Goal: Task Accomplishment & Management: Manage account settings

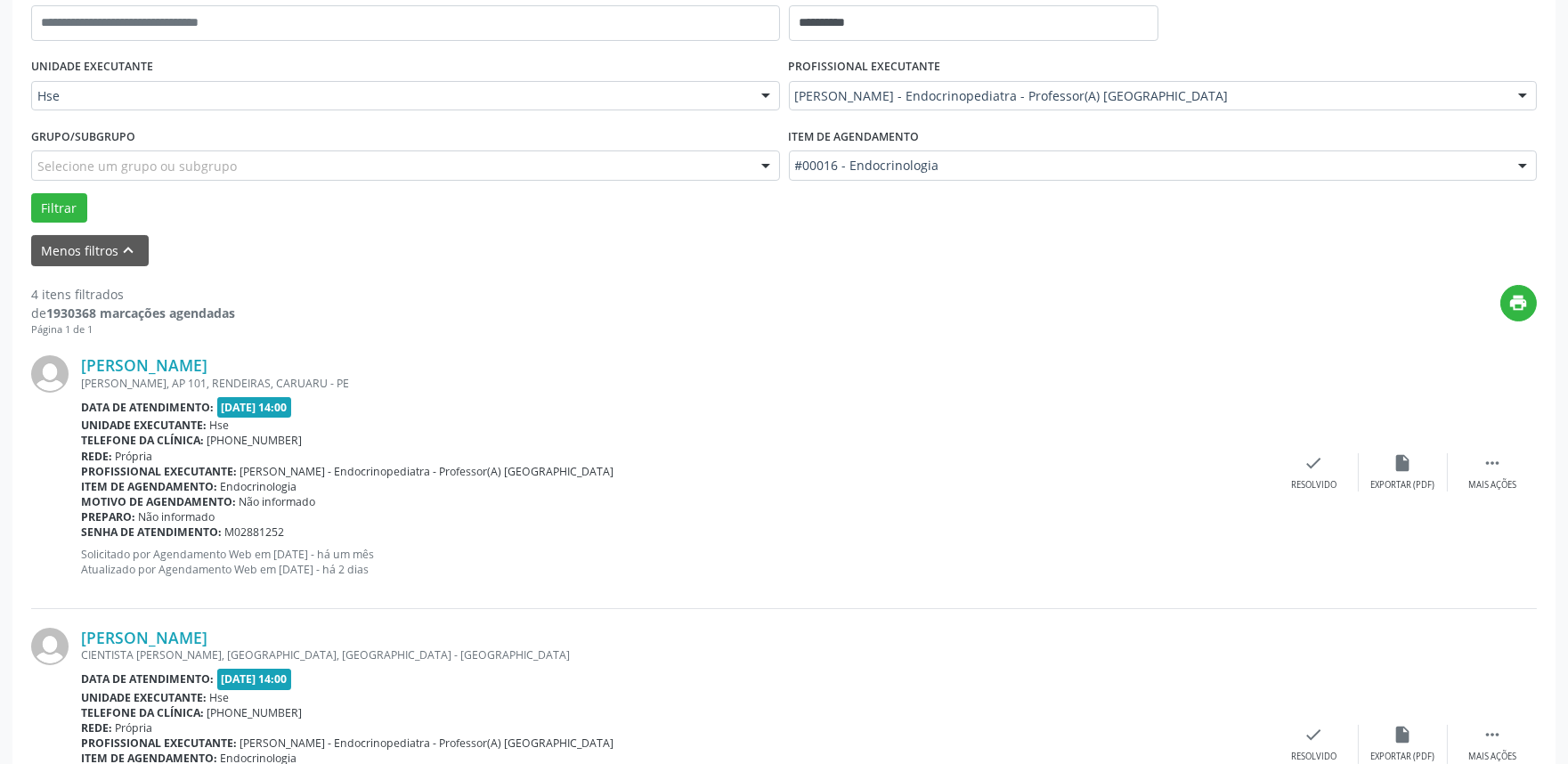
scroll to position [396, 0]
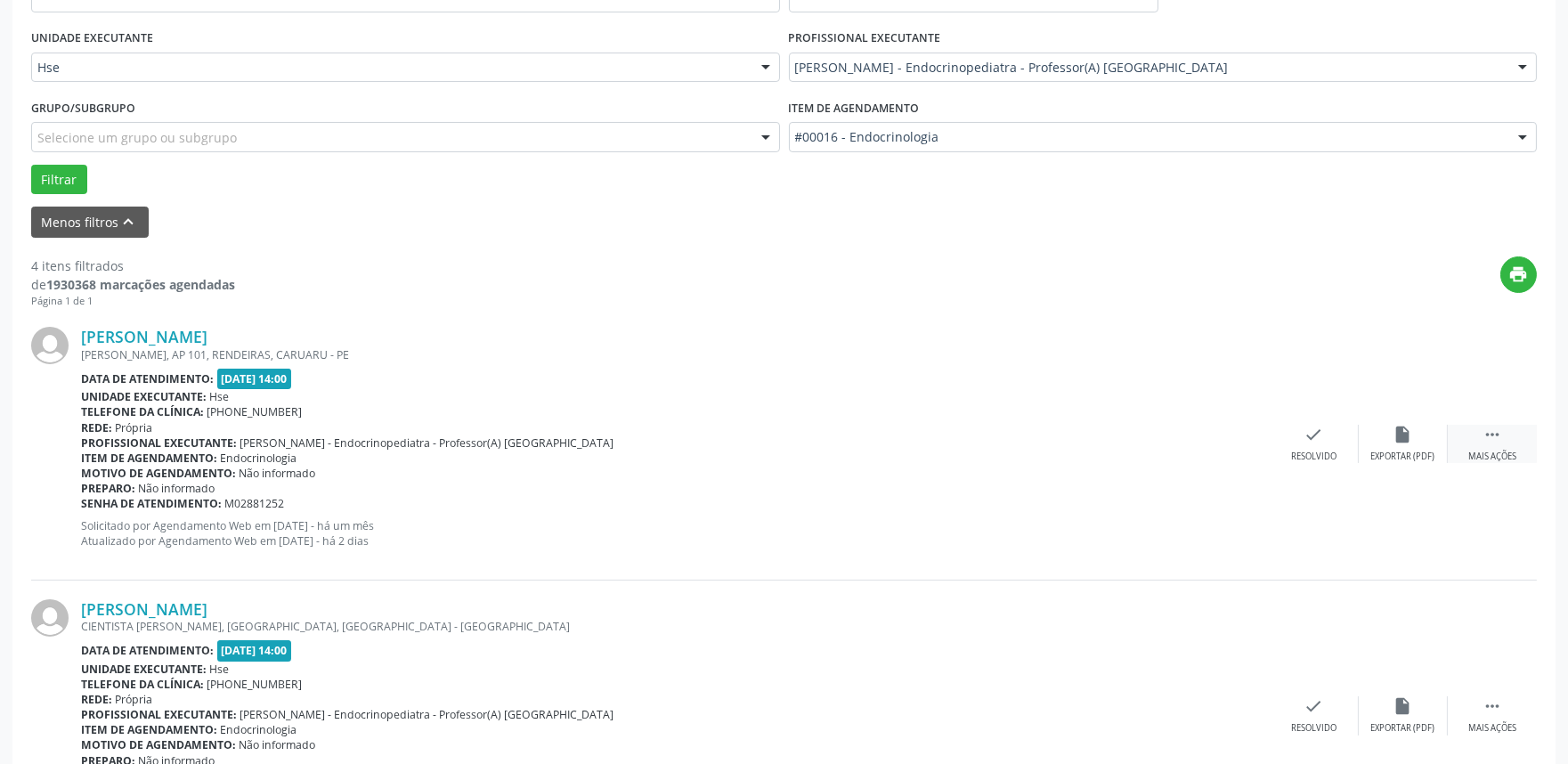
click at [1508, 438] on div " Mais ações" at bounding box center [1492, 444] width 89 height 38
click at [1388, 455] on div "Não compareceu" at bounding box center [1403, 457] width 76 height 12
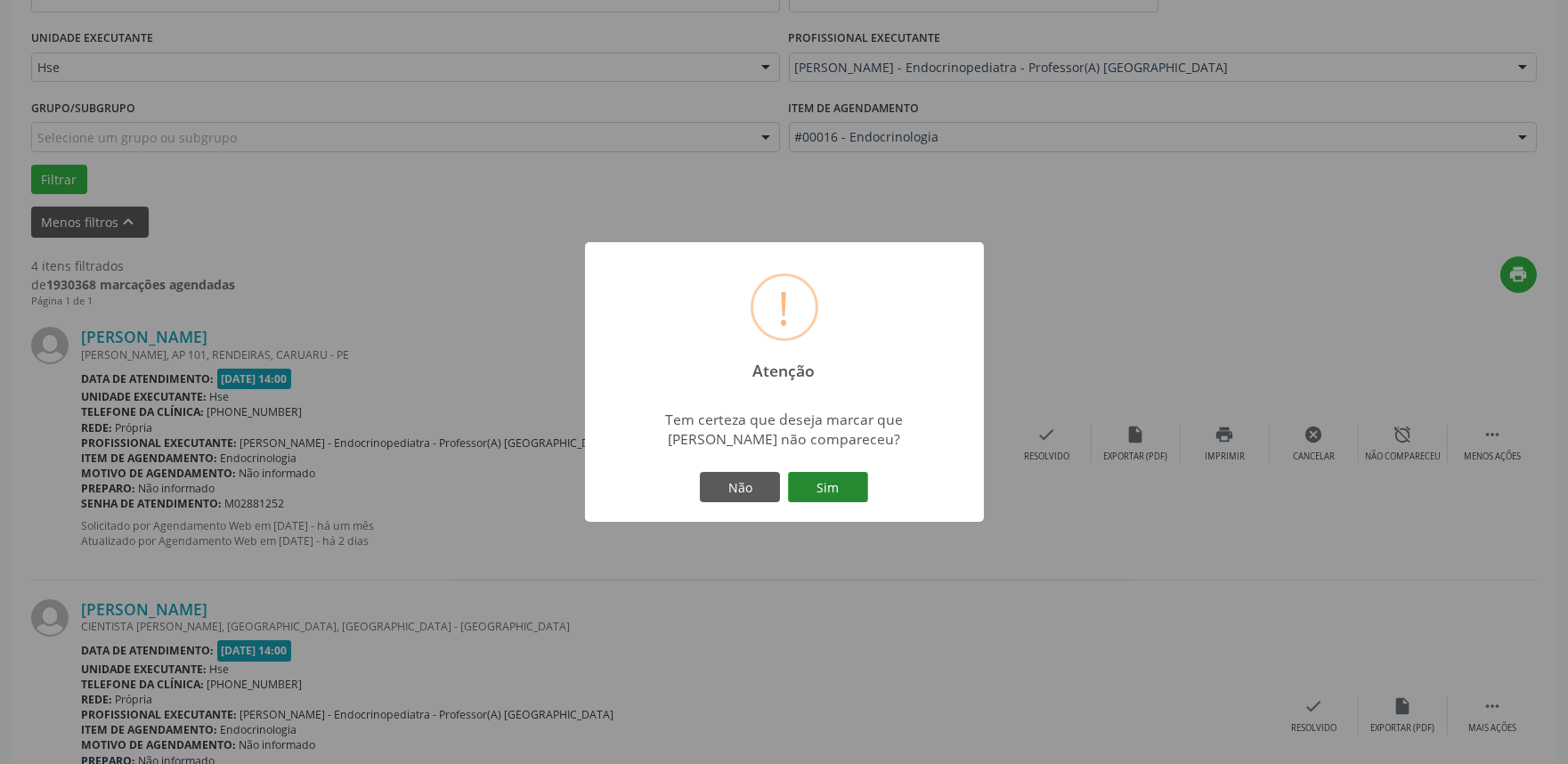
click at [837, 482] on button "Sim" at bounding box center [828, 488] width 80 height 30
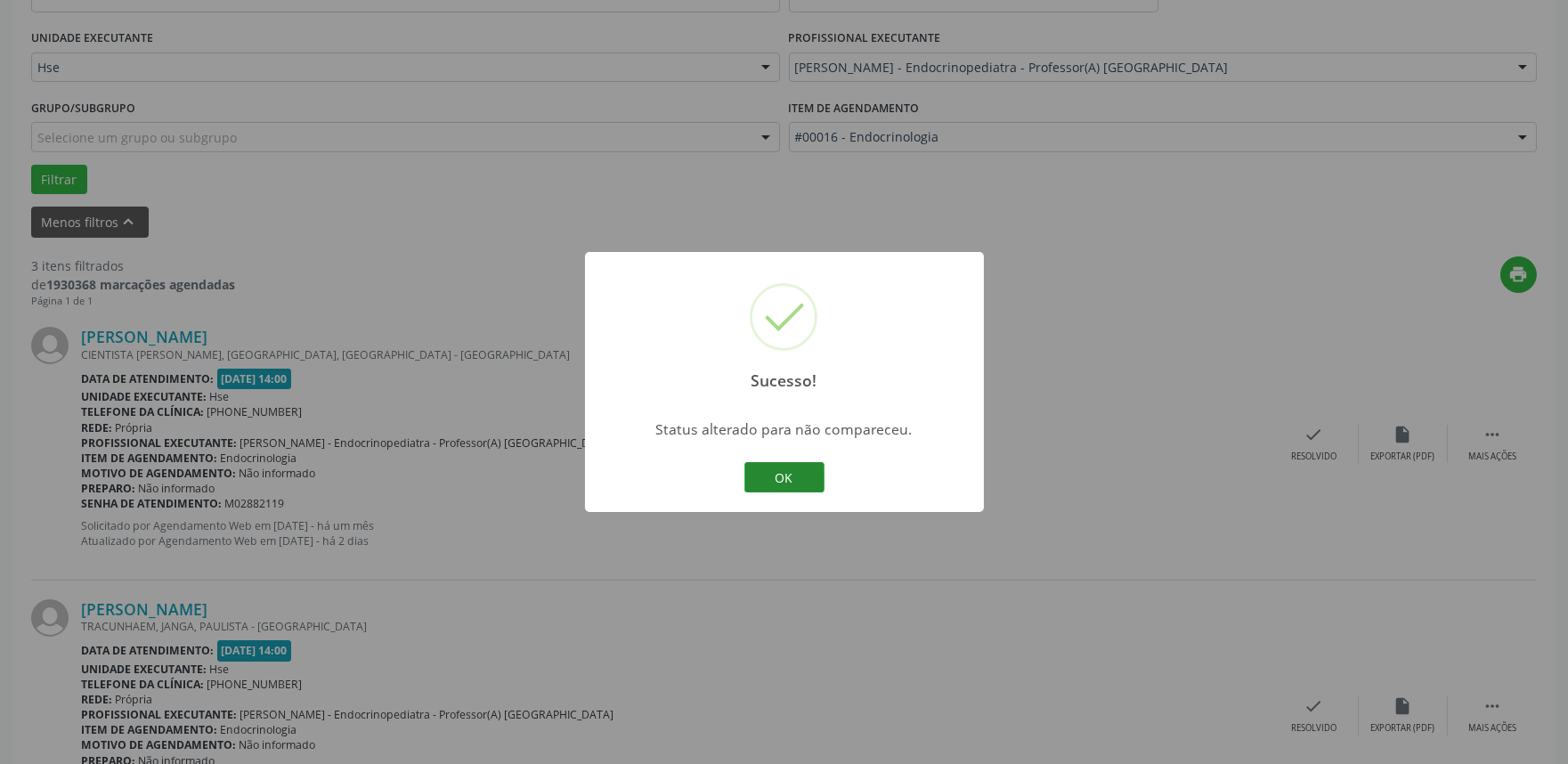
click at [772, 464] on button "OK" at bounding box center [784, 478] width 80 height 30
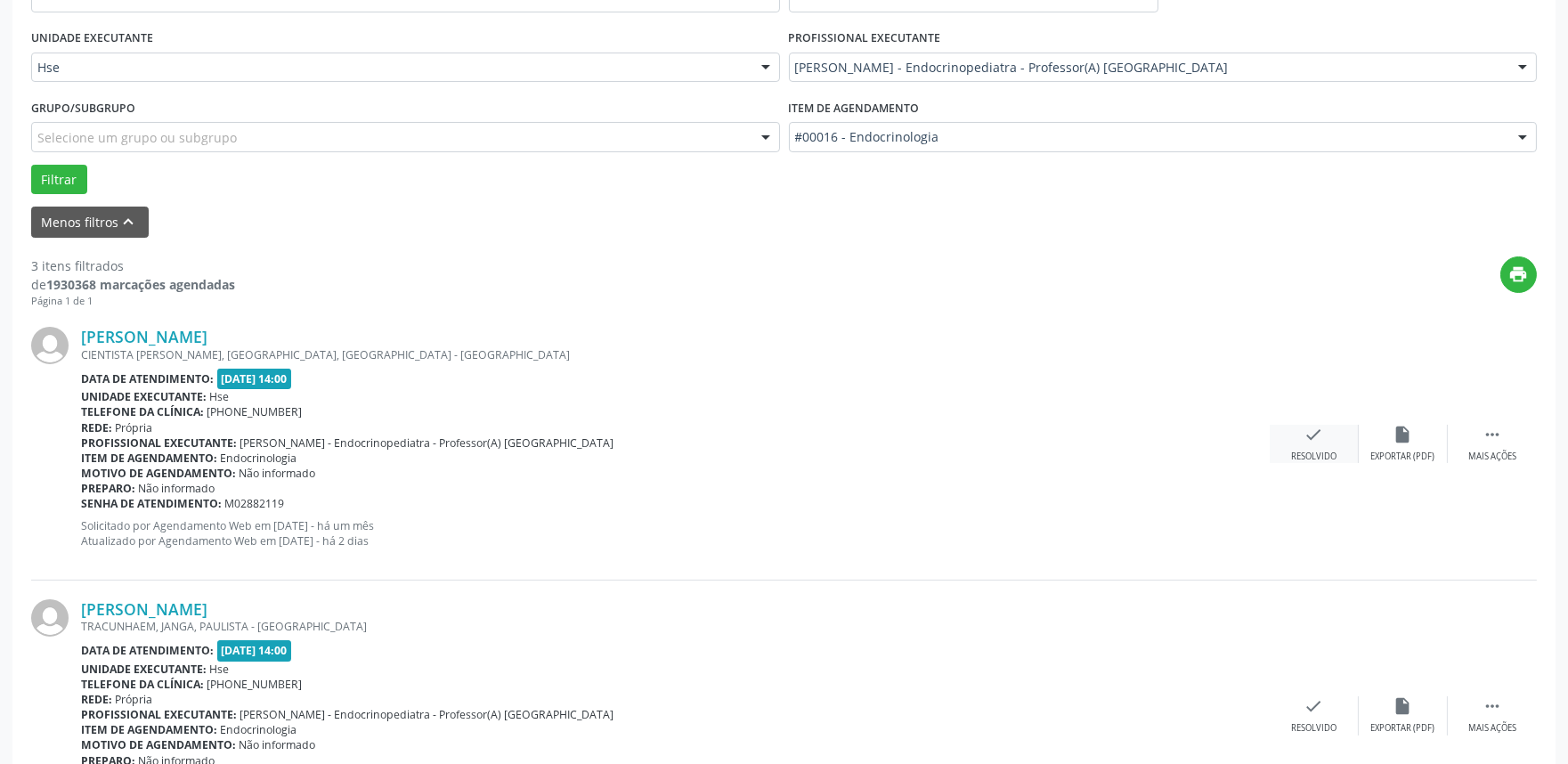
click at [1313, 440] on icon "check" at bounding box center [1315, 435] width 20 height 20
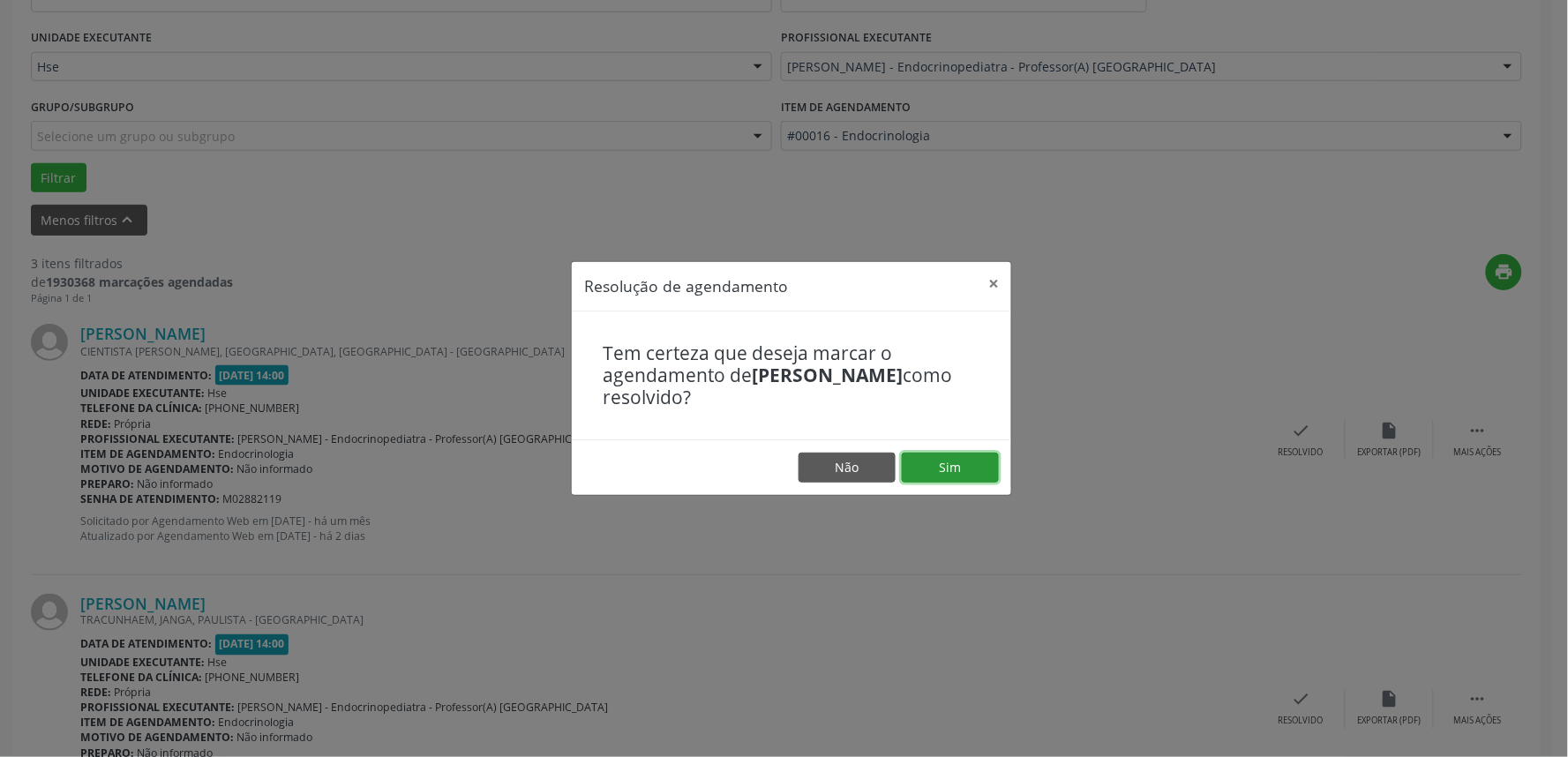
click at [974, 472] on button "Sim" at bounding box center [951, 468] width 97 height 30
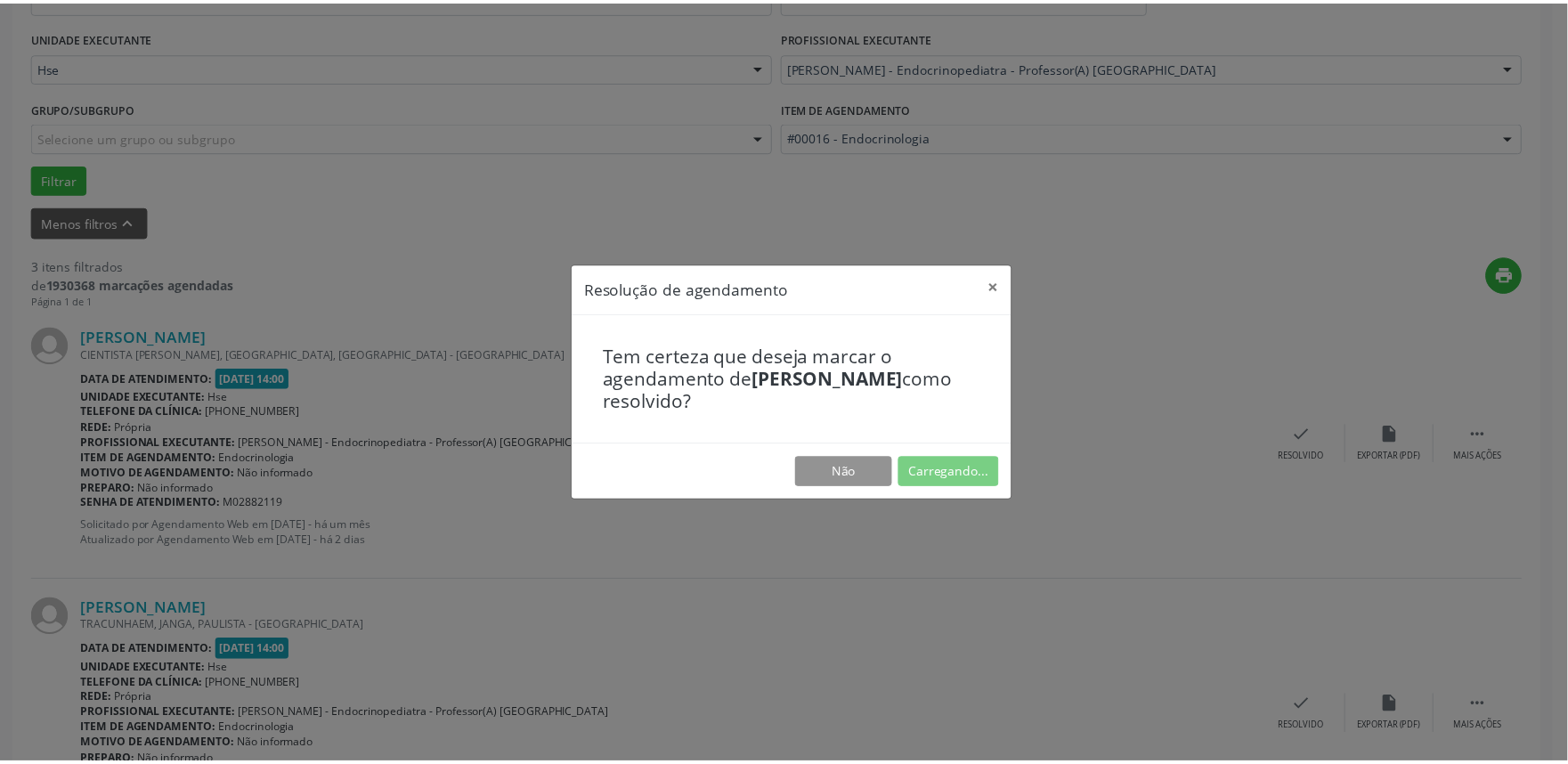
scroll to position [0, 0]
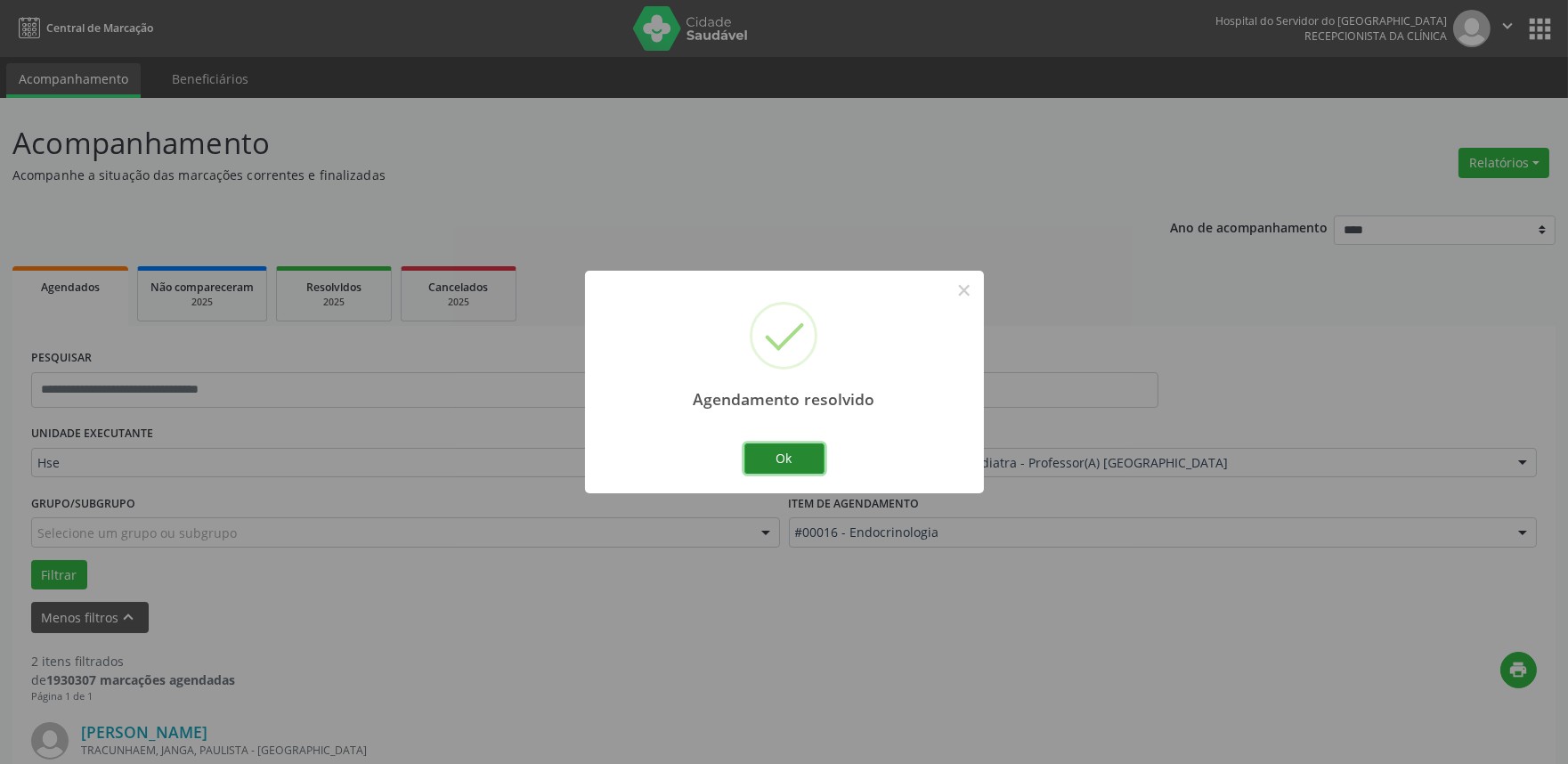
click at [769, 456] on button "Ok" at bounding box center [784, 459] width 80 height 30
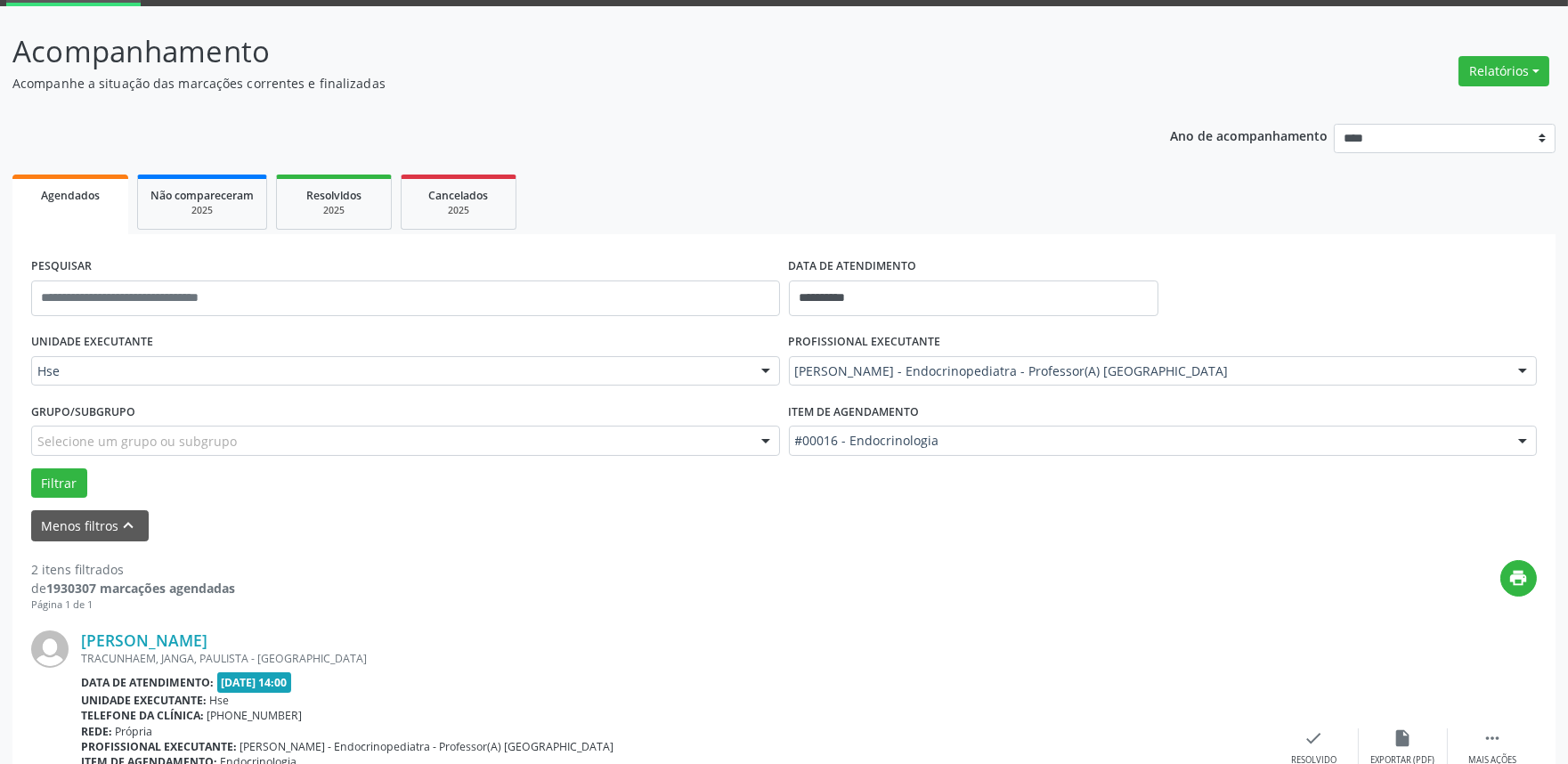
scroll to position [198, 0]
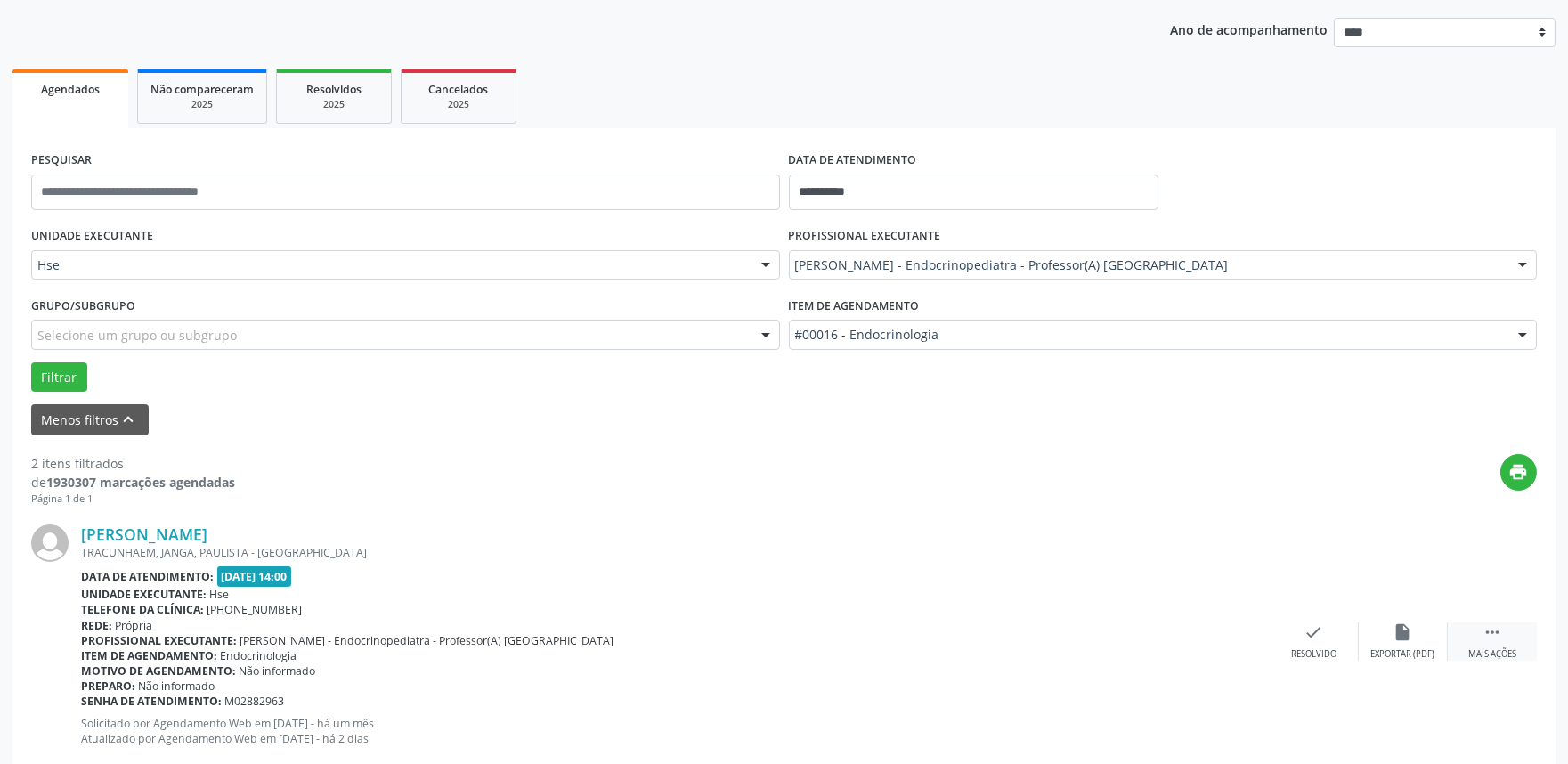
click at [1489, 644] on div " Mais ações" at bounding box center [1492, 641] width 89 height 38
click at [1400, 638] on icon "alarm_off" at bounding box center [1404, 632] width 20 height 20
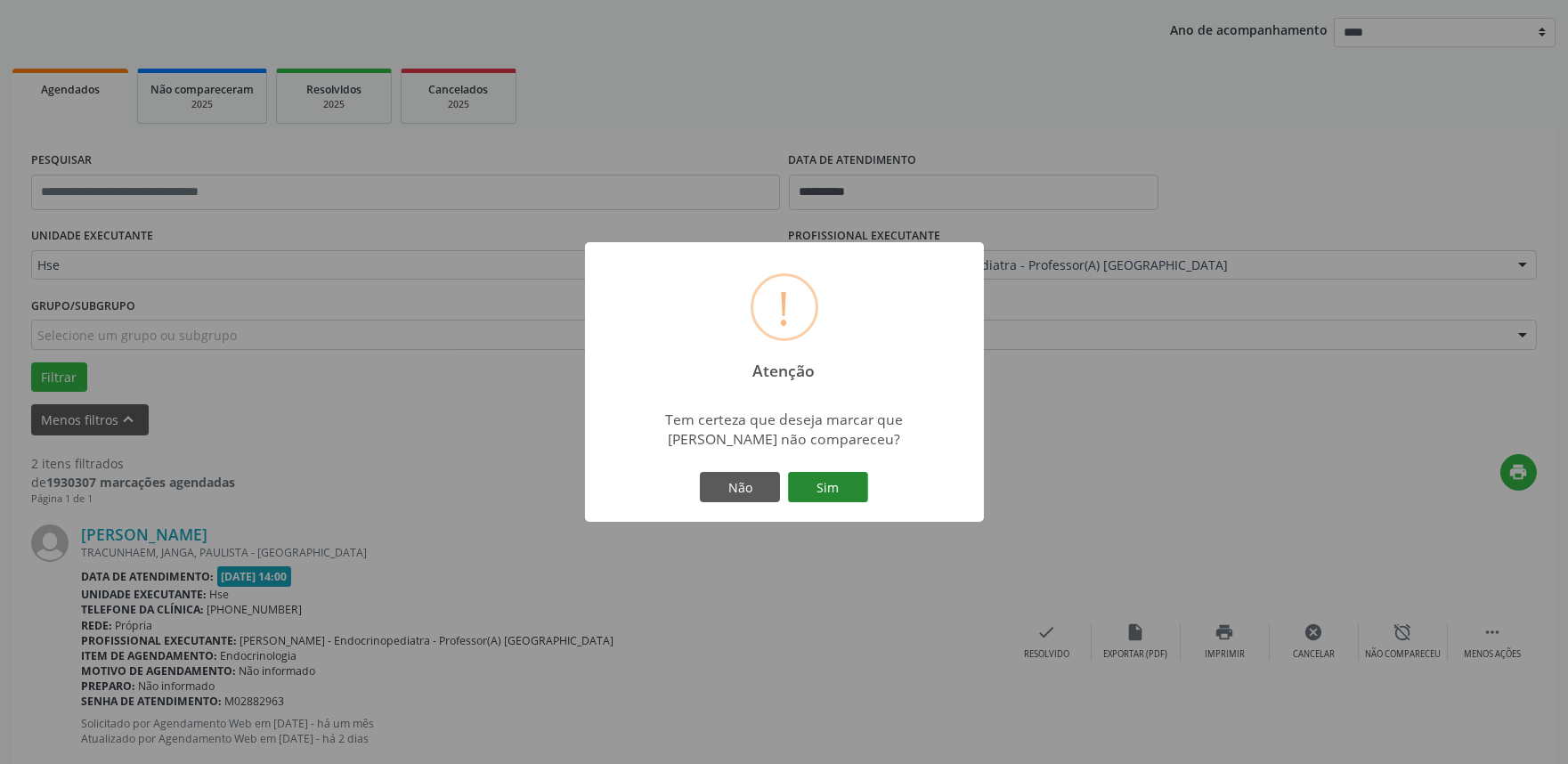
click at [832, 481] on button "Sim" at bounding box center [828, 488] width 80 height 30
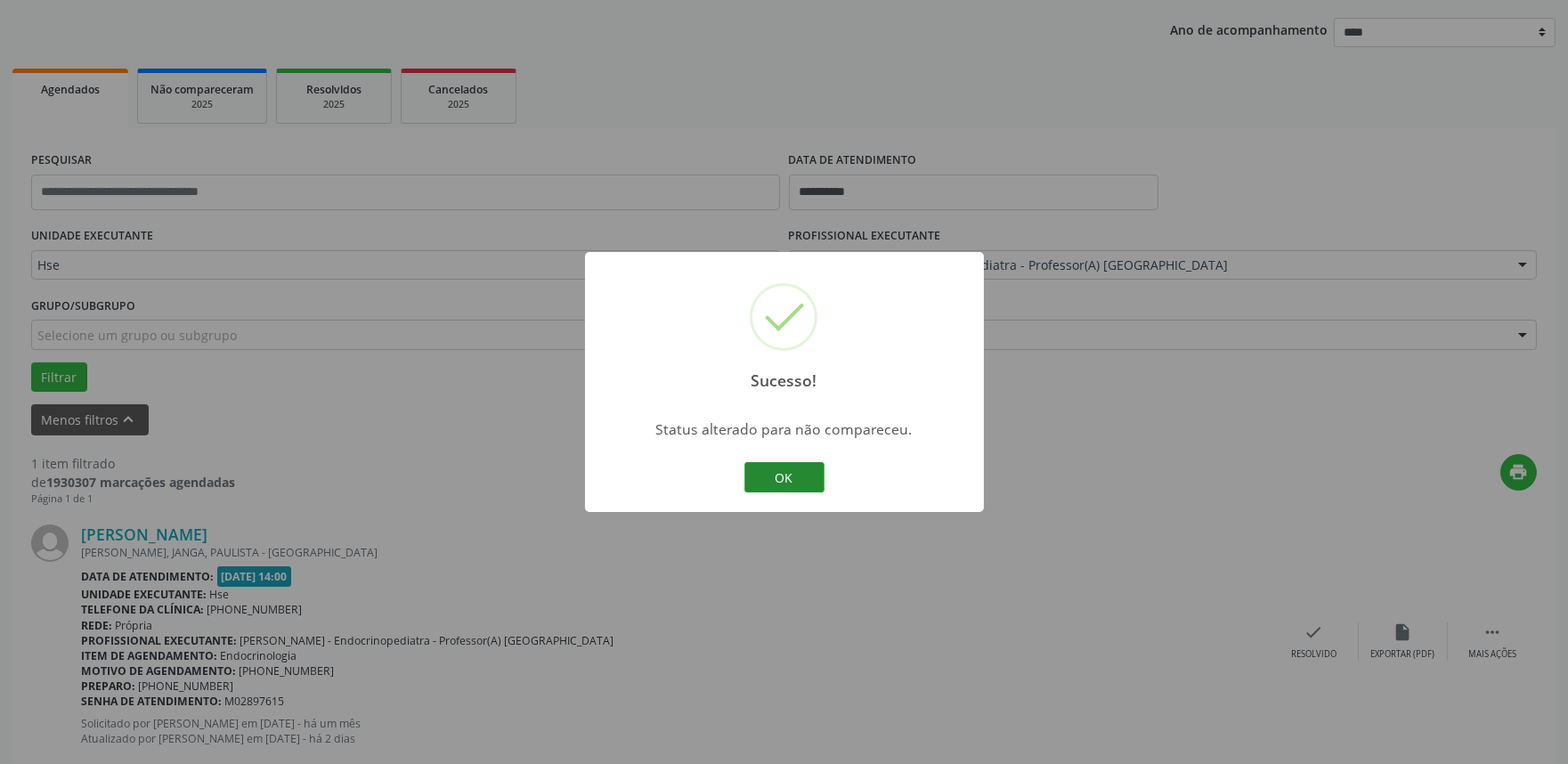
click at [795, 477] on button "OK" at bounding box center [784, 478] width 80 height 30
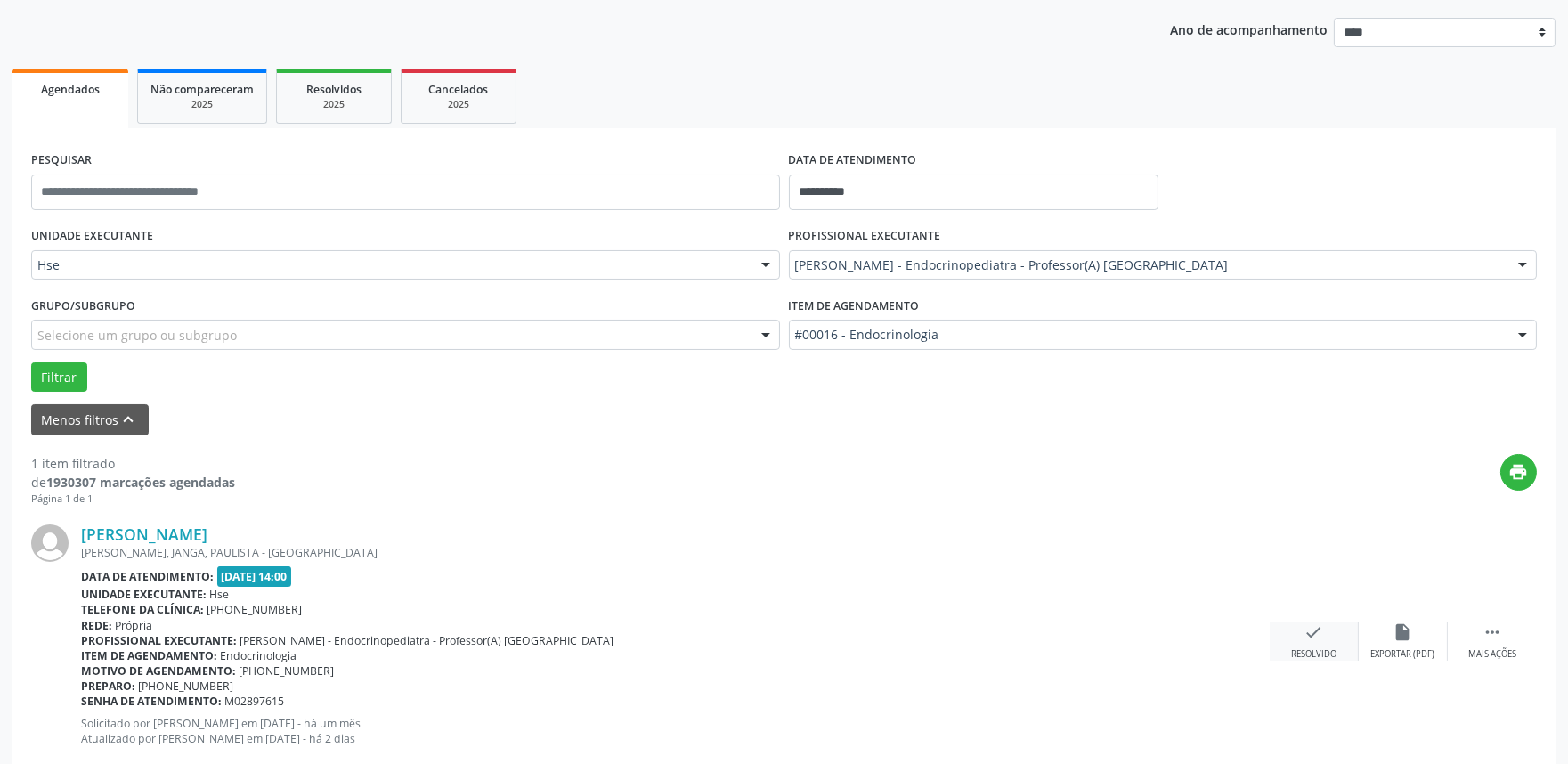
click at [1311, 642] on div "check Resolvido" at bounding box center [1315, 641] width 89 height 38
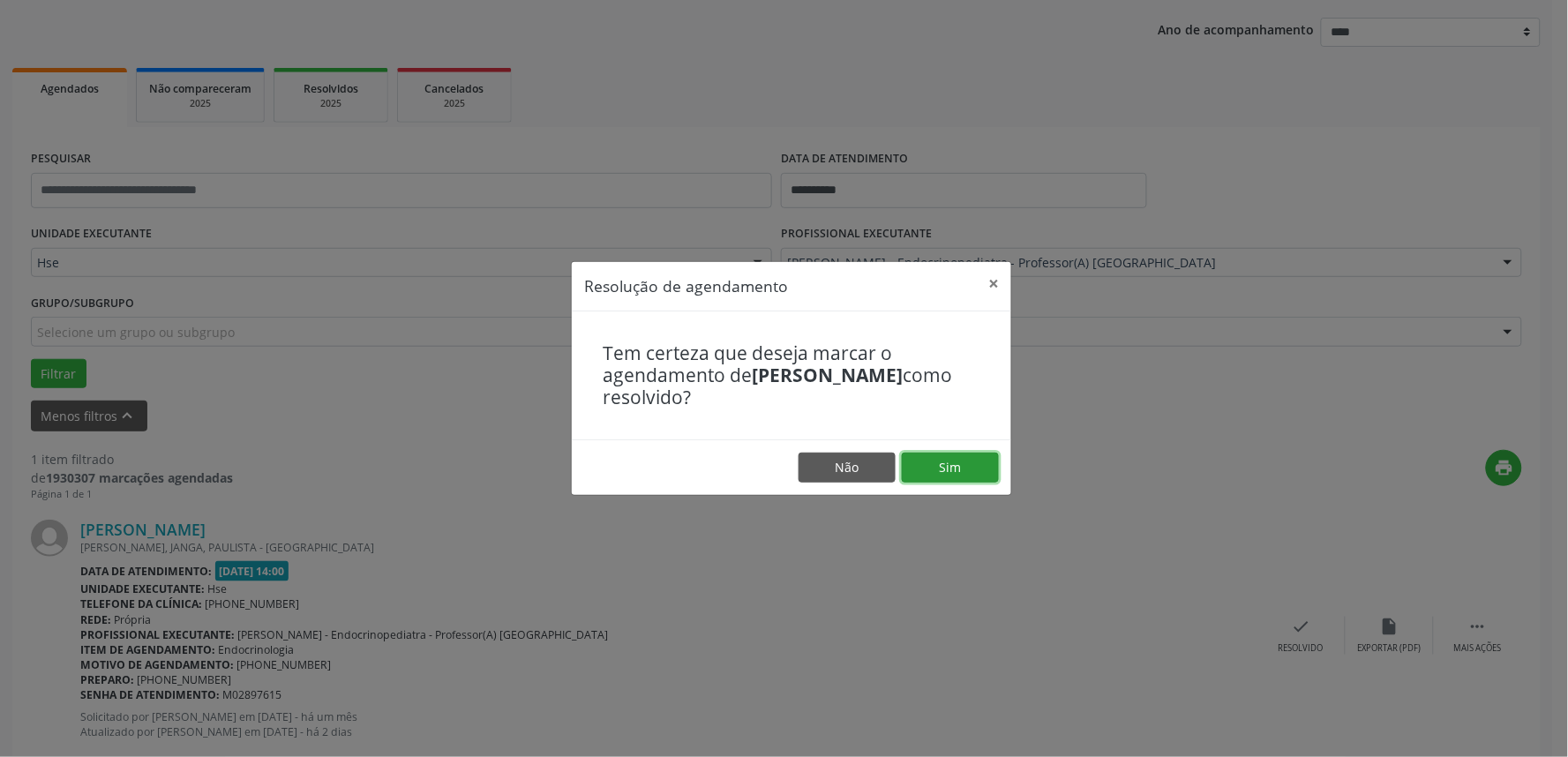
click at [950, 466] on button "Sim" at bounding box center [951, 468] width 97 height 30
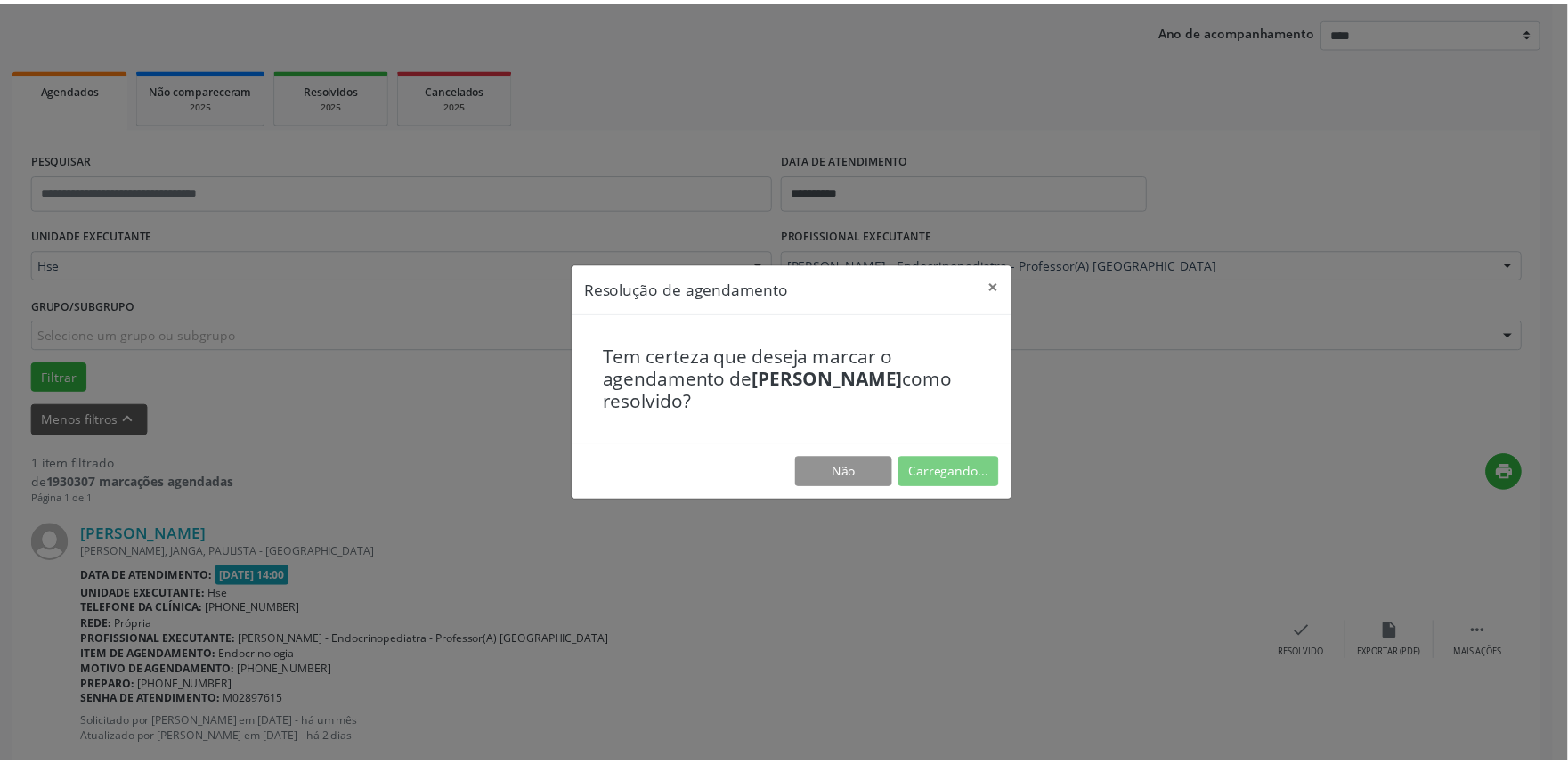
scroll to position [0, 0]
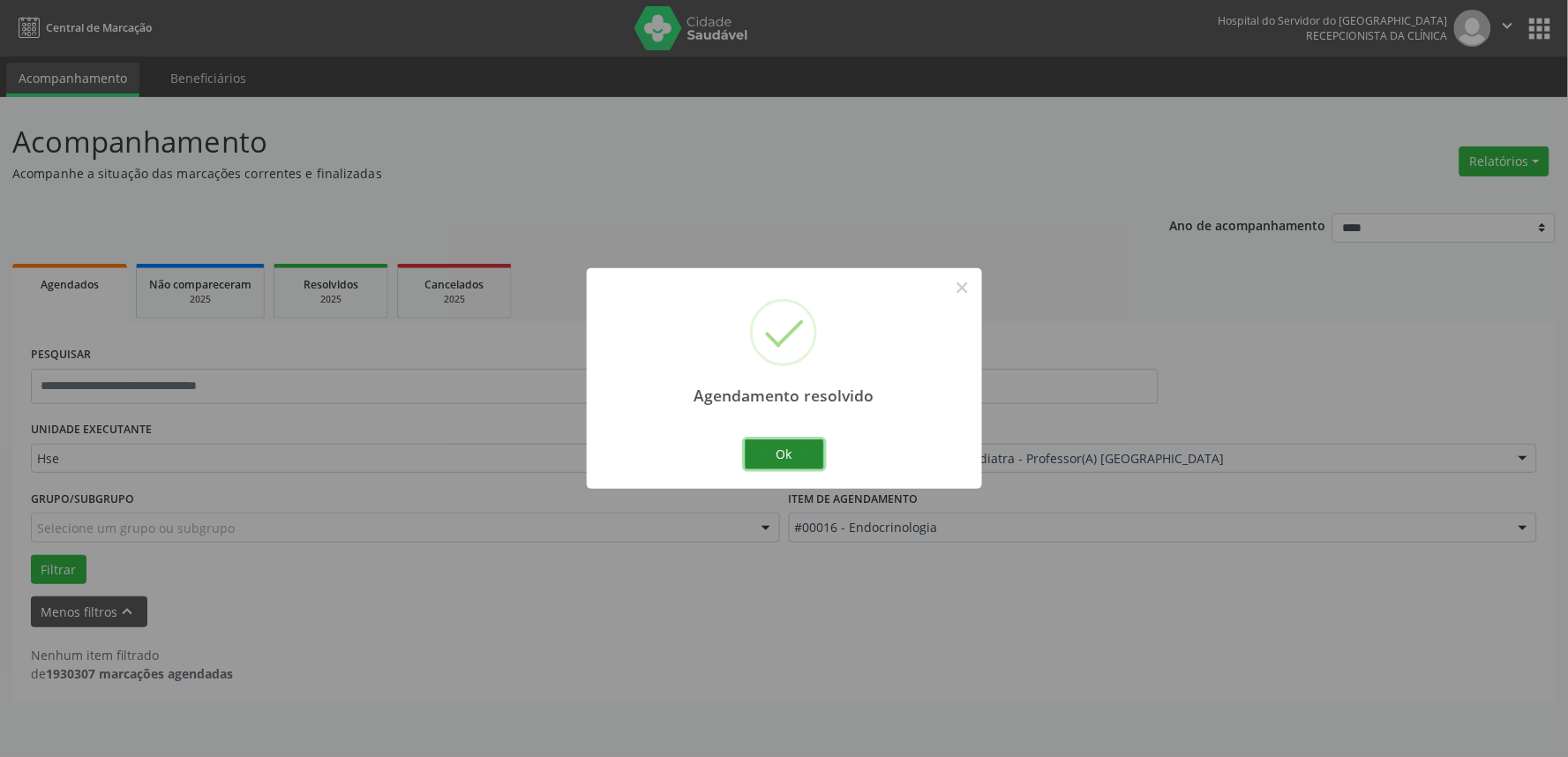
click at [792, 446] on button "Ok" at bounding box center [784, 455] width 80 height 30
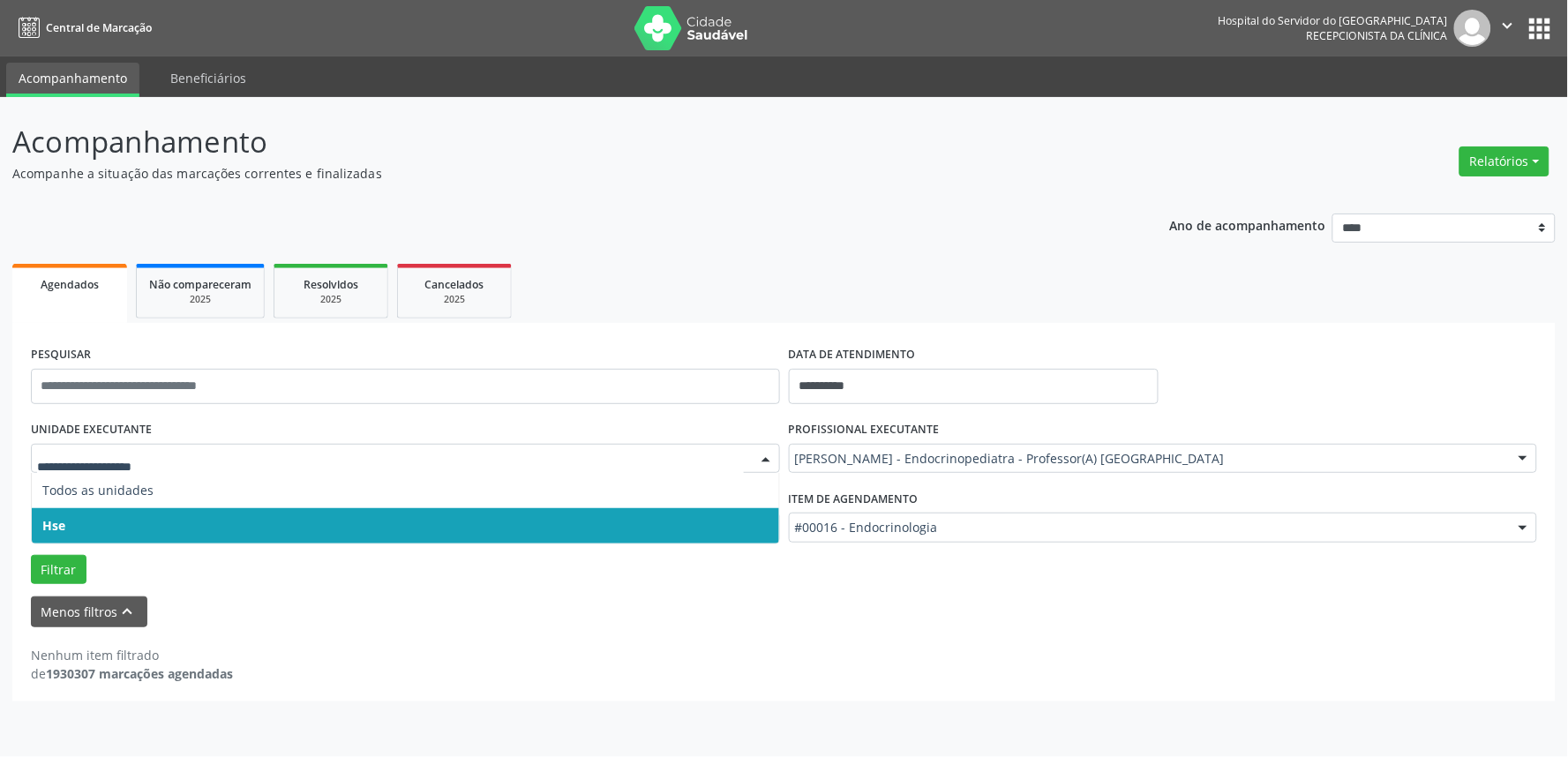
click at [89, 508] on span "Hse" at bounding box center [405, 526] width 747 height 35
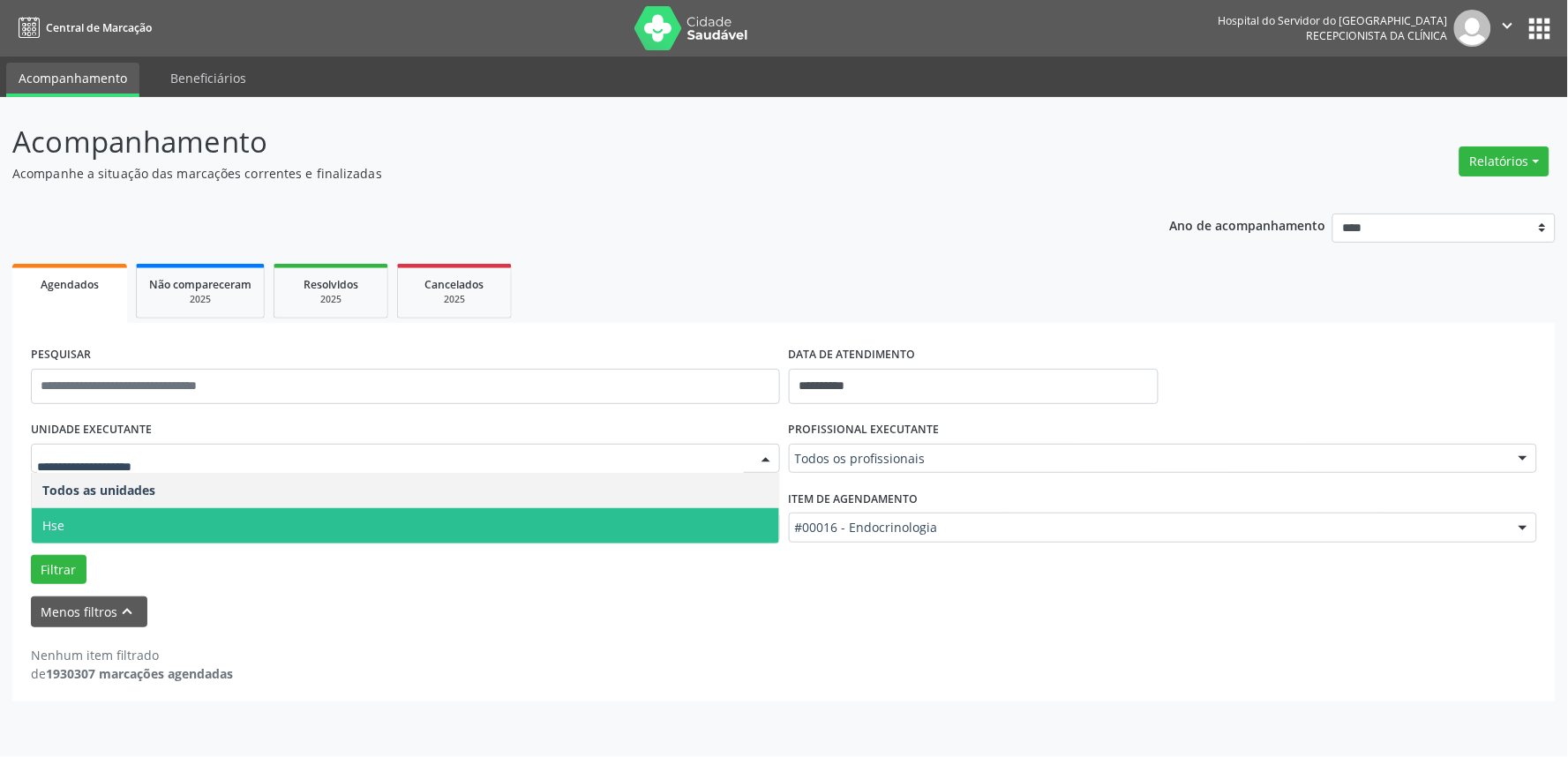
click at [102, 522] on span "Hse" at bounding box center [405, 526] width 747 height 35
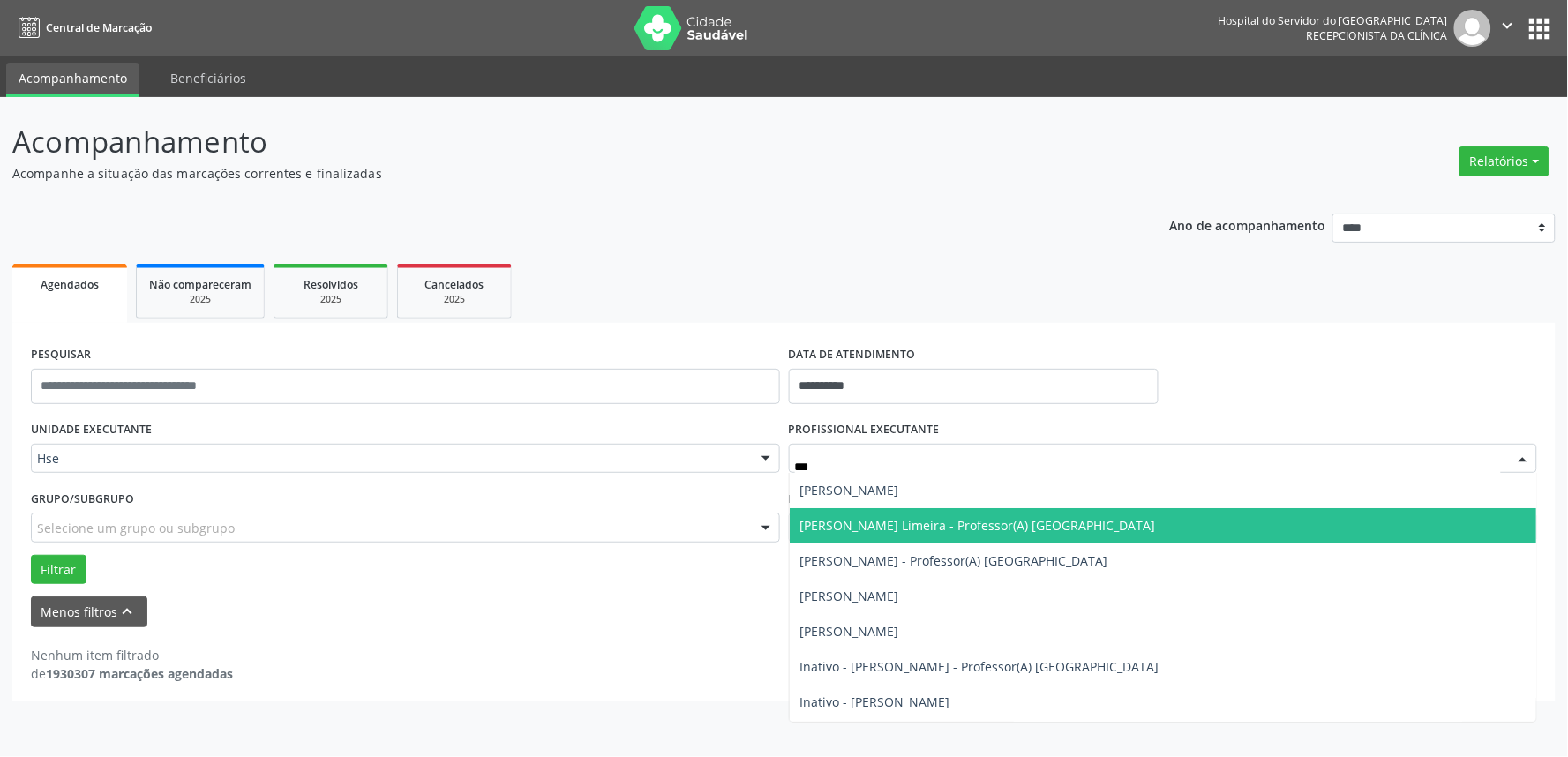
type input "****"
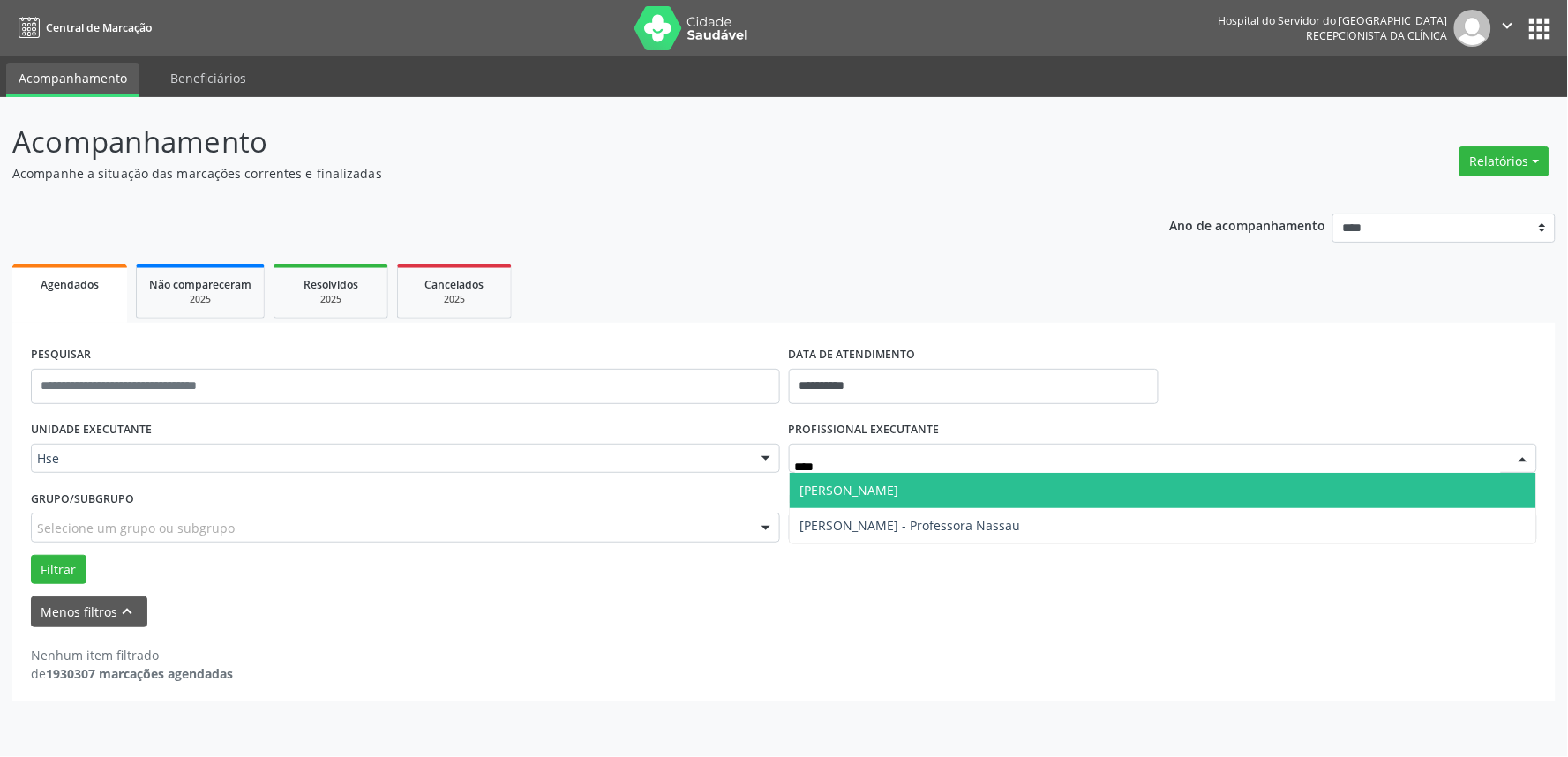
click at [865, 488] on span "[PERSON_NAME]" at bounding box center [850, 489] width 99 height 17
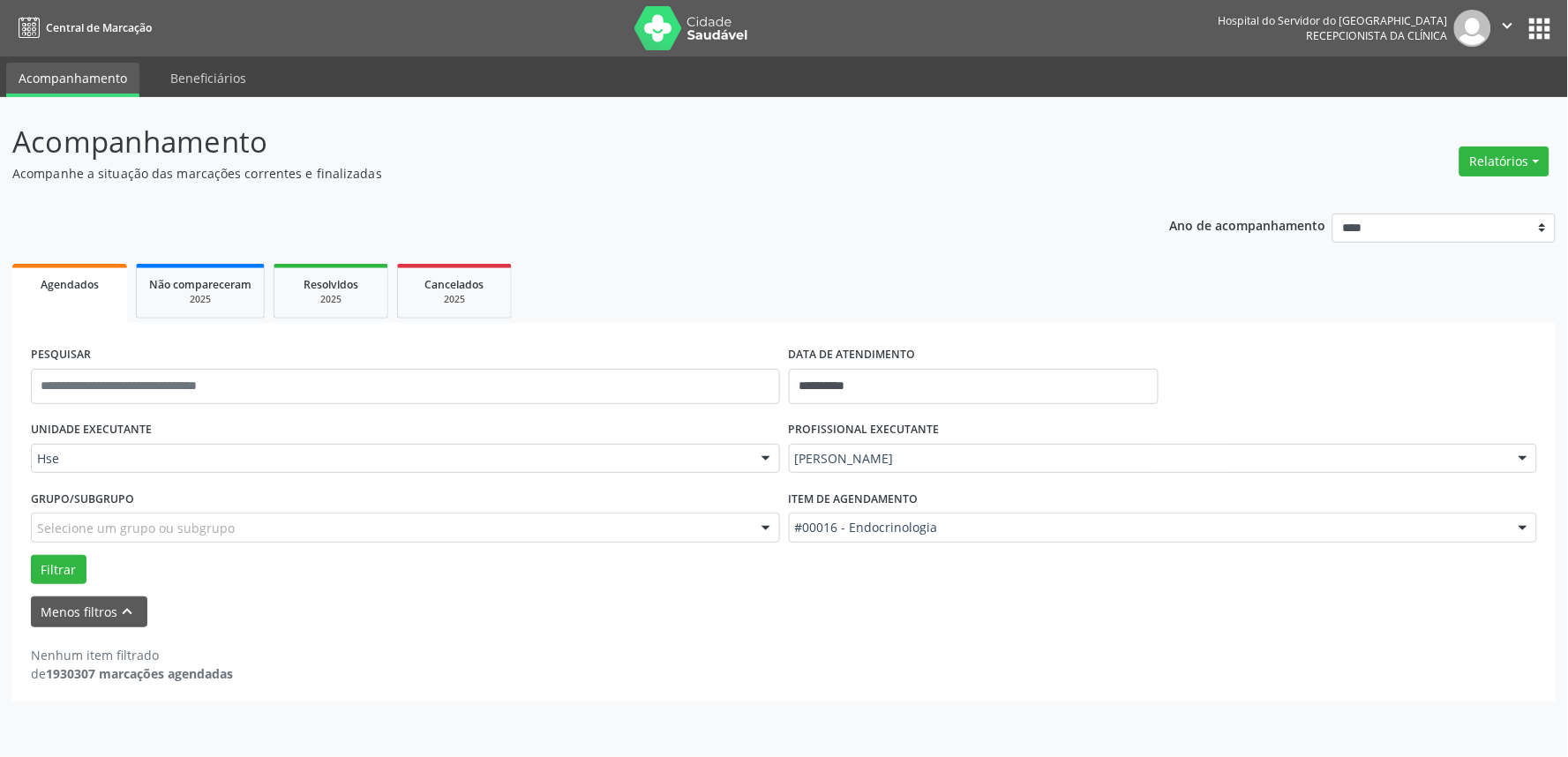
click at [974, 535] on div "#00016 - Endocrinologia" at bounding box center [1163, 527] width 749 height 30
click at [795, 535] on input "text" at bounding box center [795, 536] width 0 height 35
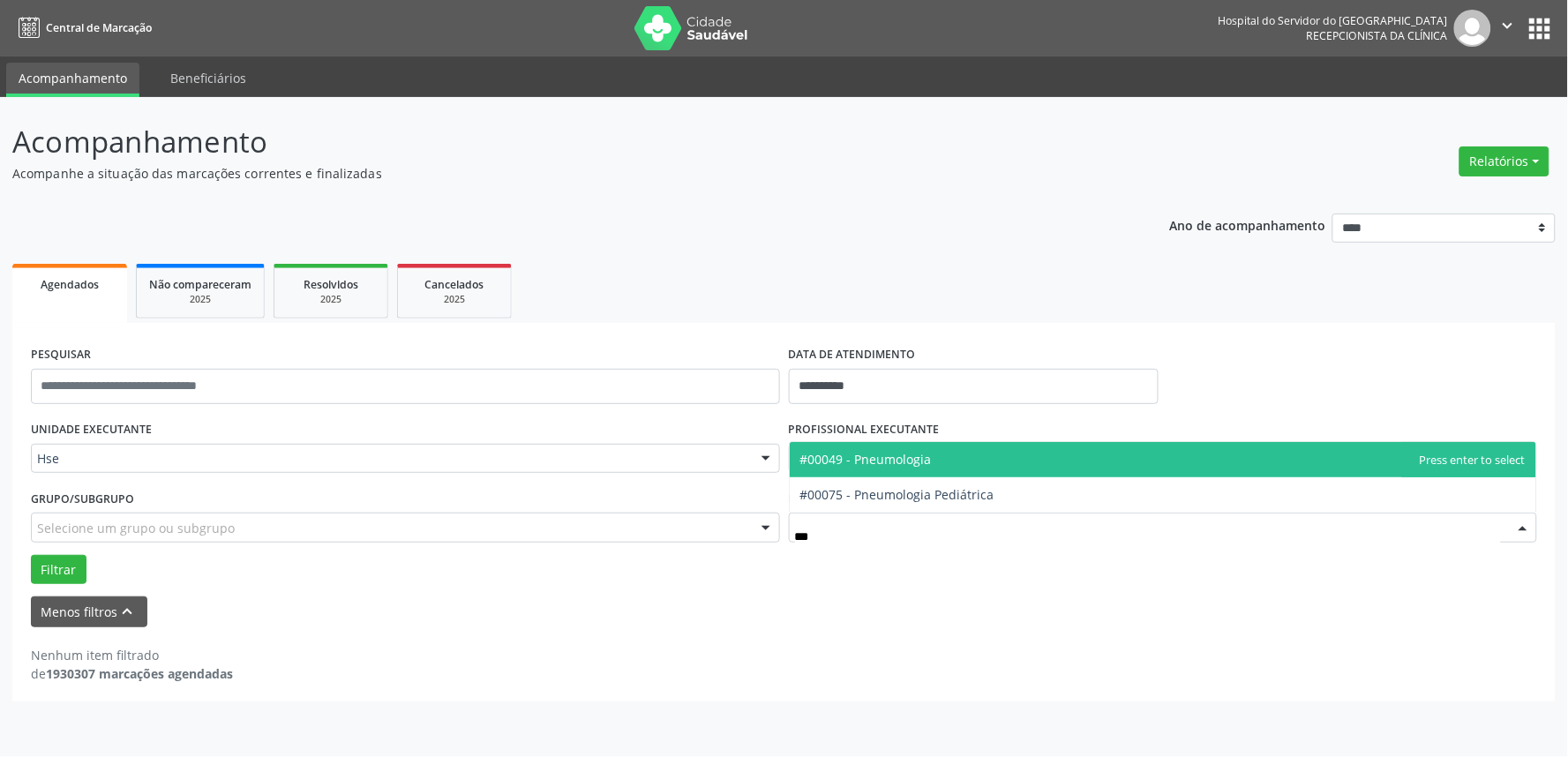
type input "****"
click at [933, 465] on span "#00049 - Pneumologia" at bounding box center [1163, 460] width 747 height 35
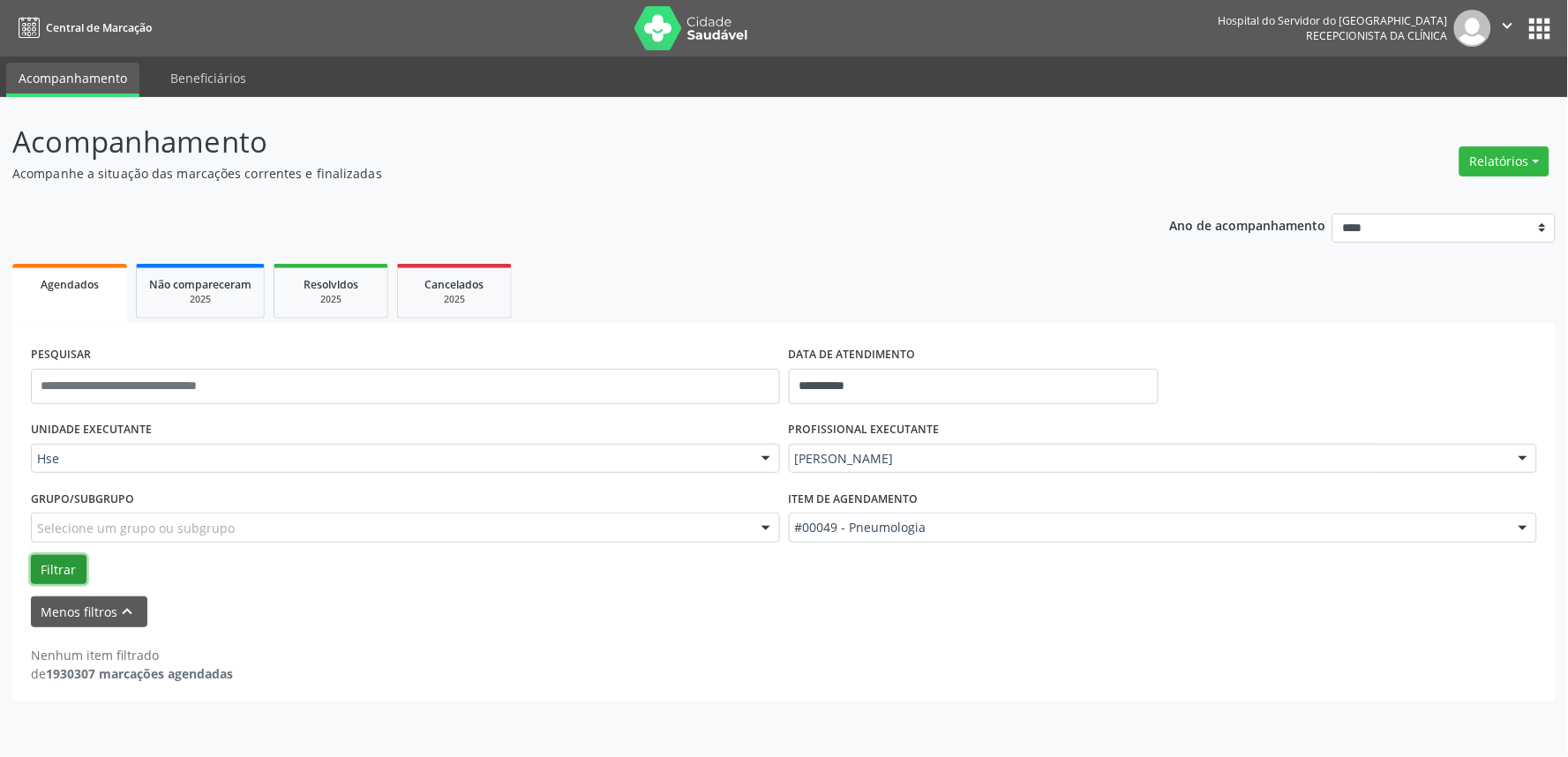
click at [68, 563] on button "Filtrar" at bounding box center [58, 570] width 56 height 30
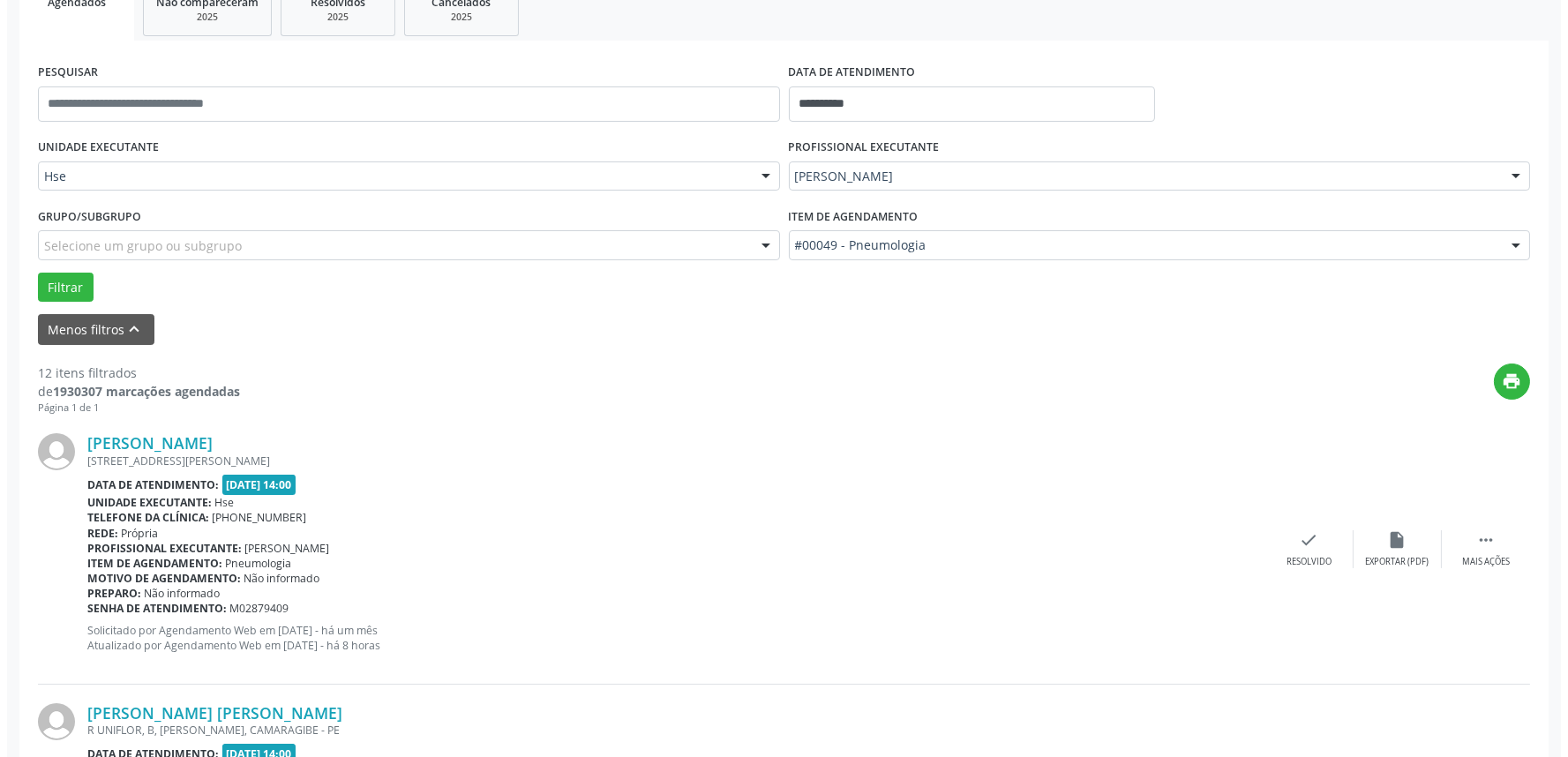
scroll to position [392, 0]
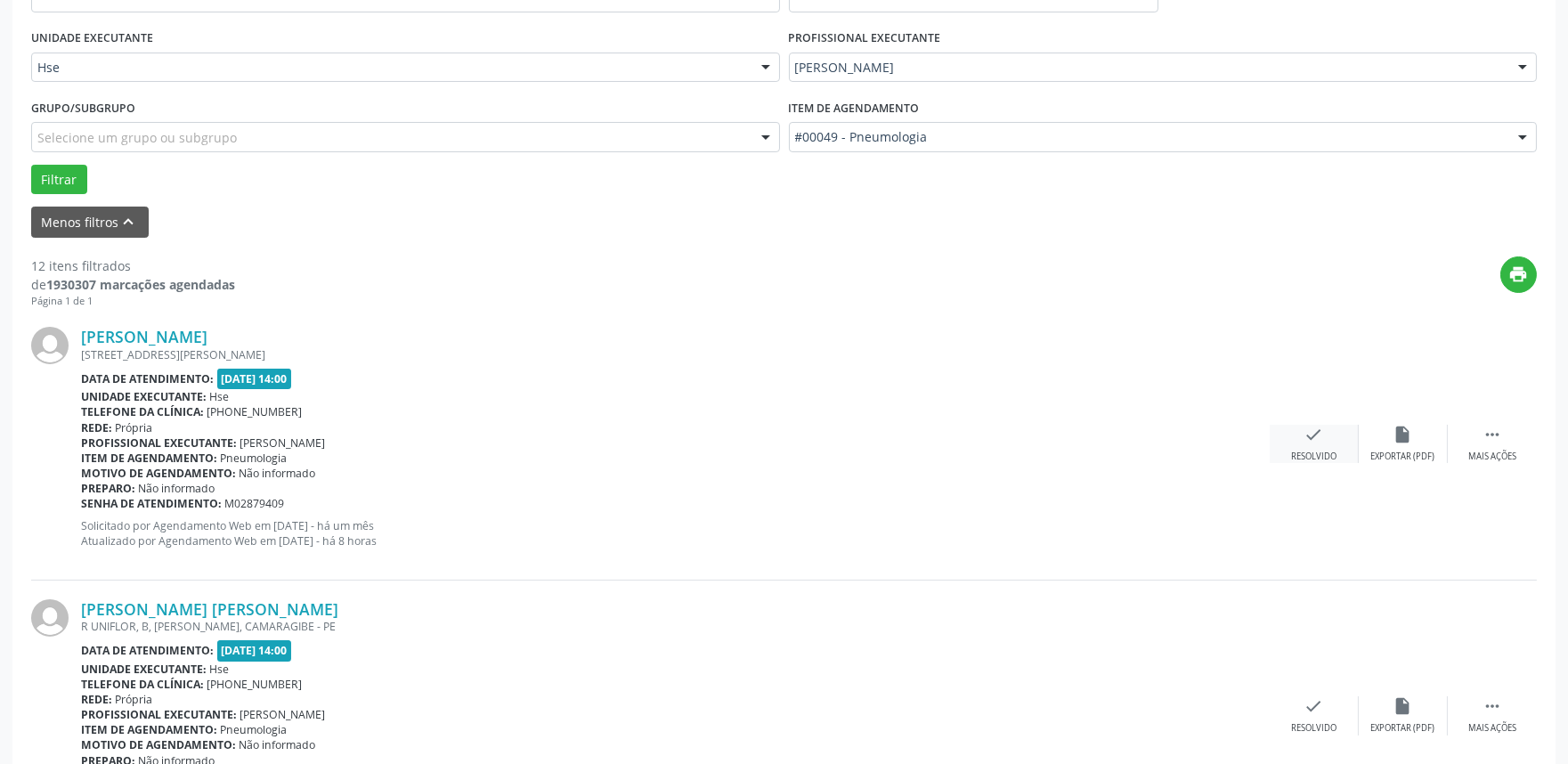
click at [1311, 452] on div "Resolvido" at bounding box center [1314, 457] width 45 height 12
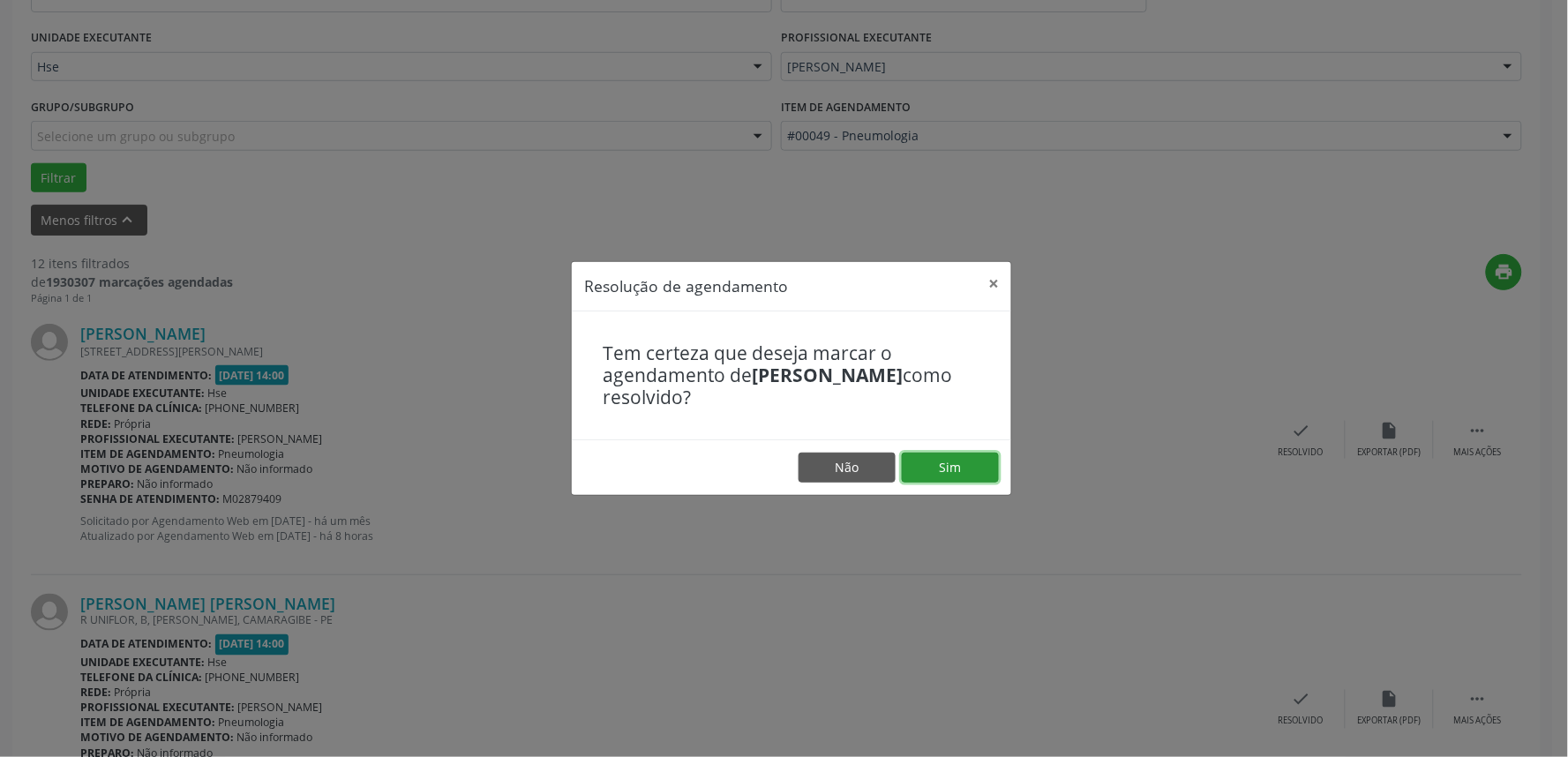
click at [983, 470] on button "Sim" at bounding box center [951, 468] width 97 height 30
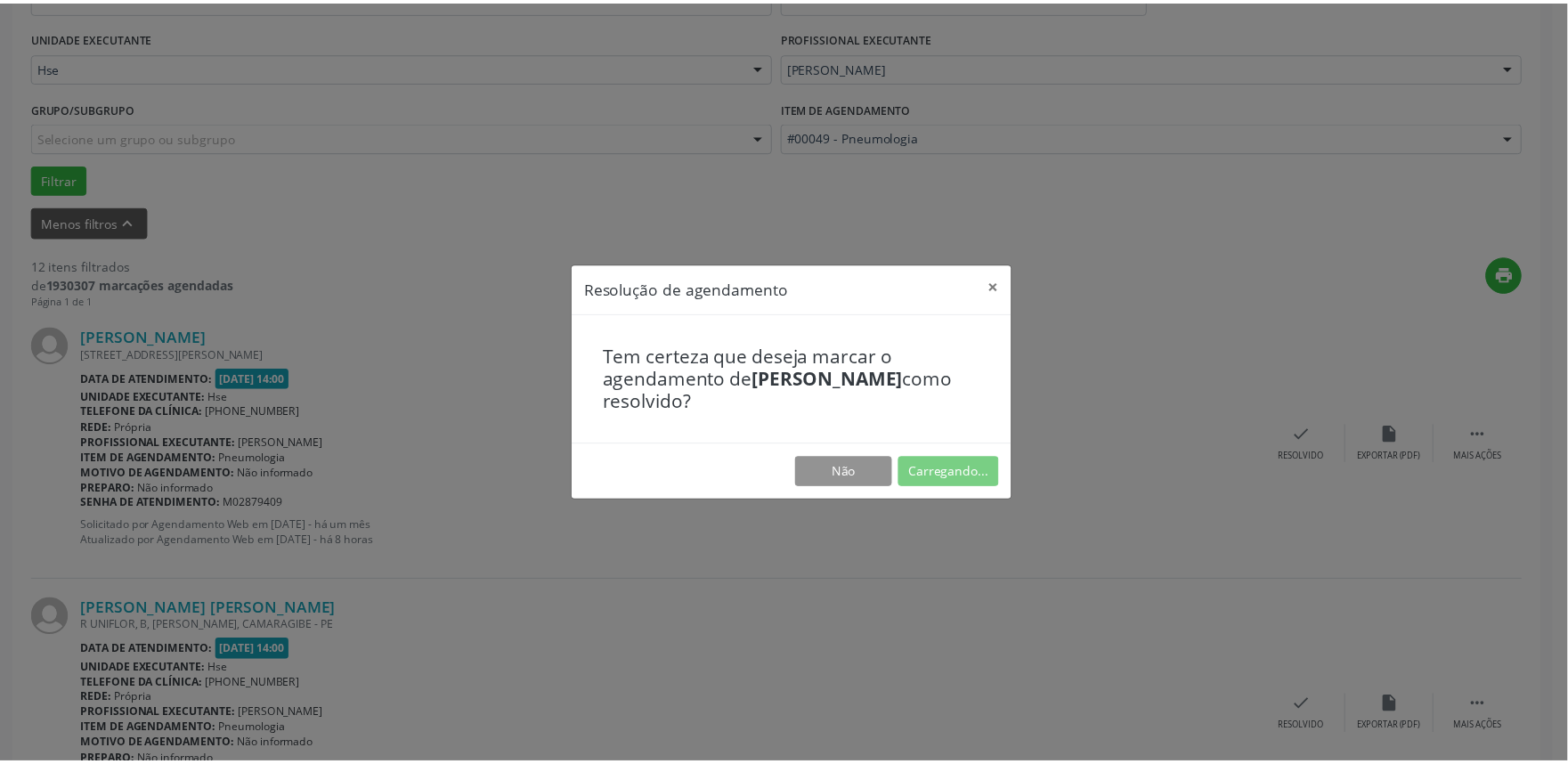
scroll to position [0, 0]
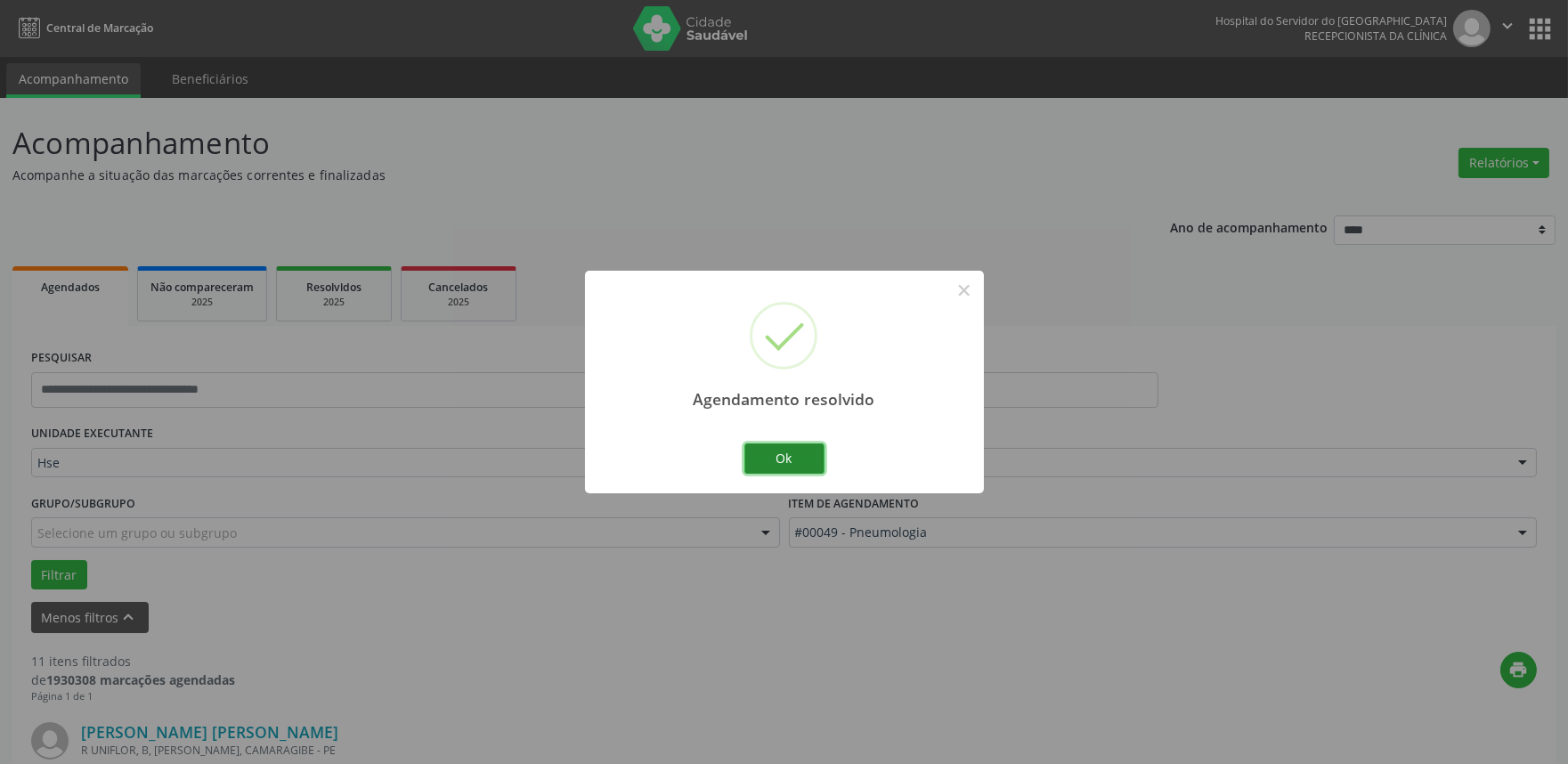
click at [792, 456] on button "Ok" at bounding box center [784, 459] width 80 height 30
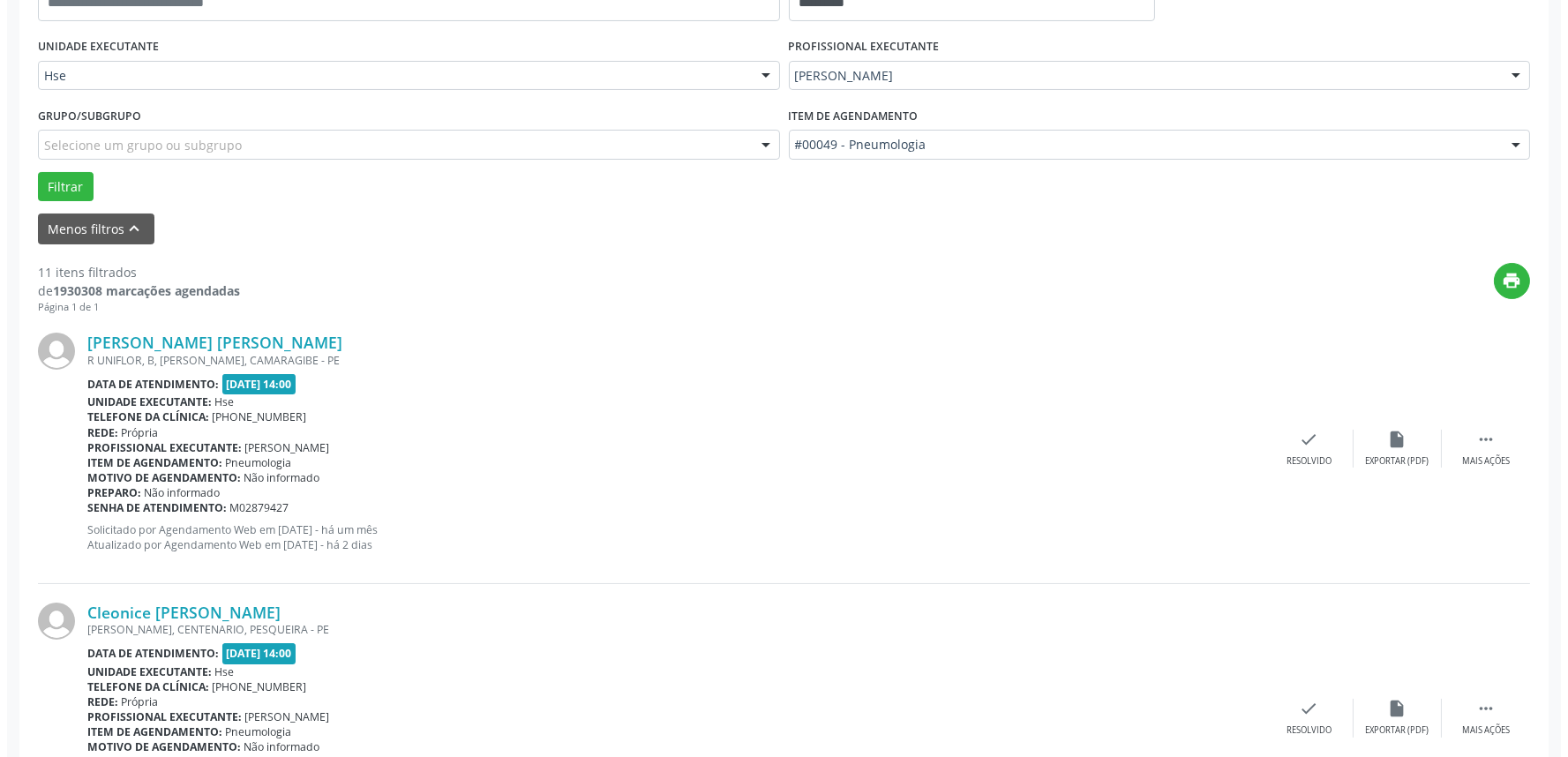
scroll to position [489, 0]
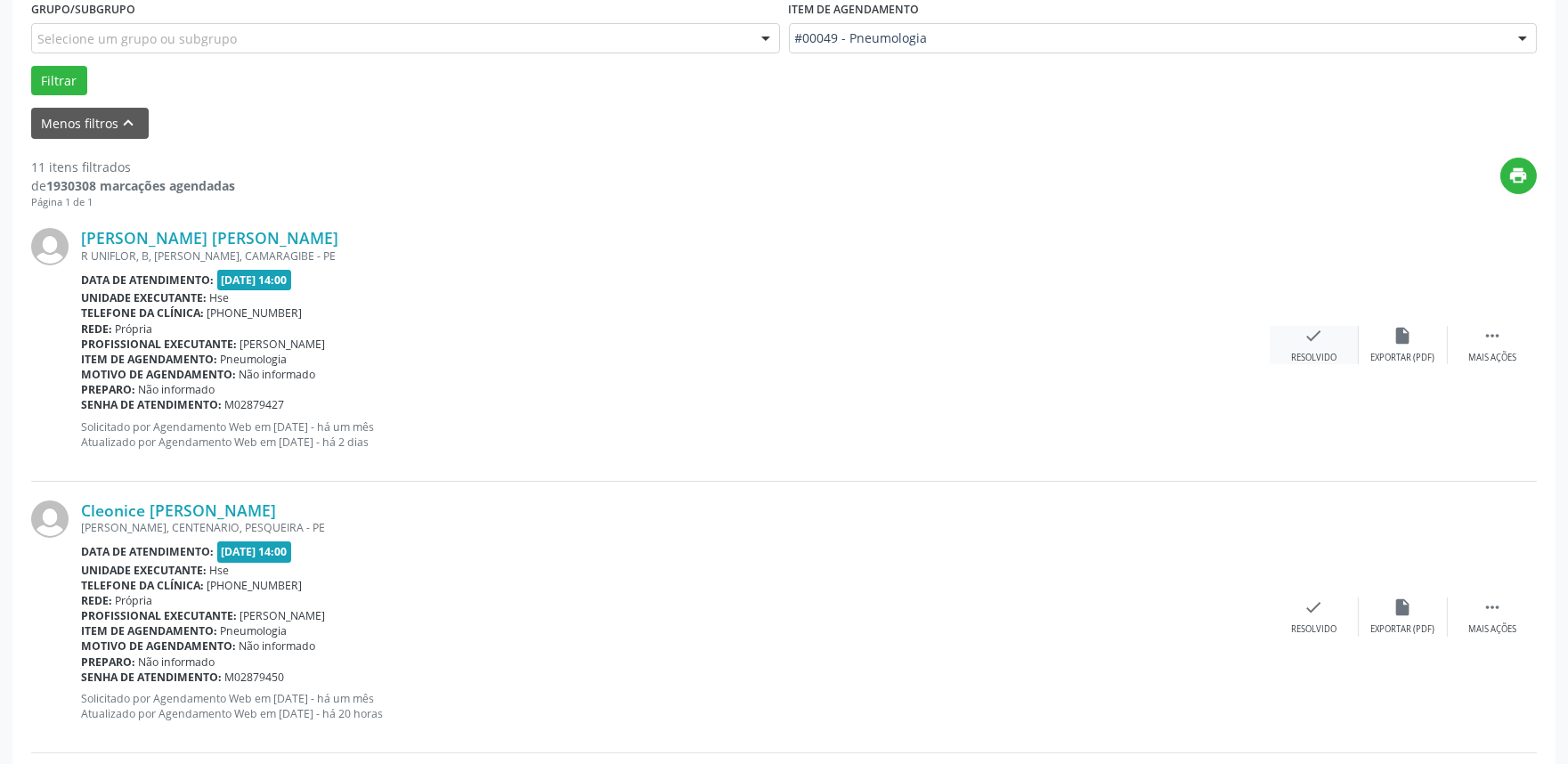
click at [1311, 343] on icon "check" at bounding box center [1315, 336] width 20 height 20
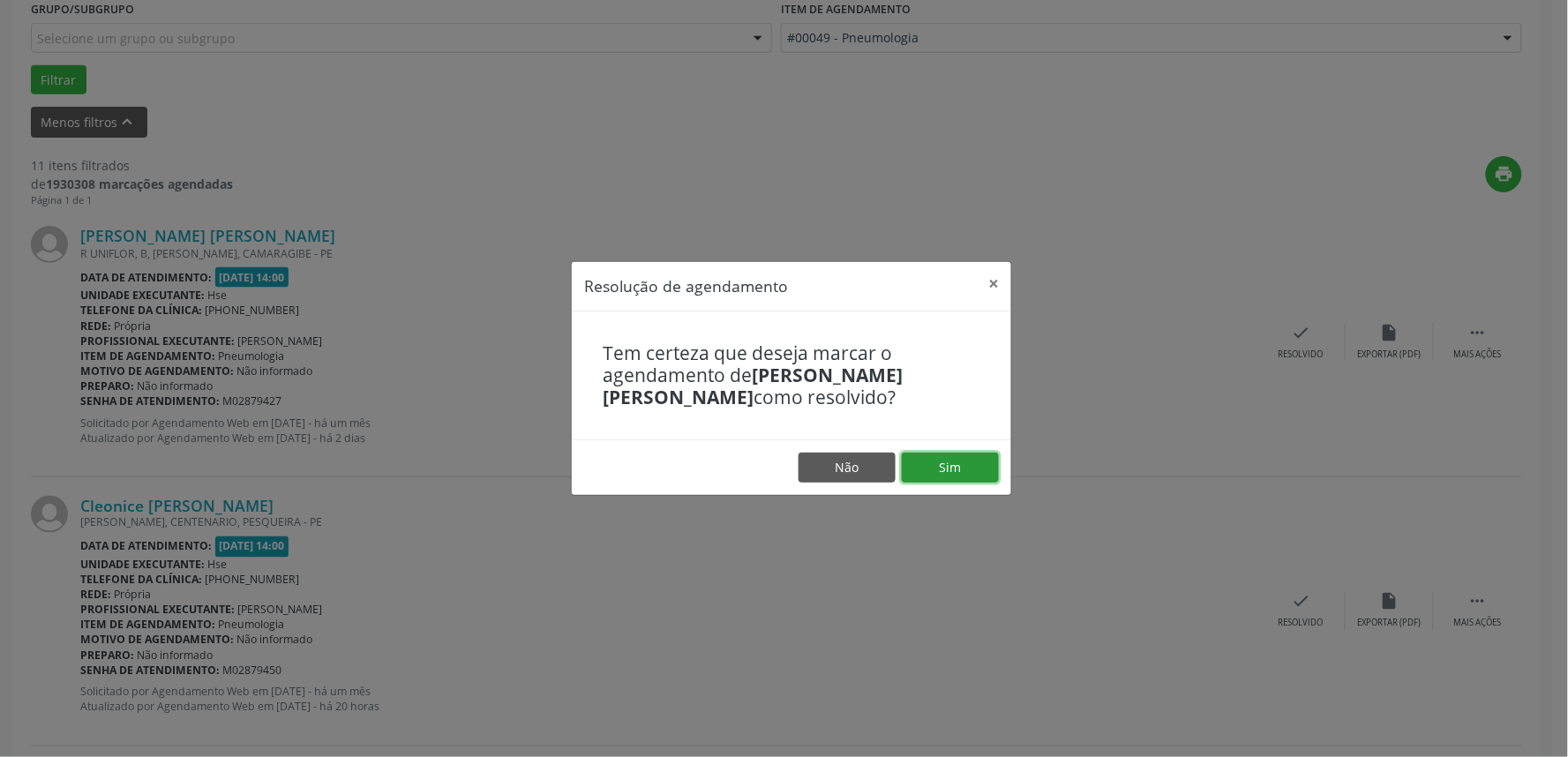
click at [951, 465] on button "Sim" at bounding box center [951, 468] width 97 height 30
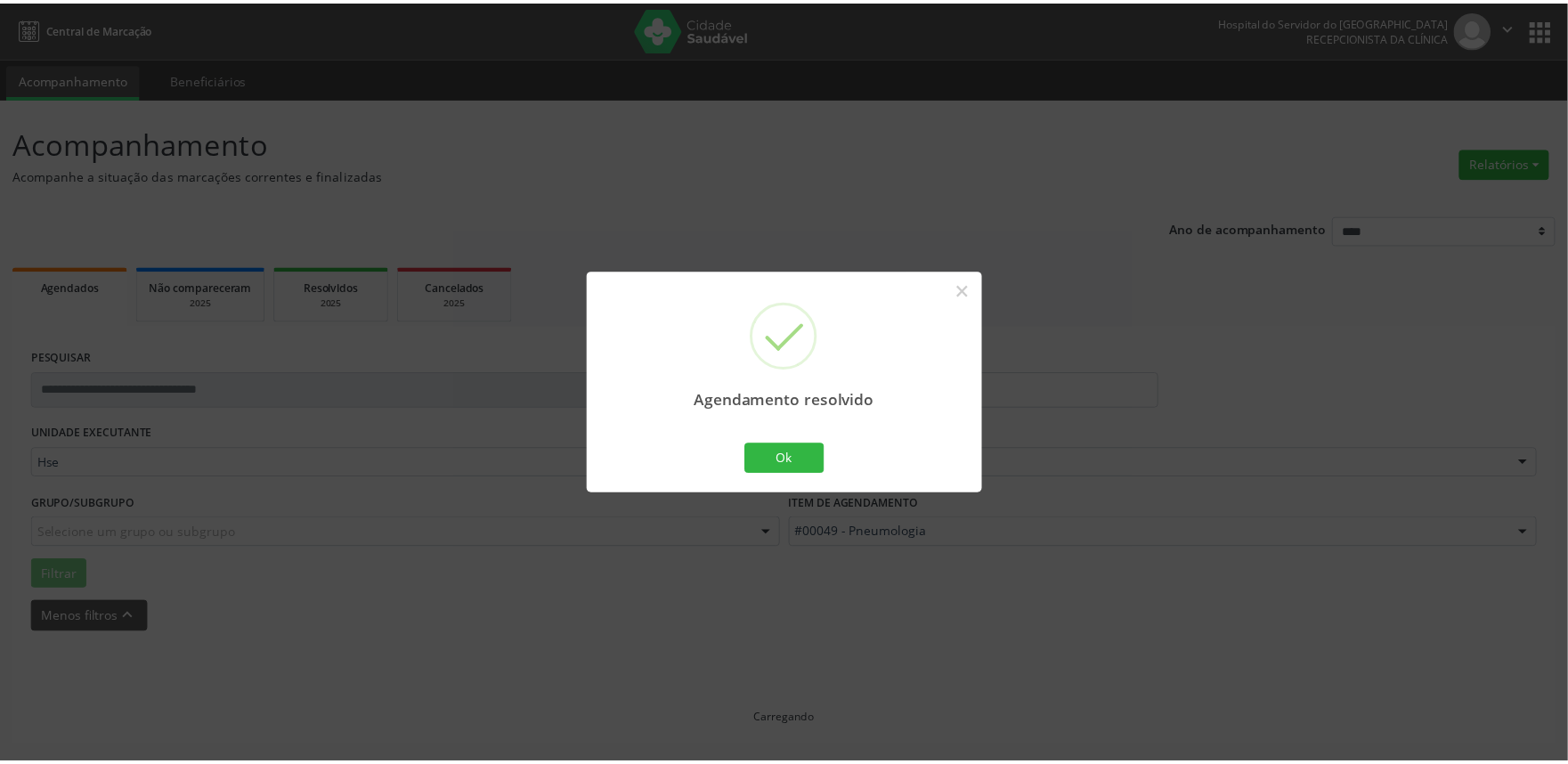
scroll to position [0, 0]
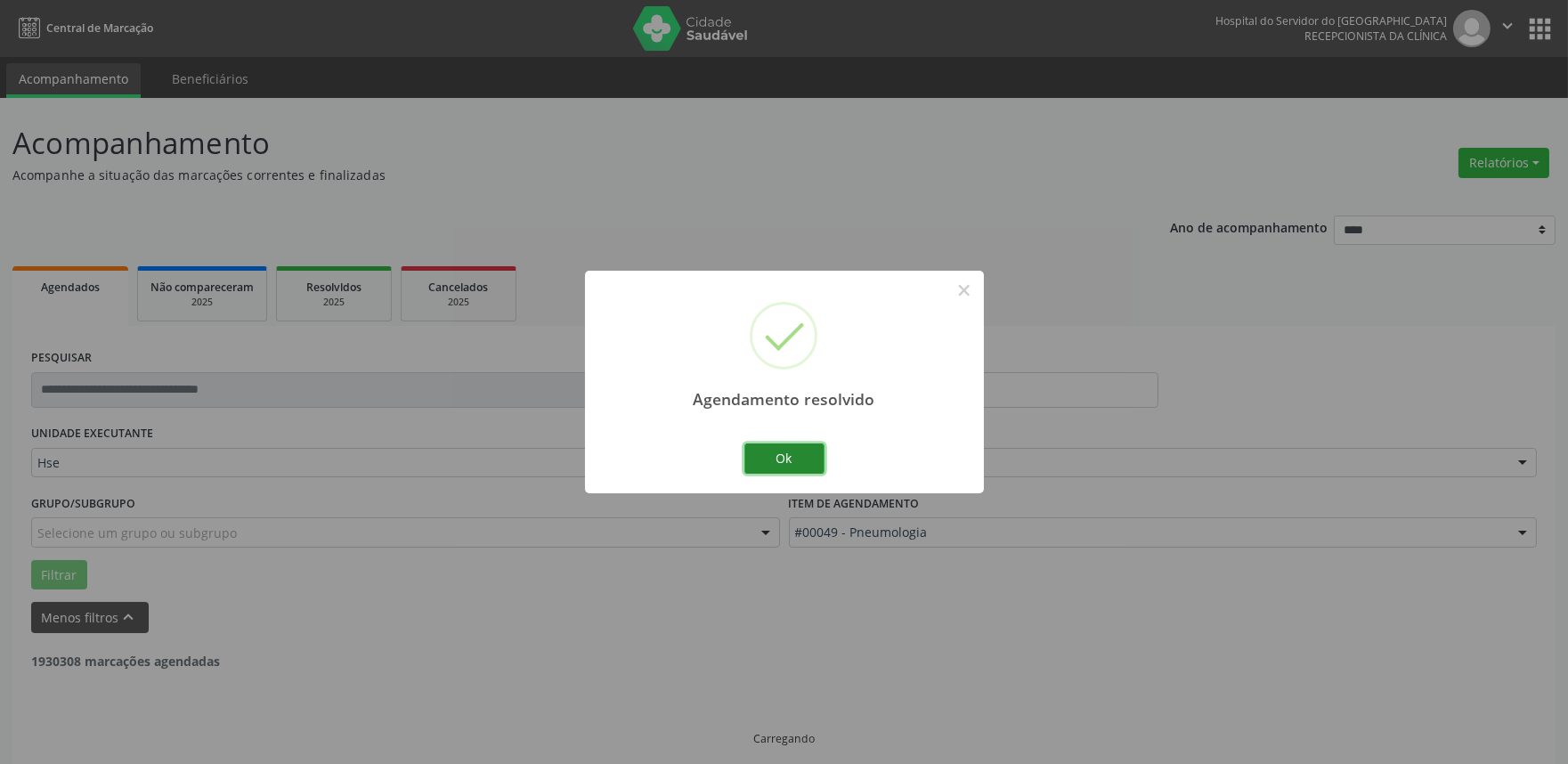
click at [790, 456] on button "Ok" at bounding box center [784, 459] width 80 height 30
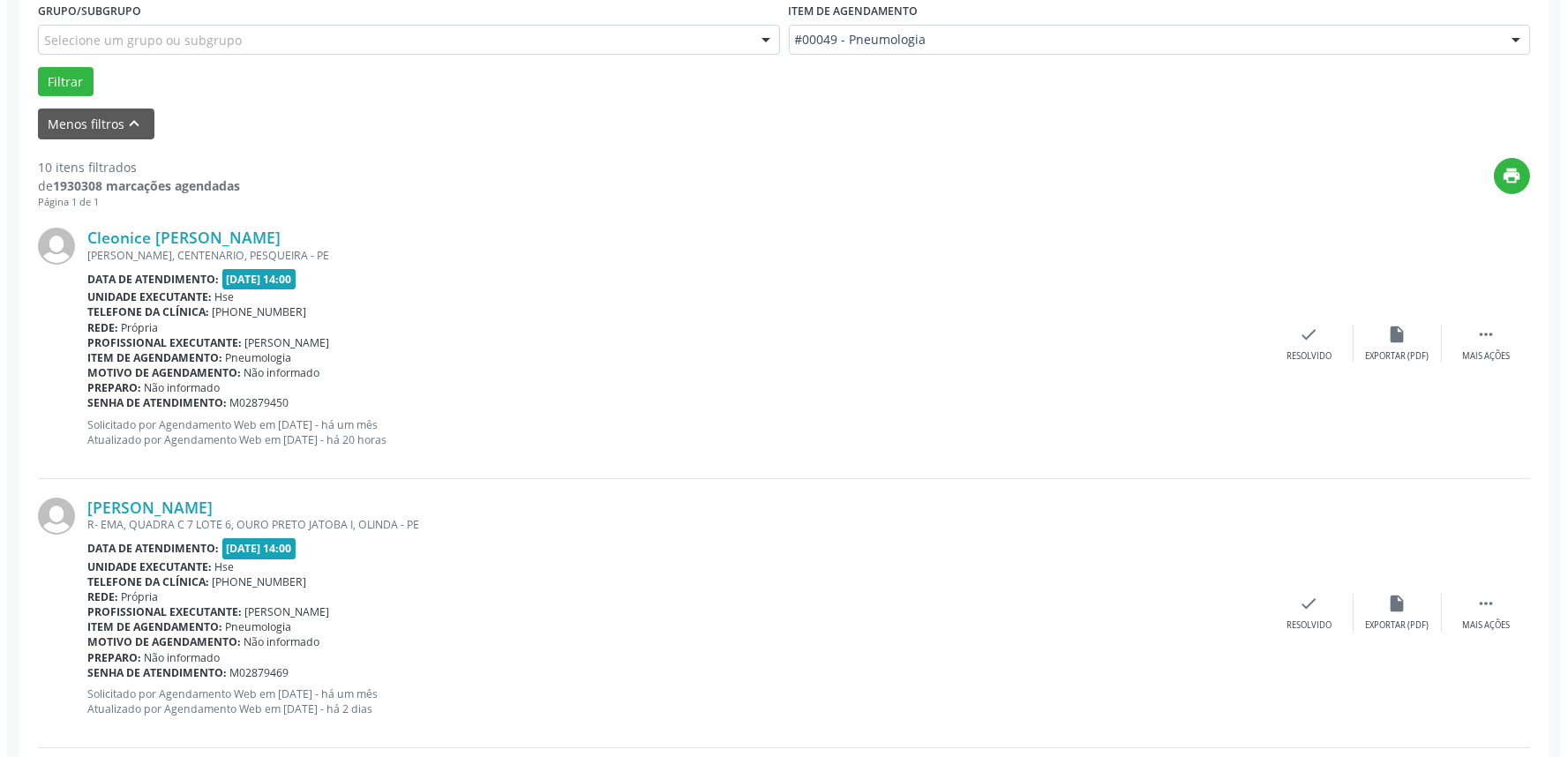
scroll to position [489, 0]
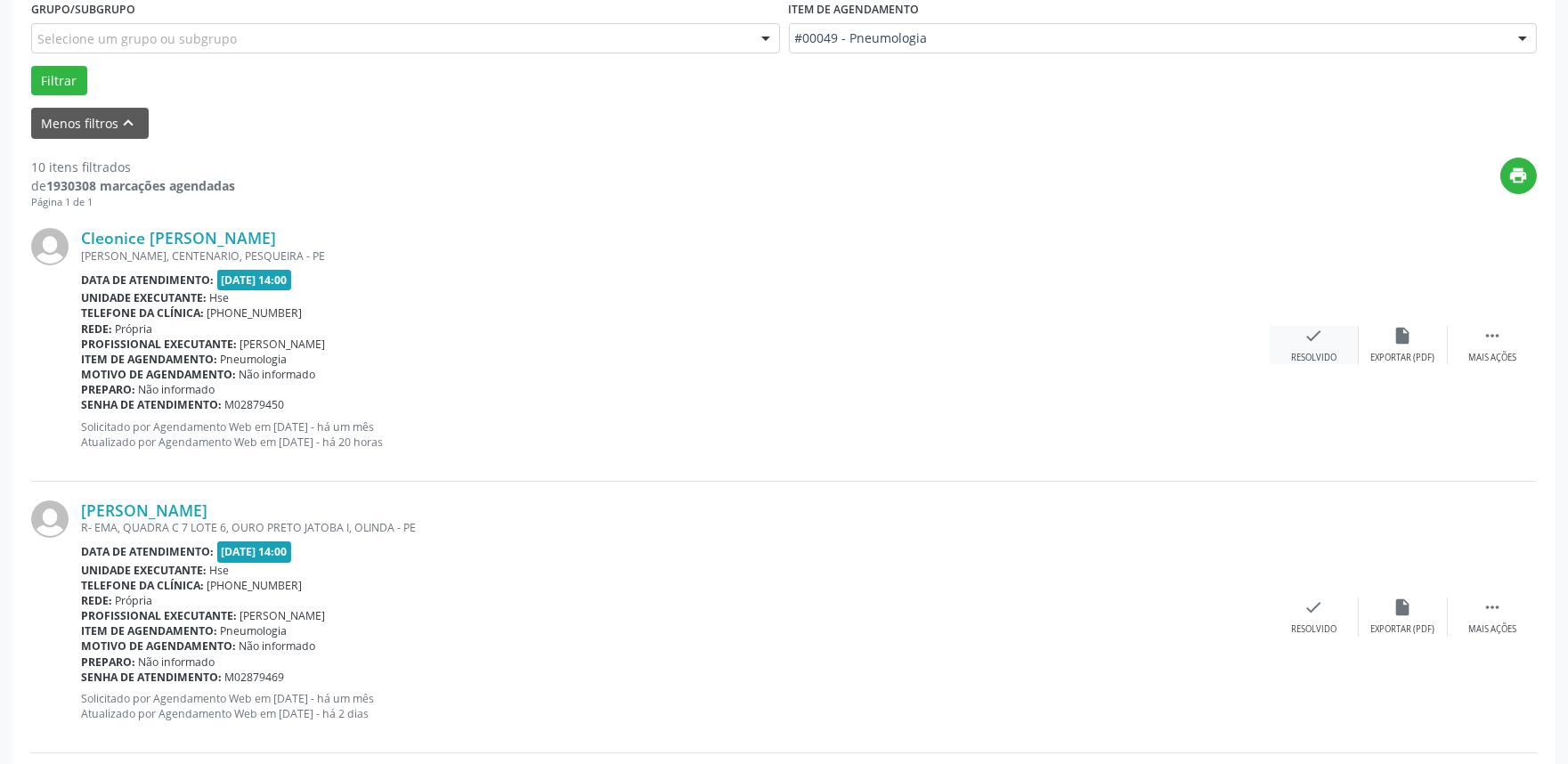
click at [1316, 352] on div "Resolvido" at bounding box center [1314, 358] width 45 height 12
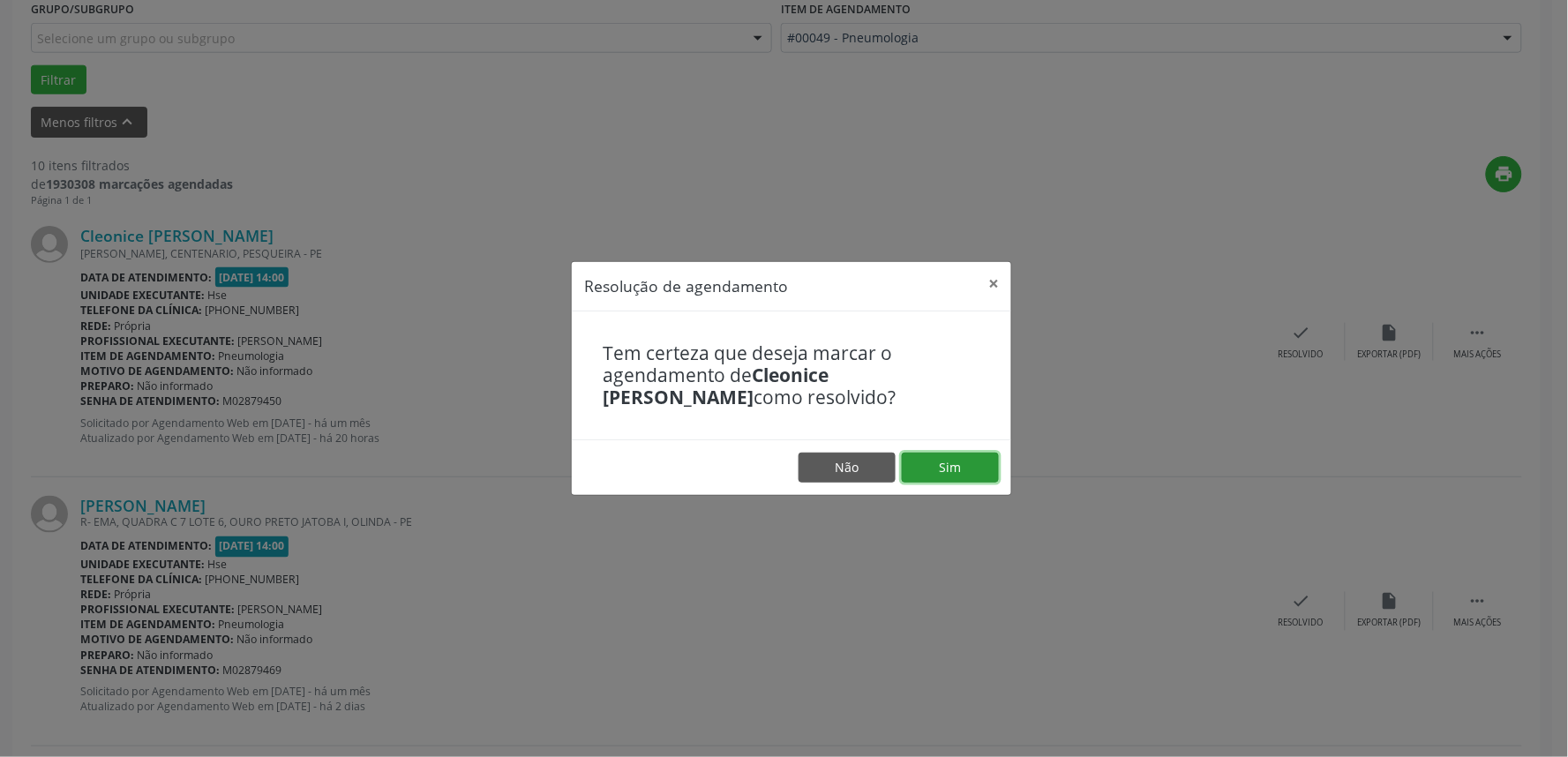
click at [963, 461] on button "Sim" at bounding box center [951, 468] width 97 height 30
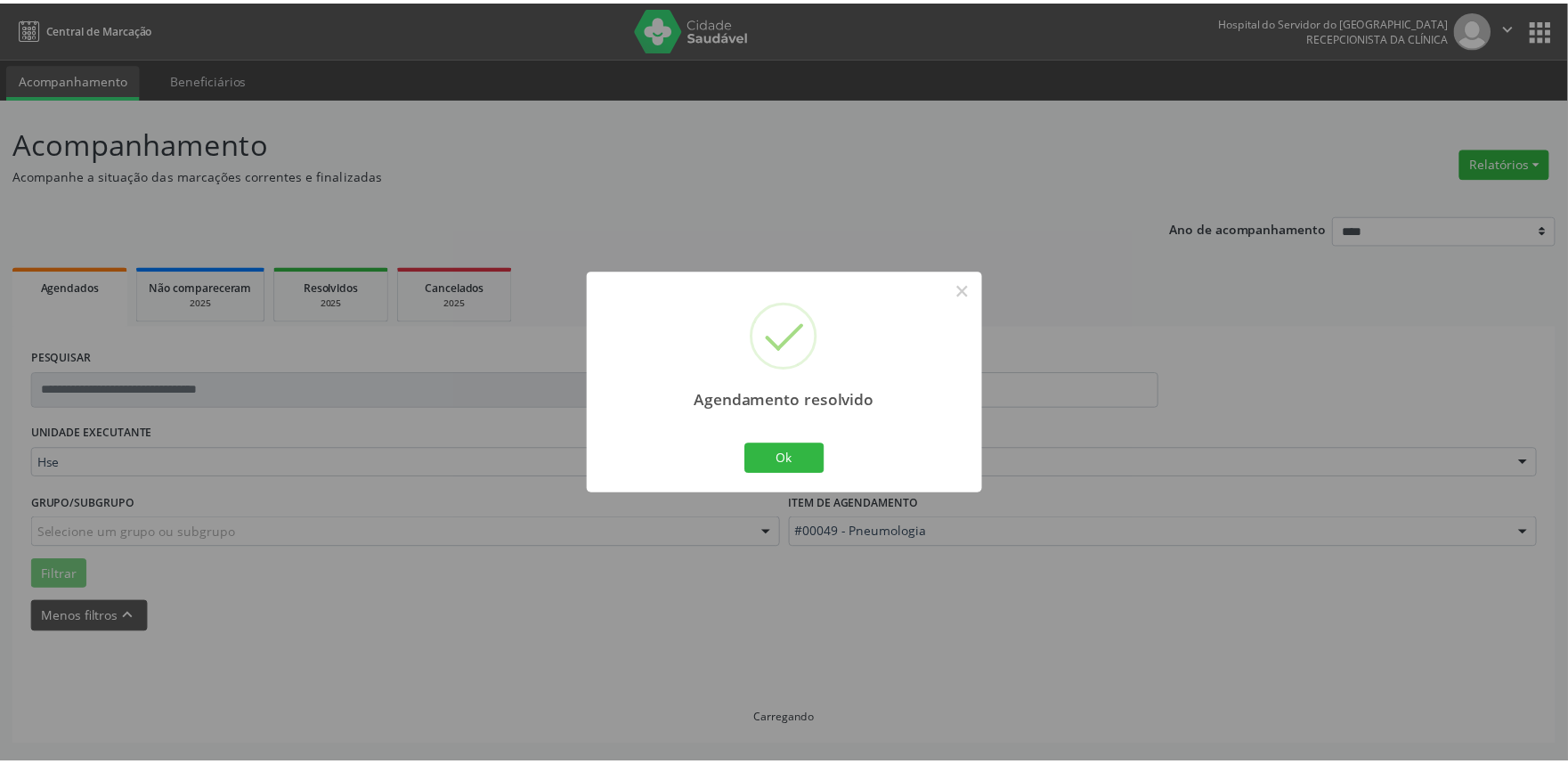
scroll to position [0, 0]
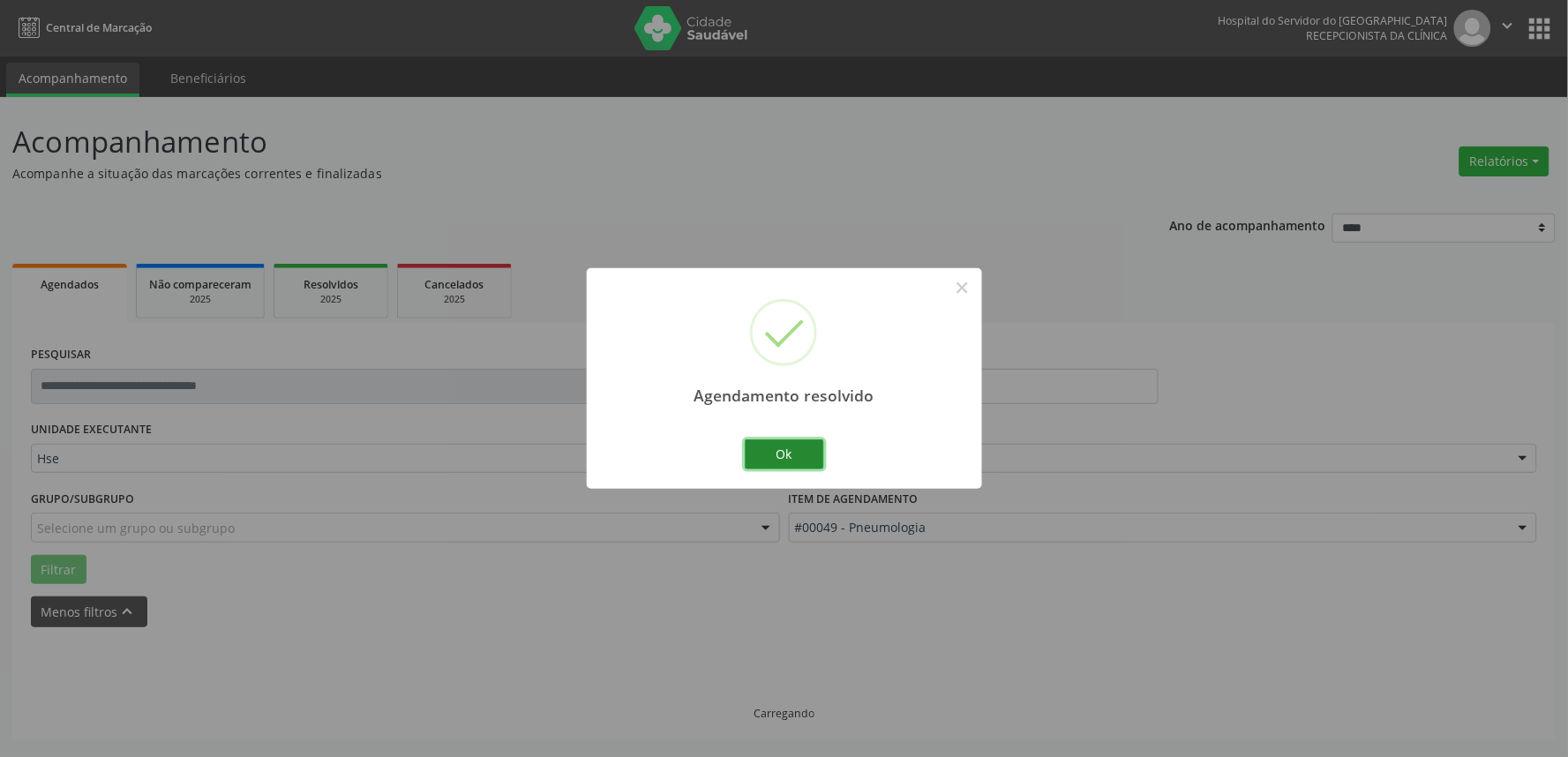
click at [778, 457] on button "Ok" at bounding box center [784, 455] width 80 height 30
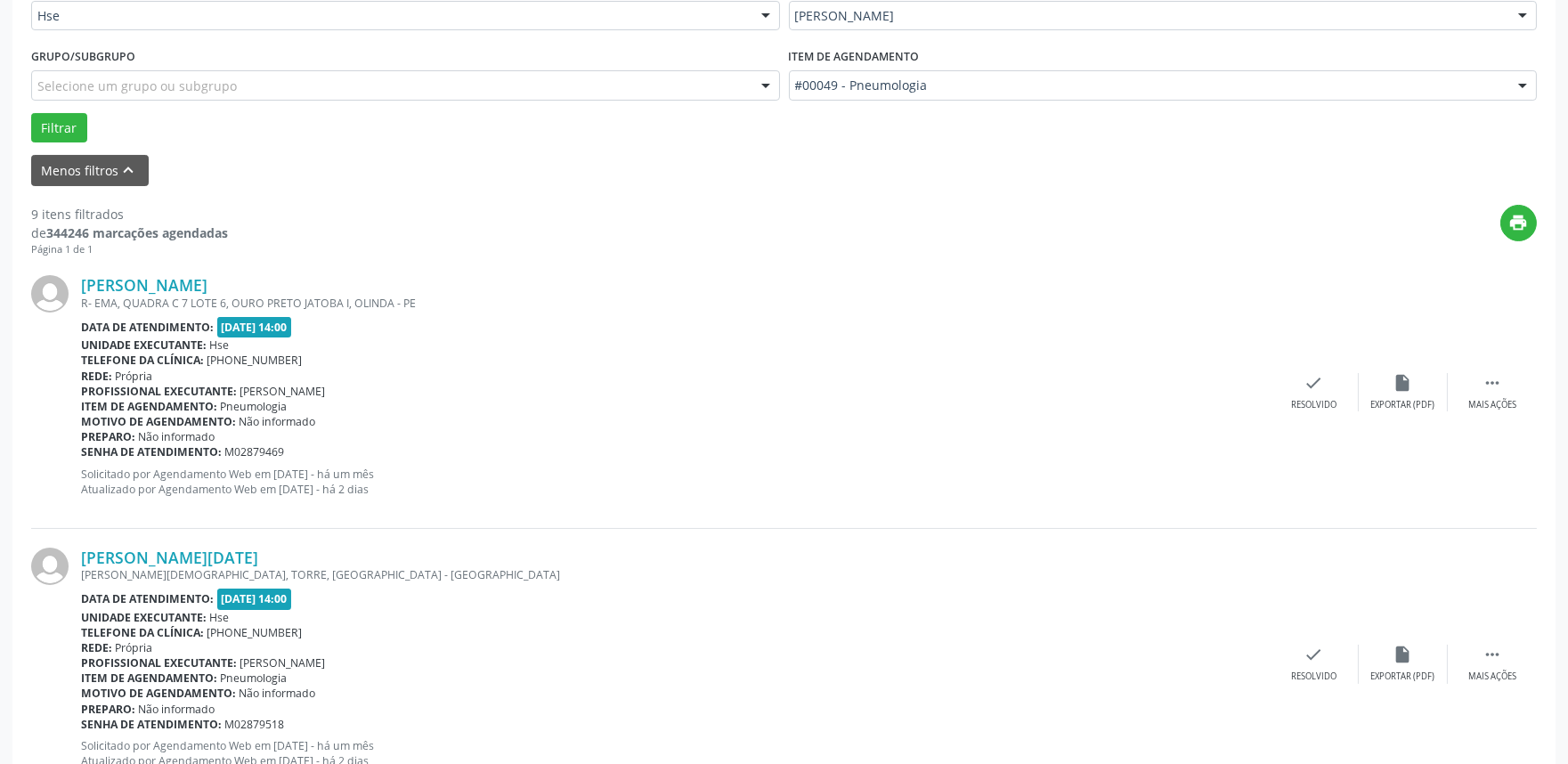
scroll to position [494, 0]
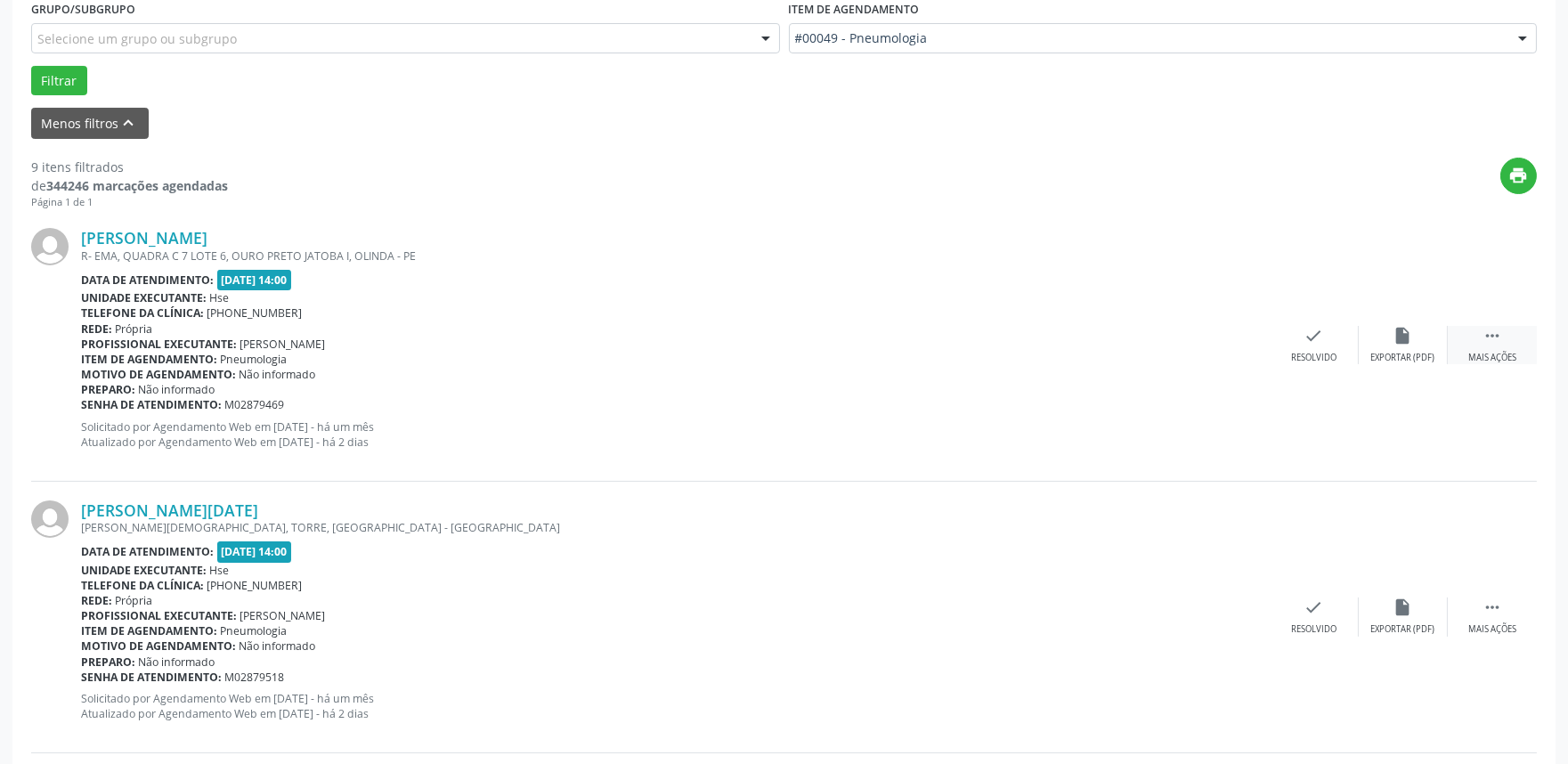
click at [1492, 352] on div "Mais ações" at bounding box center [1492, 358] width 48 height 12
click at [1377, 352] on div "Não compareceu" at bounding box center [1403, 358] width 76 height 12
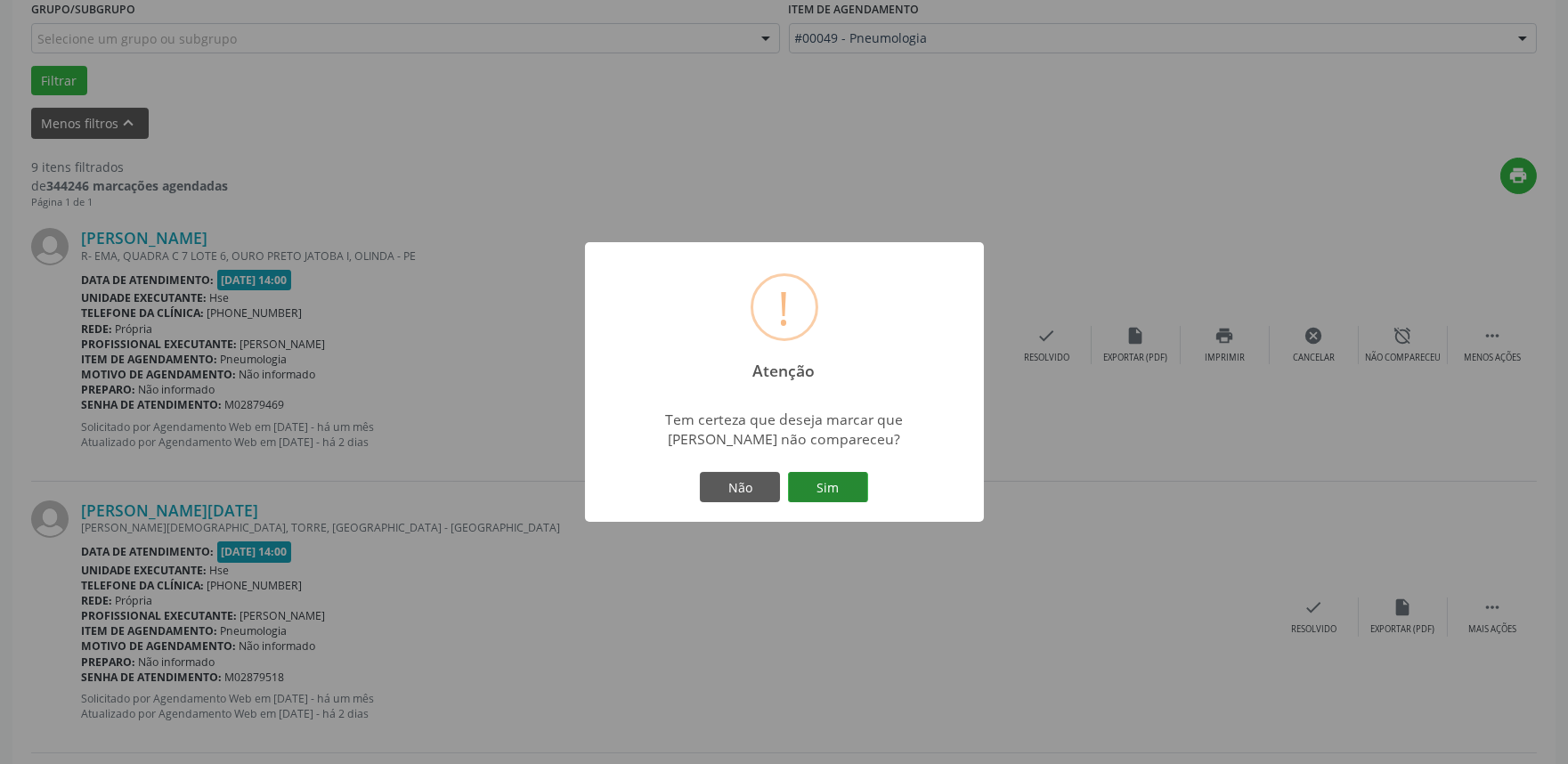
click at [849, 484] on button "Sim" at bounding box center [828, 488] width 80 height 30
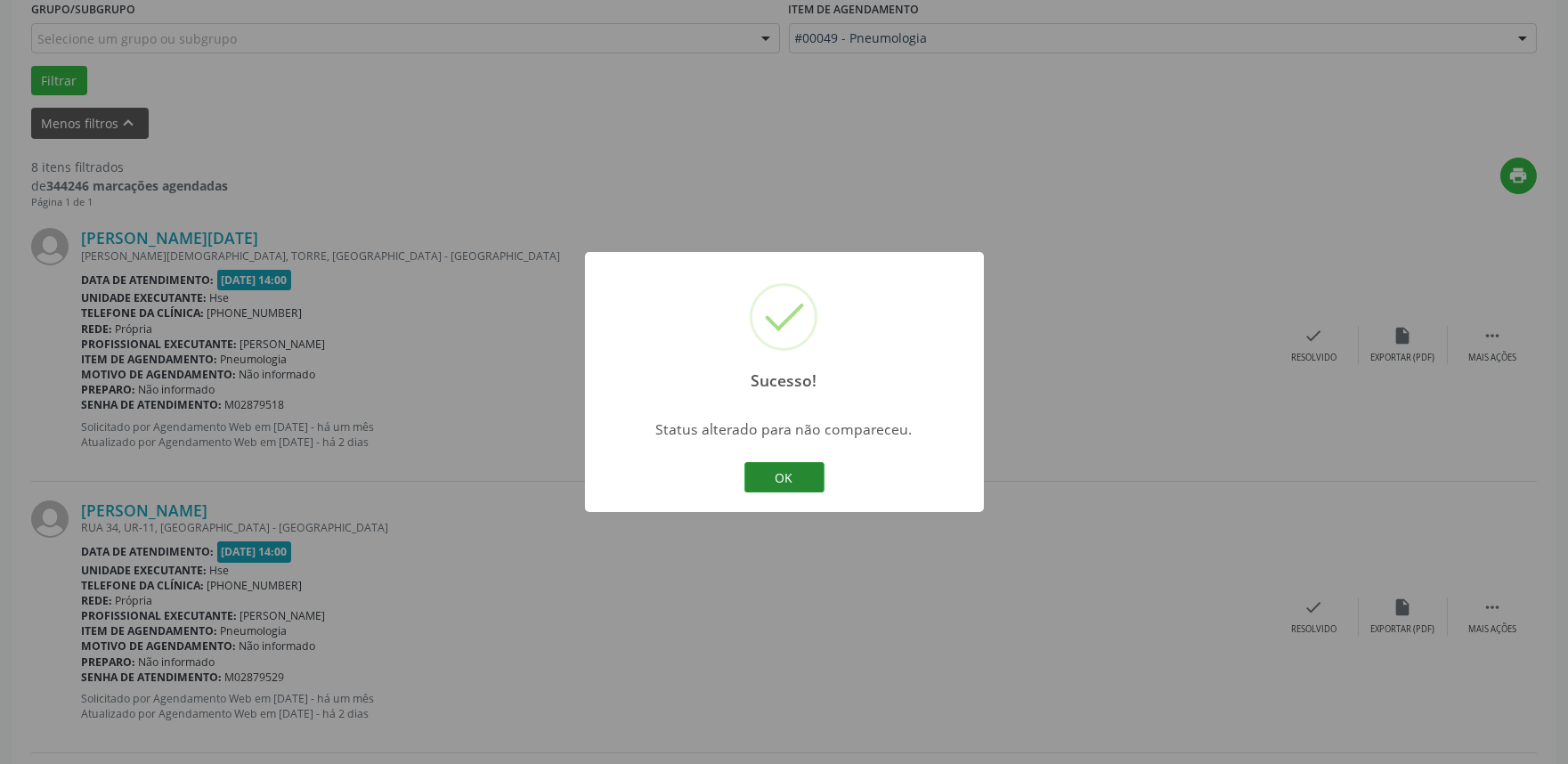
click at [776, 472] on button "OK" at bounding box center [784, 478] width 80 height 30
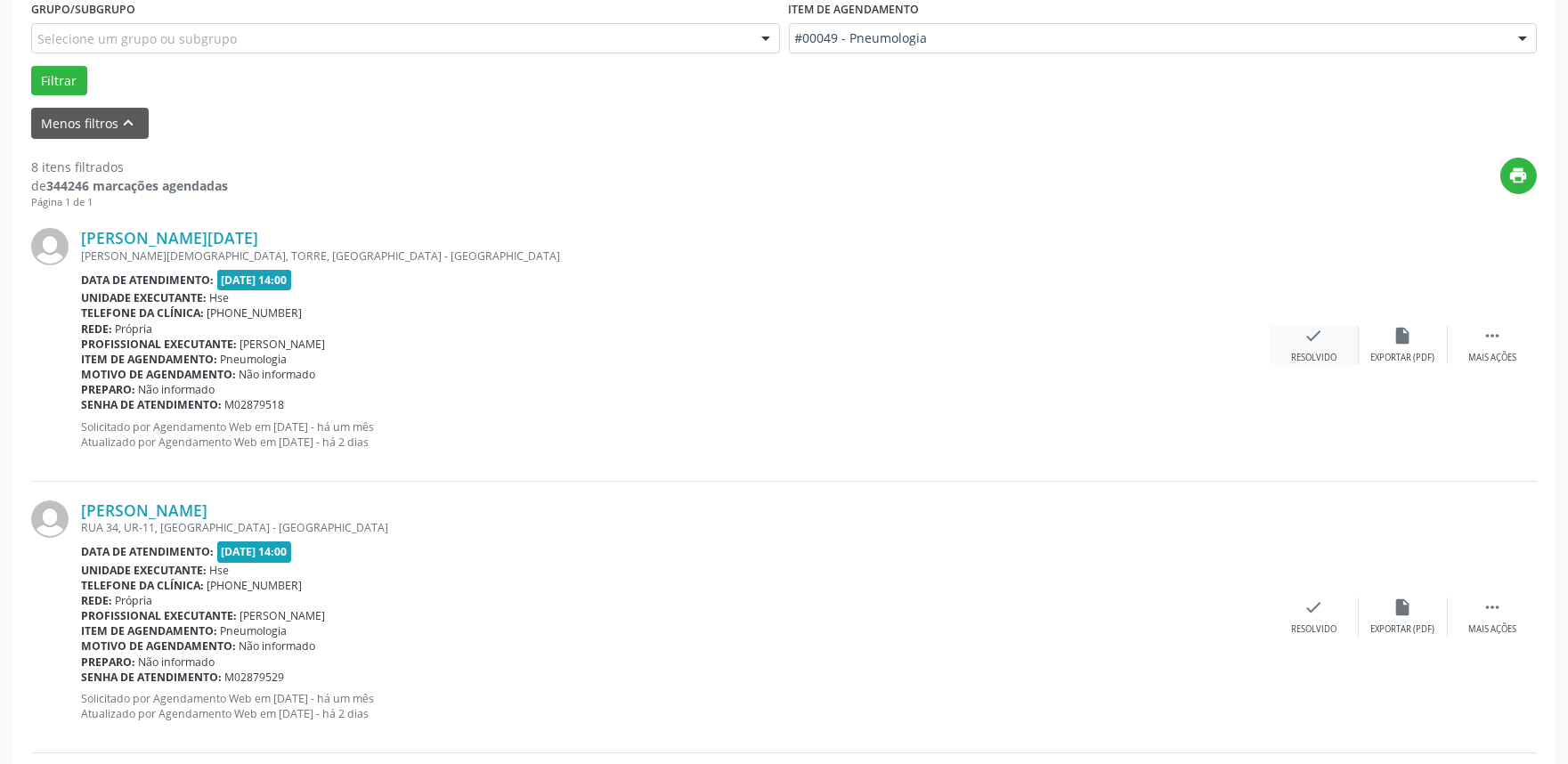
click at [1329, 346] on div "check Resolvido" at bounding box center [1315, 345] width 89 height 38
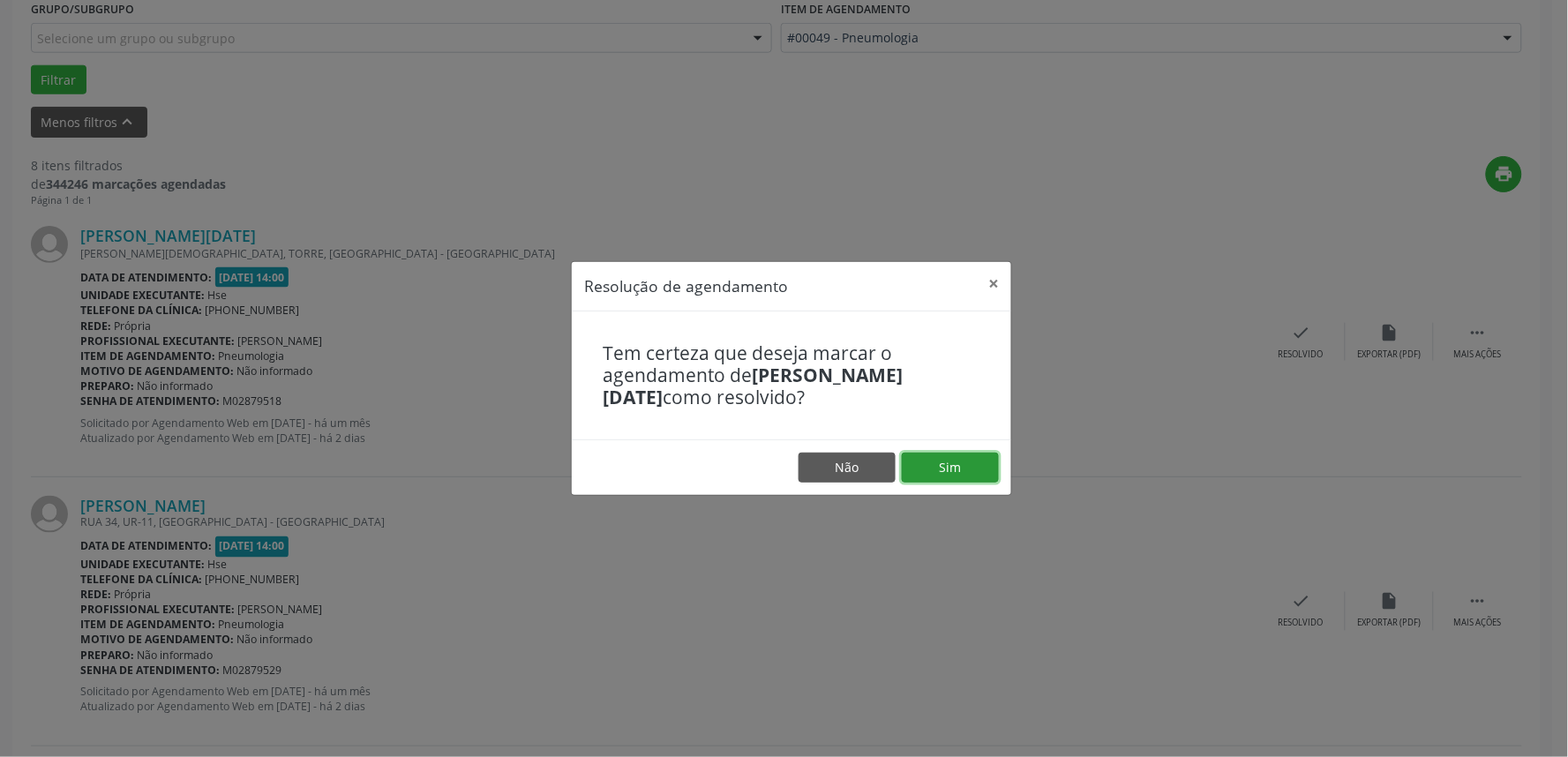
click at [954, 468] on button "Sim" at bounding box center [951, 468] width 97 height 30
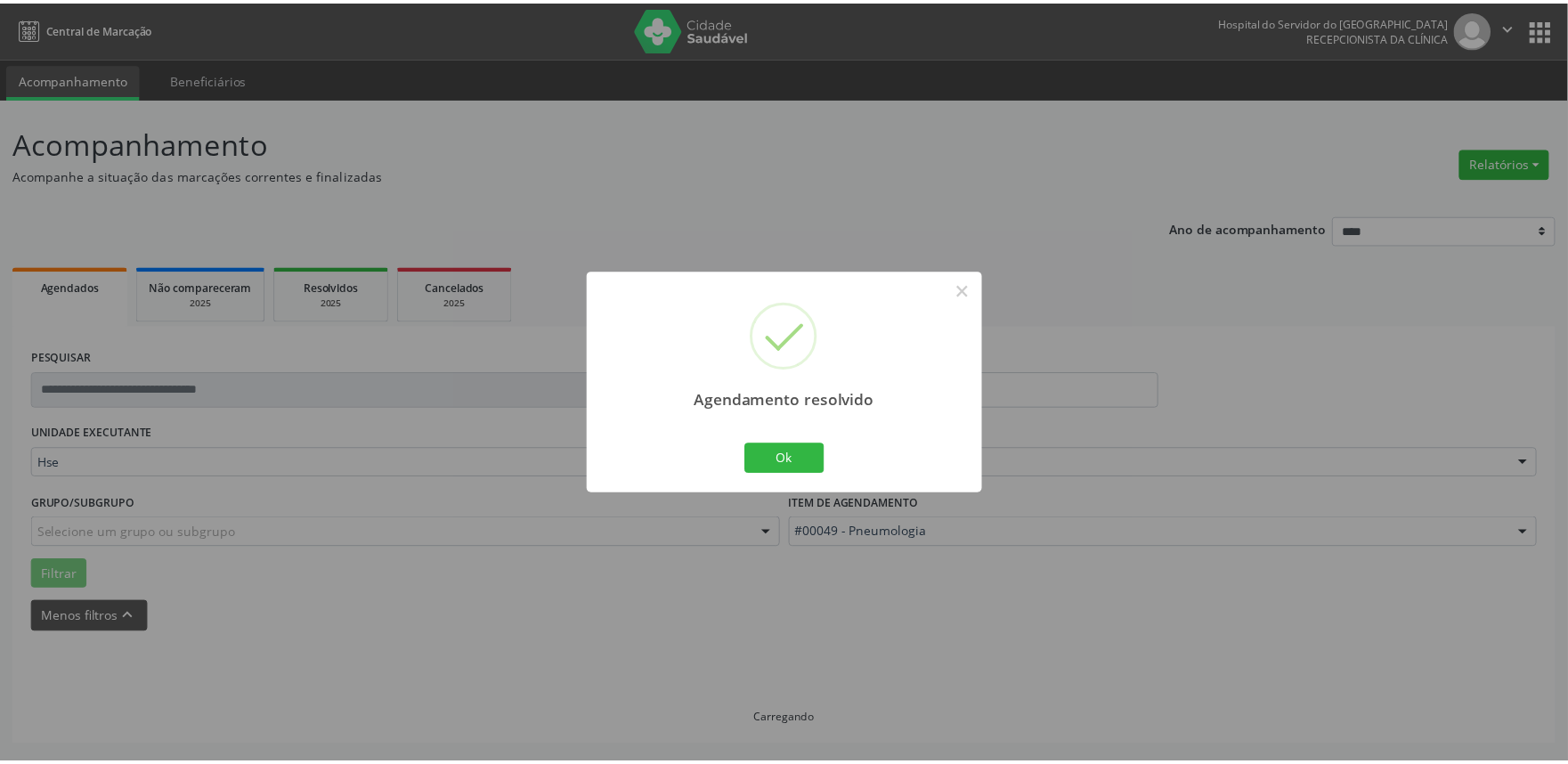
scroll to position [0, 0]
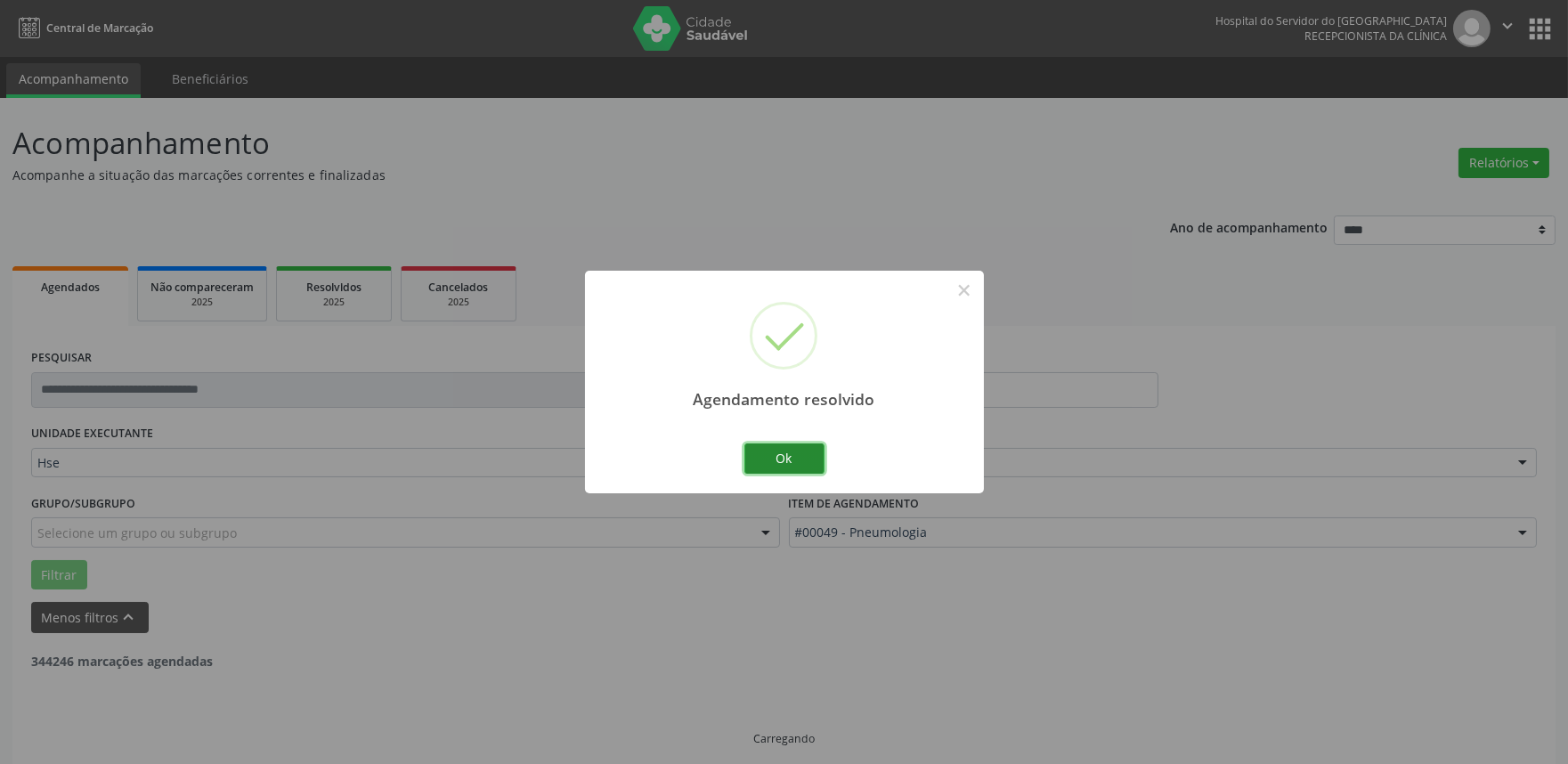
click at [791, 452] on button "Ok" at bounding box center [784, 459] width 80 height 30
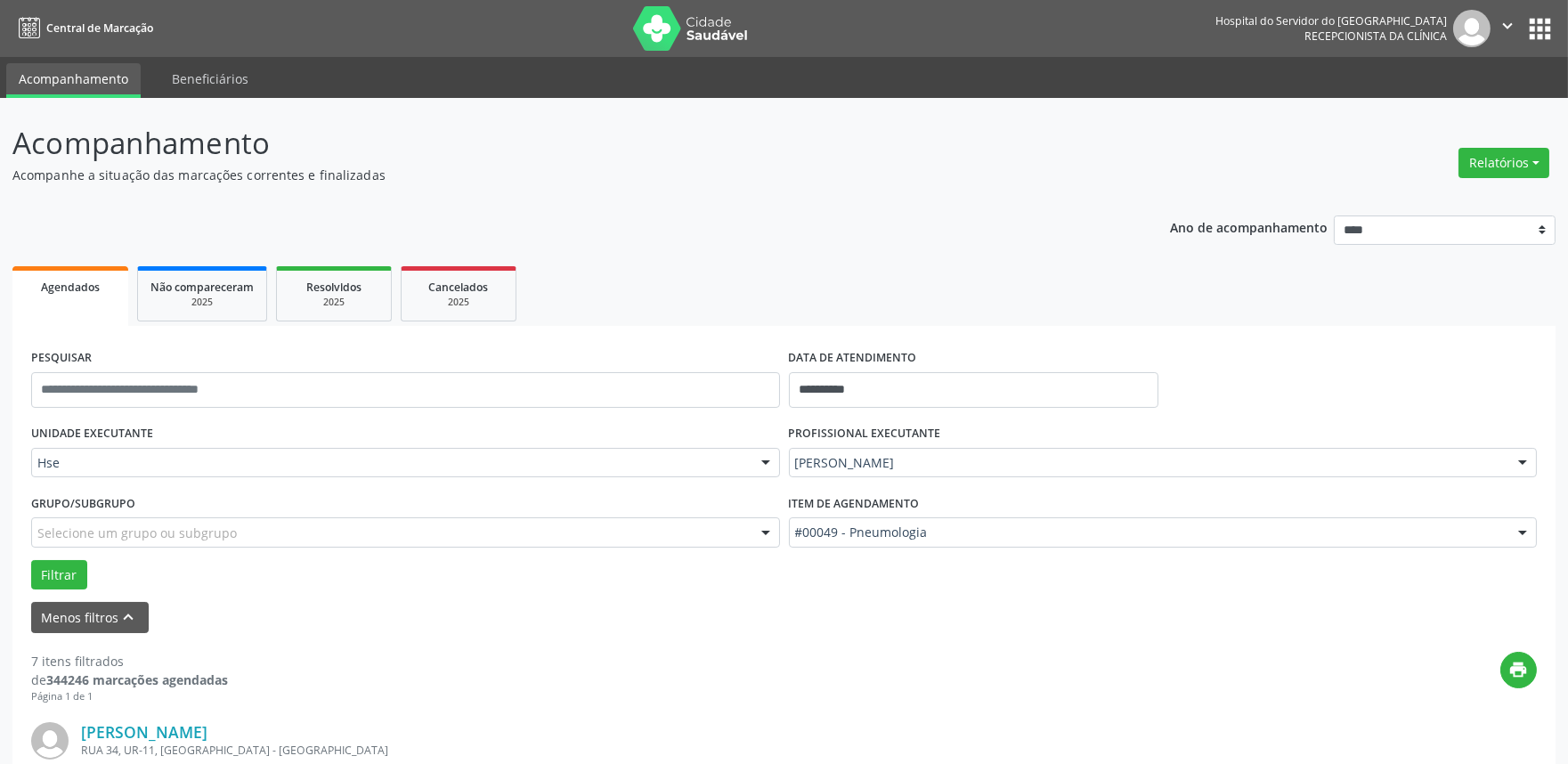
scroll to position [494, 0]
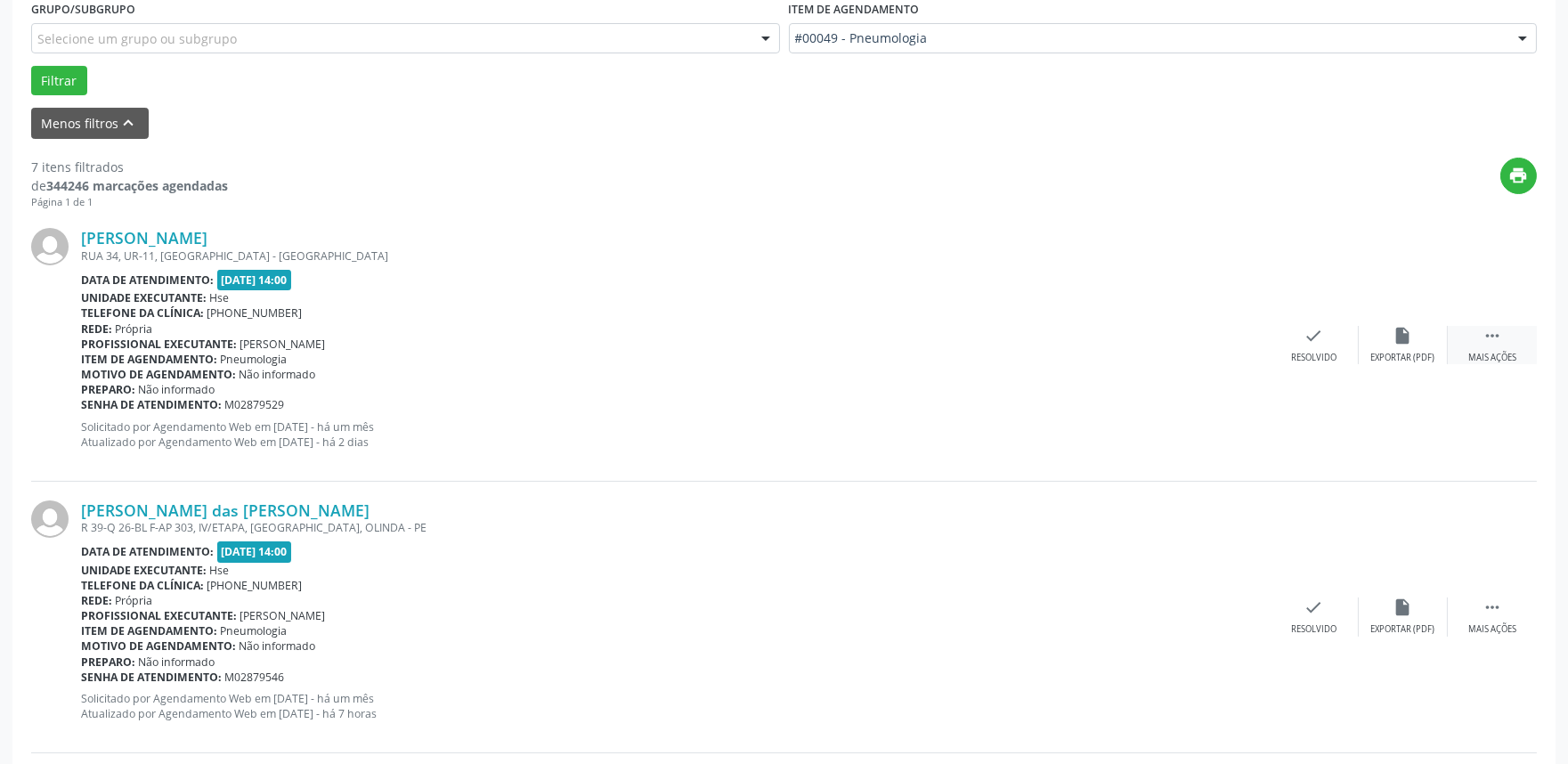
click at [1498, 343] on icon "" at bounding box center [1492, 336] width 20 height 20
click at [1395, 357] on div "Não compareceu" at bounding box center [1403, 358] width 76 height 12
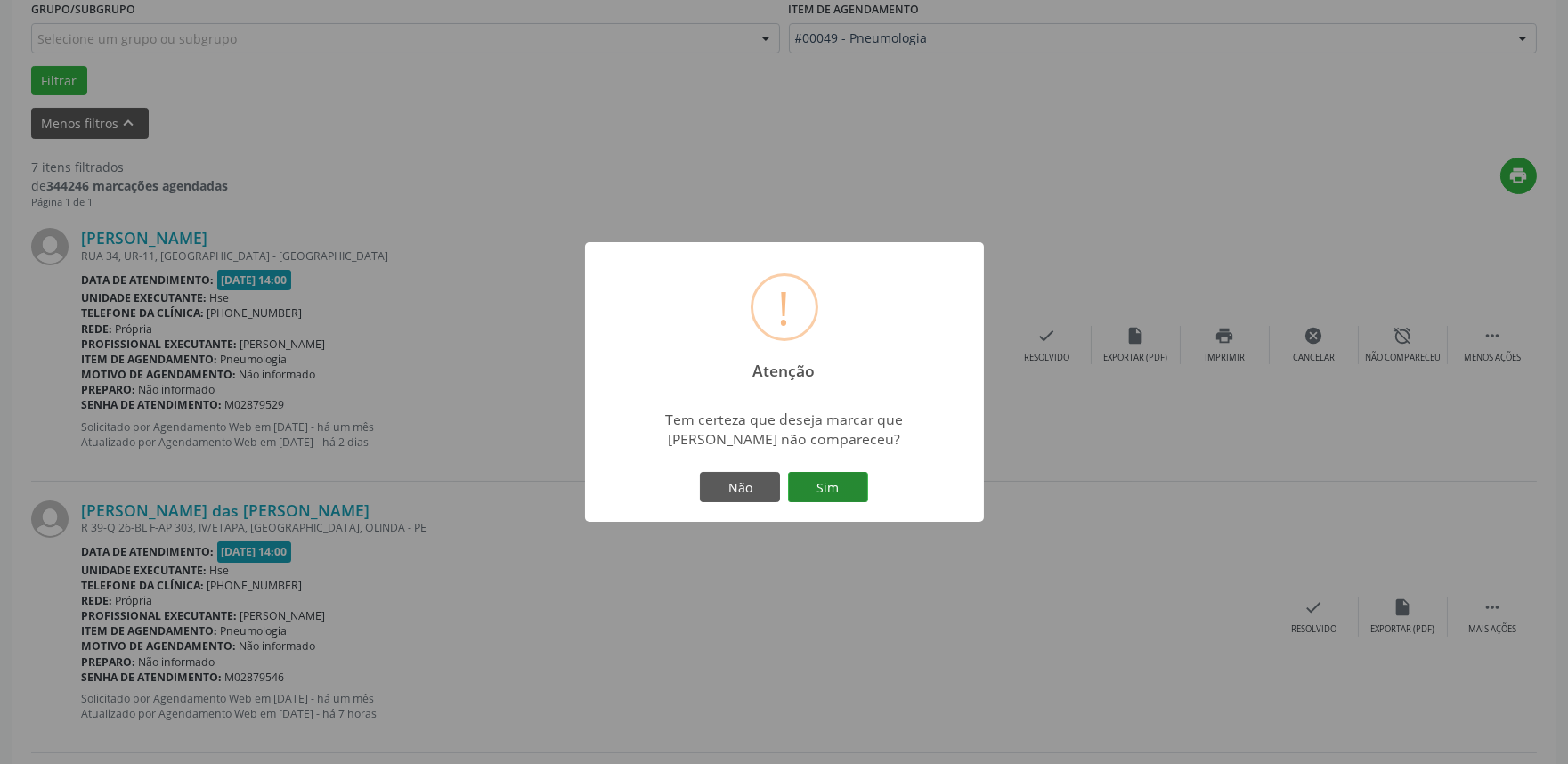
click at [821, 485] on button "Sim" at bounding box center [828, 488] width 80 height 30
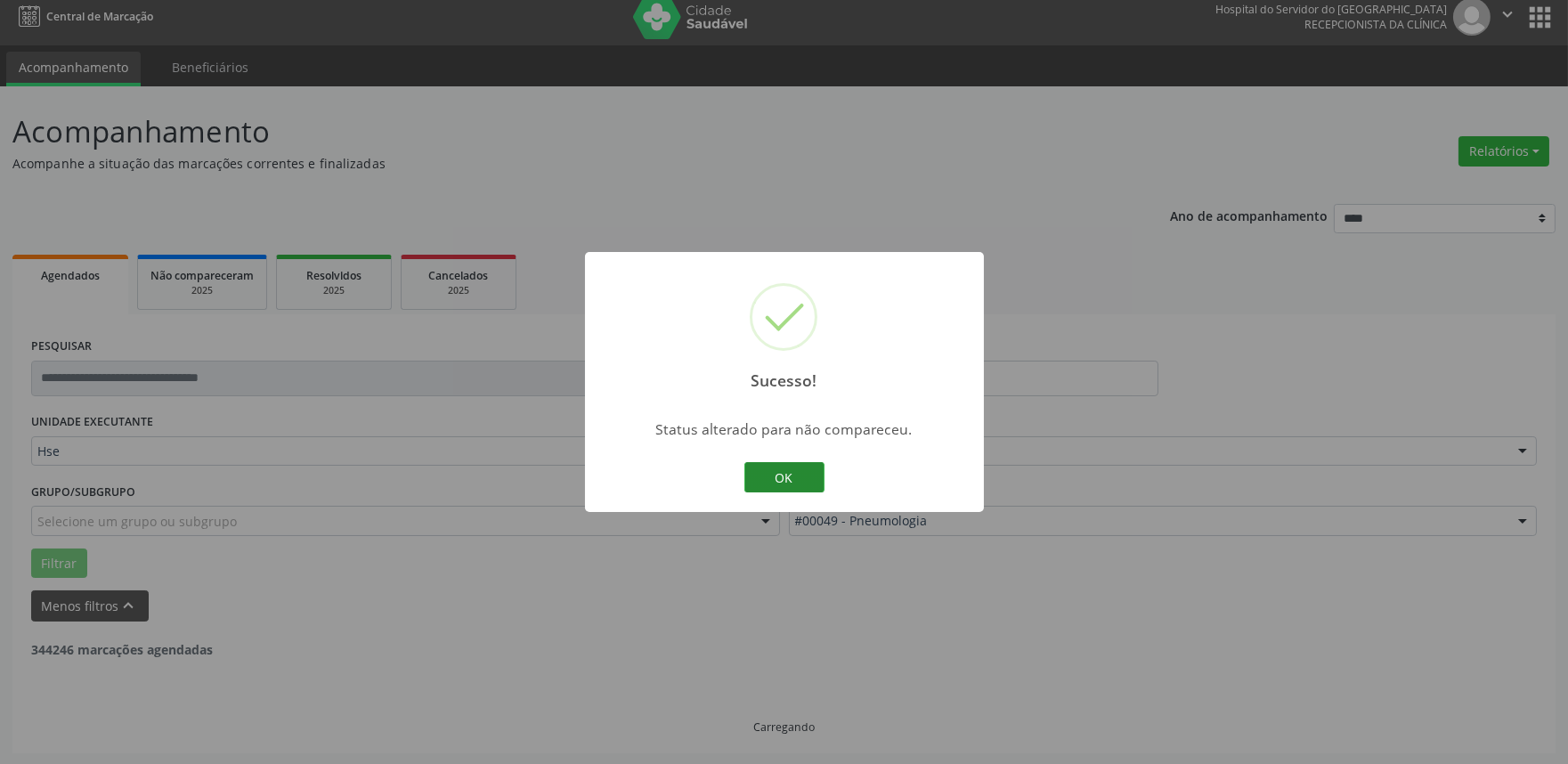
click at [797, 479] on button "OK" at bounding box center [784, 478] width 80 height 30
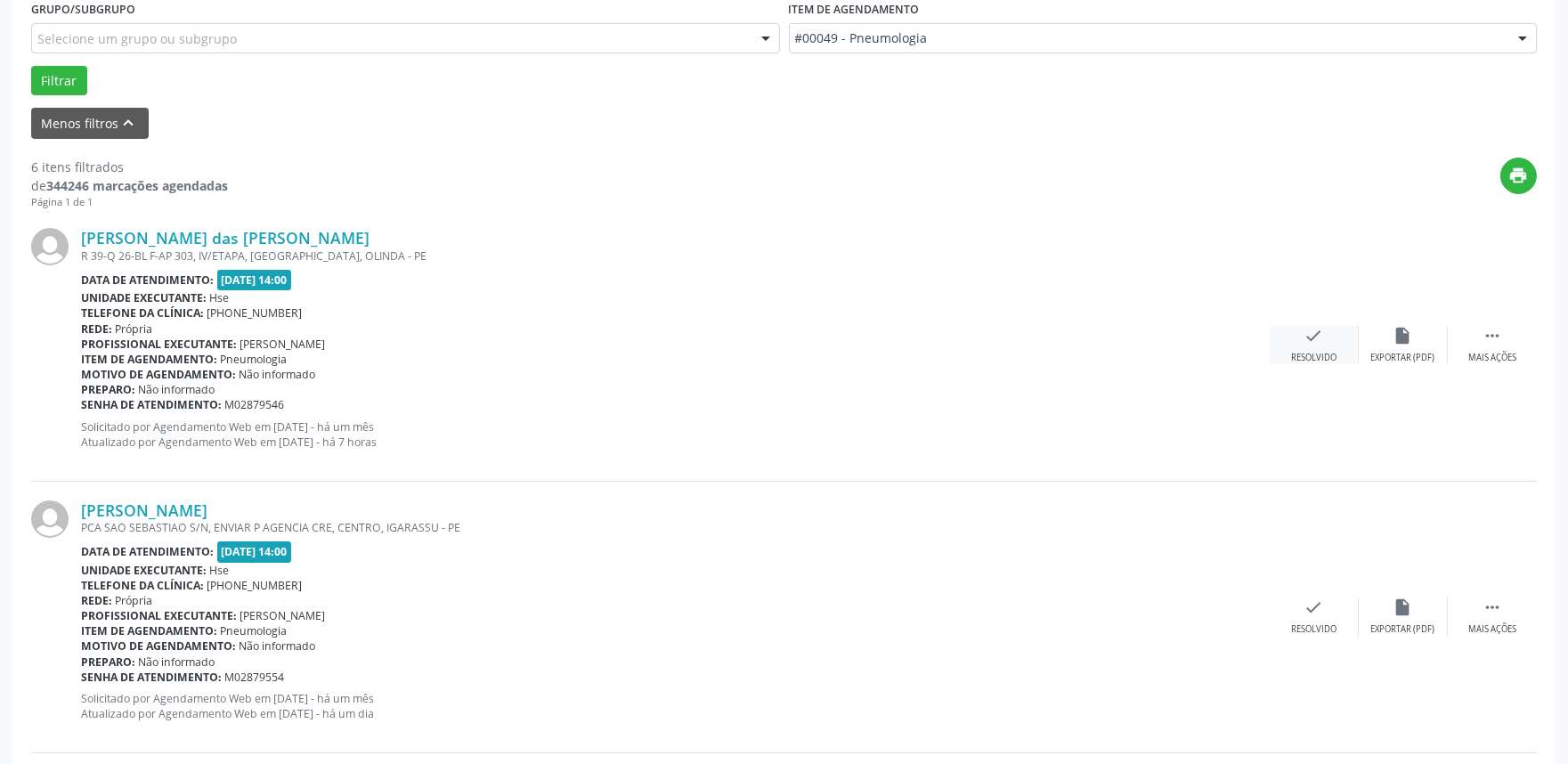
click at [1317, 352] on div "Resolvido" at bounding box center [1314, 358] width 45 height 12
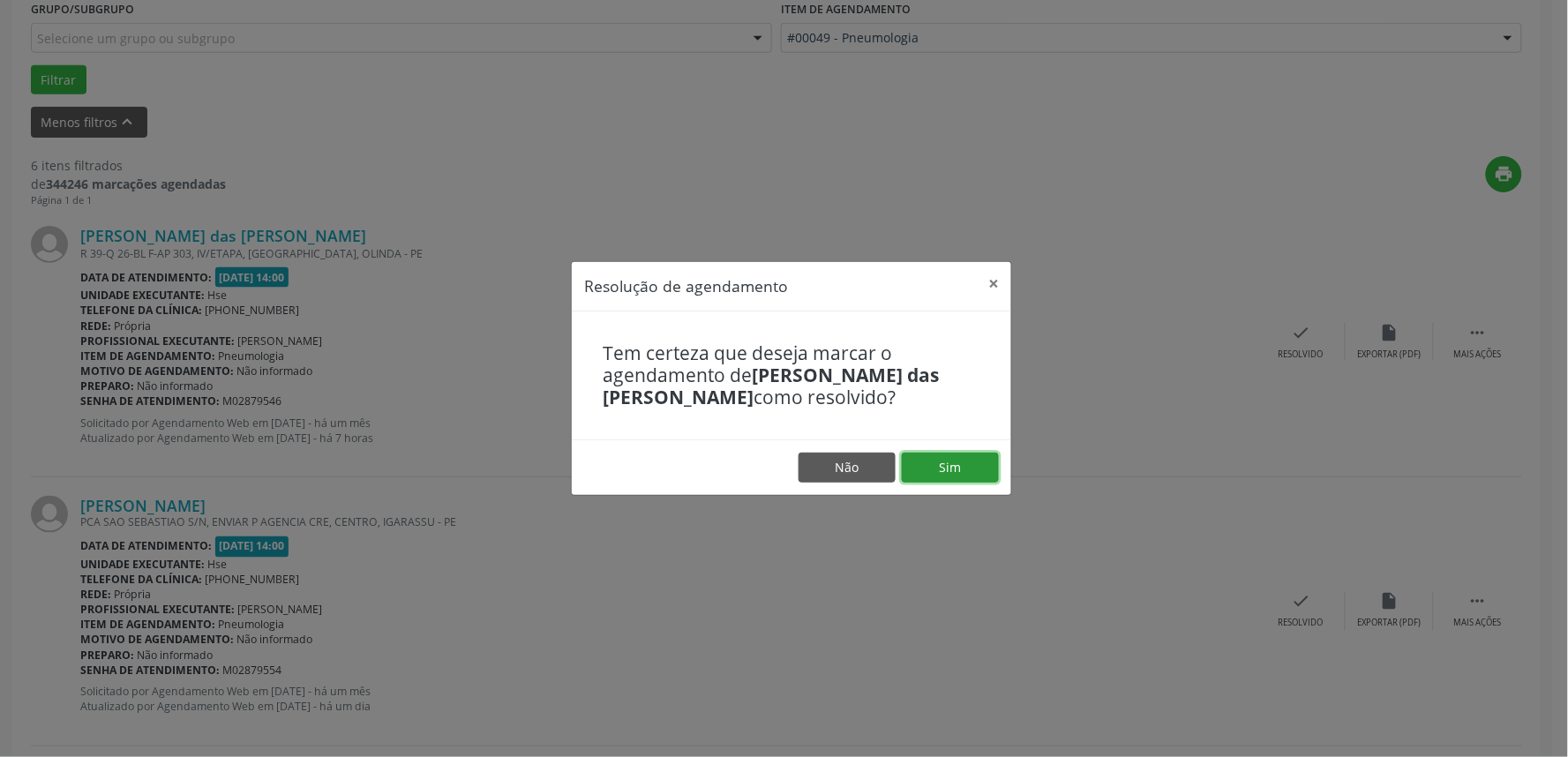
click at [951, 473] on button "Sim" at bounding box center [951, 468] width 97 height 30
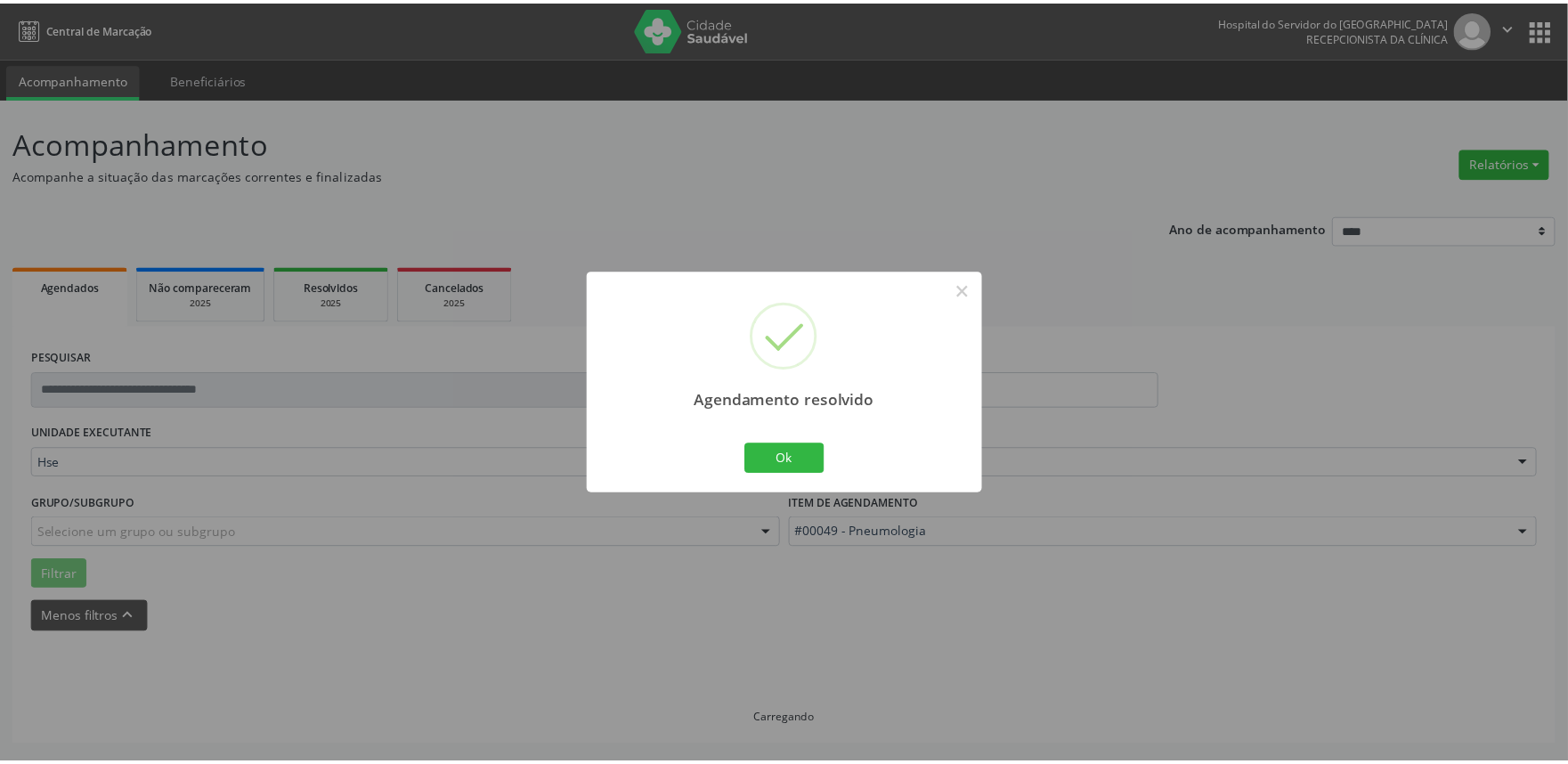
scroll to position [0, 0]
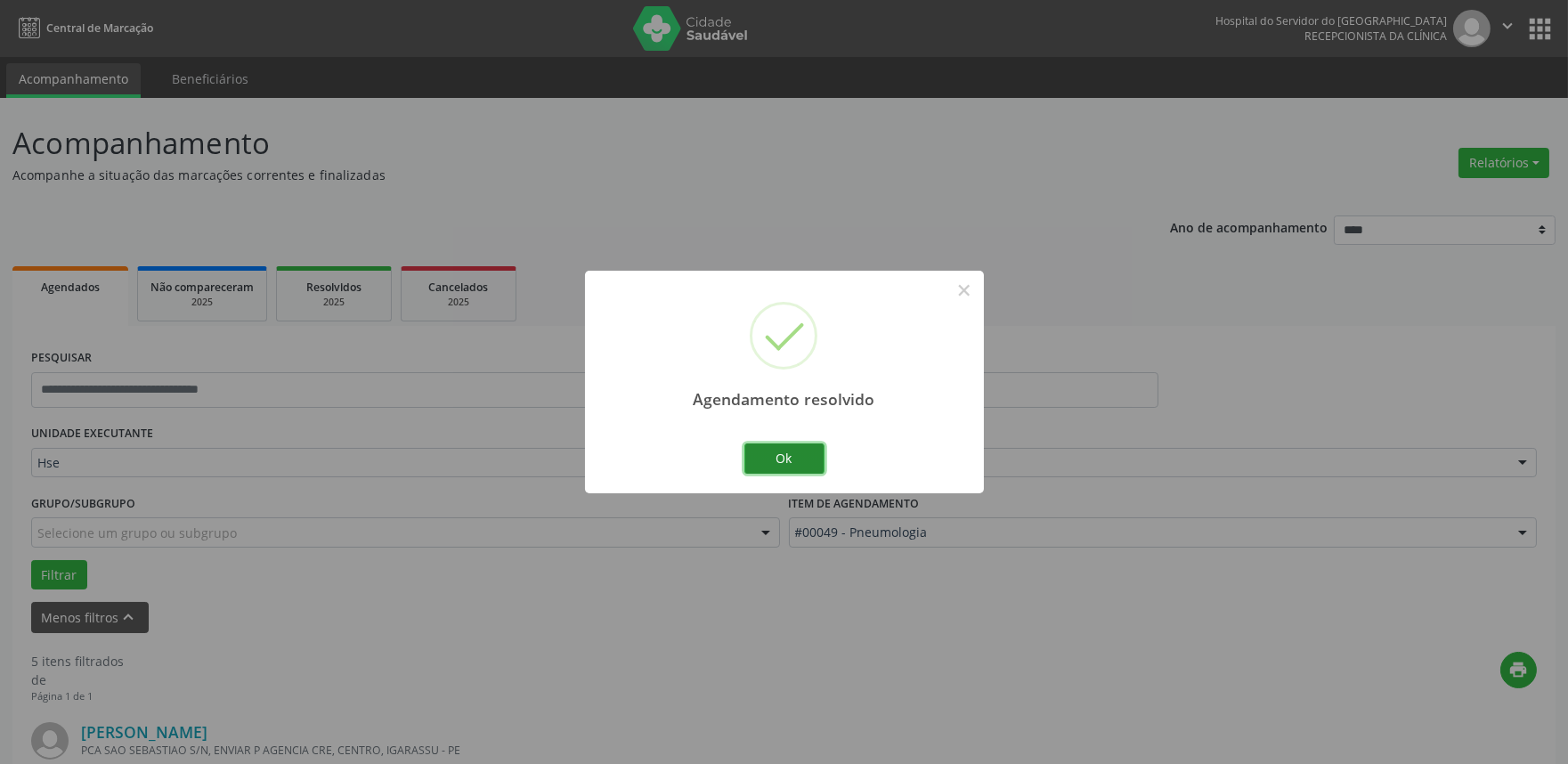
click at [804, 460] on button "Ok" at bounding box center [784, 459] width 80 height 30
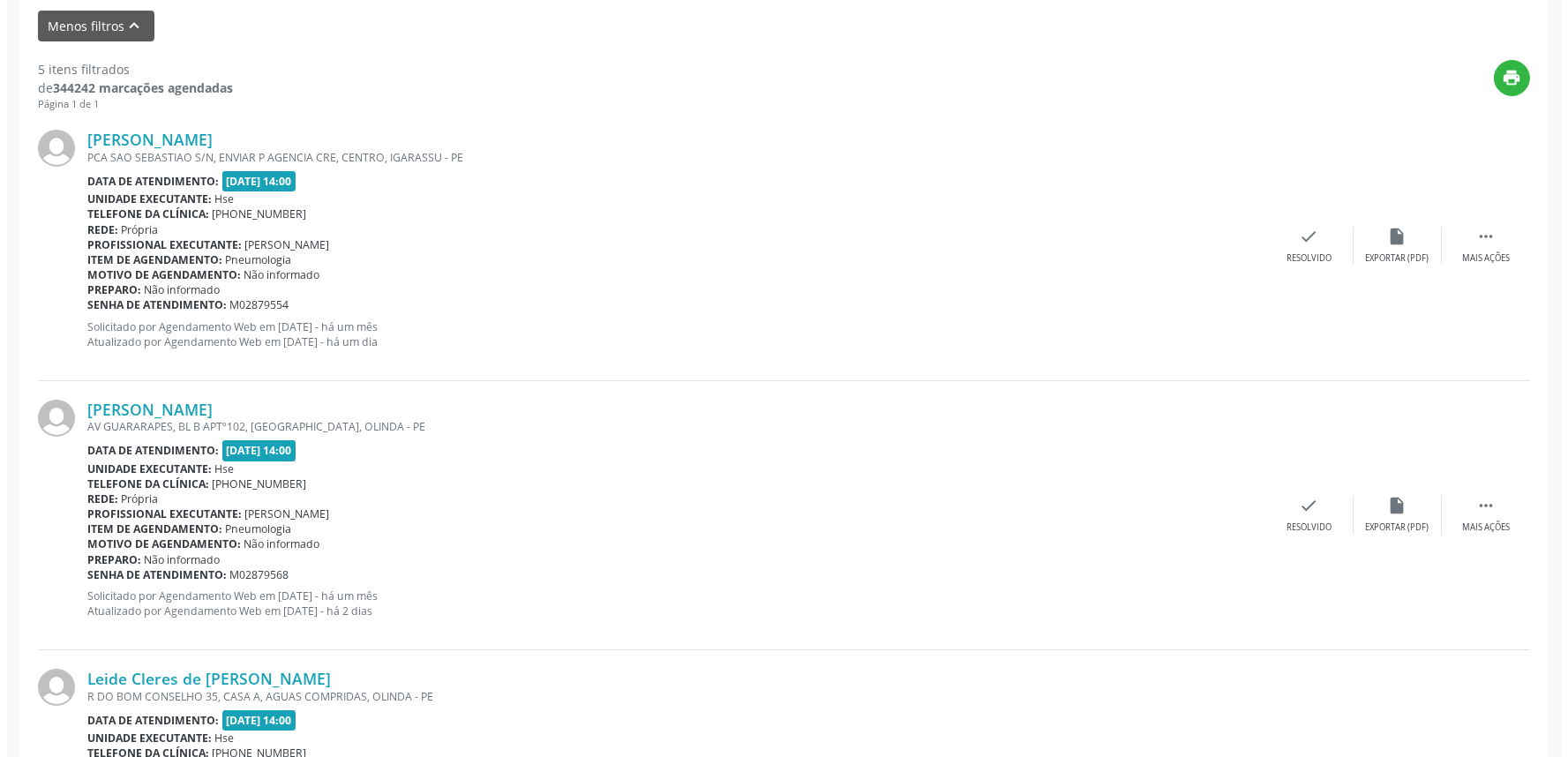
scroll to position [587, 0]
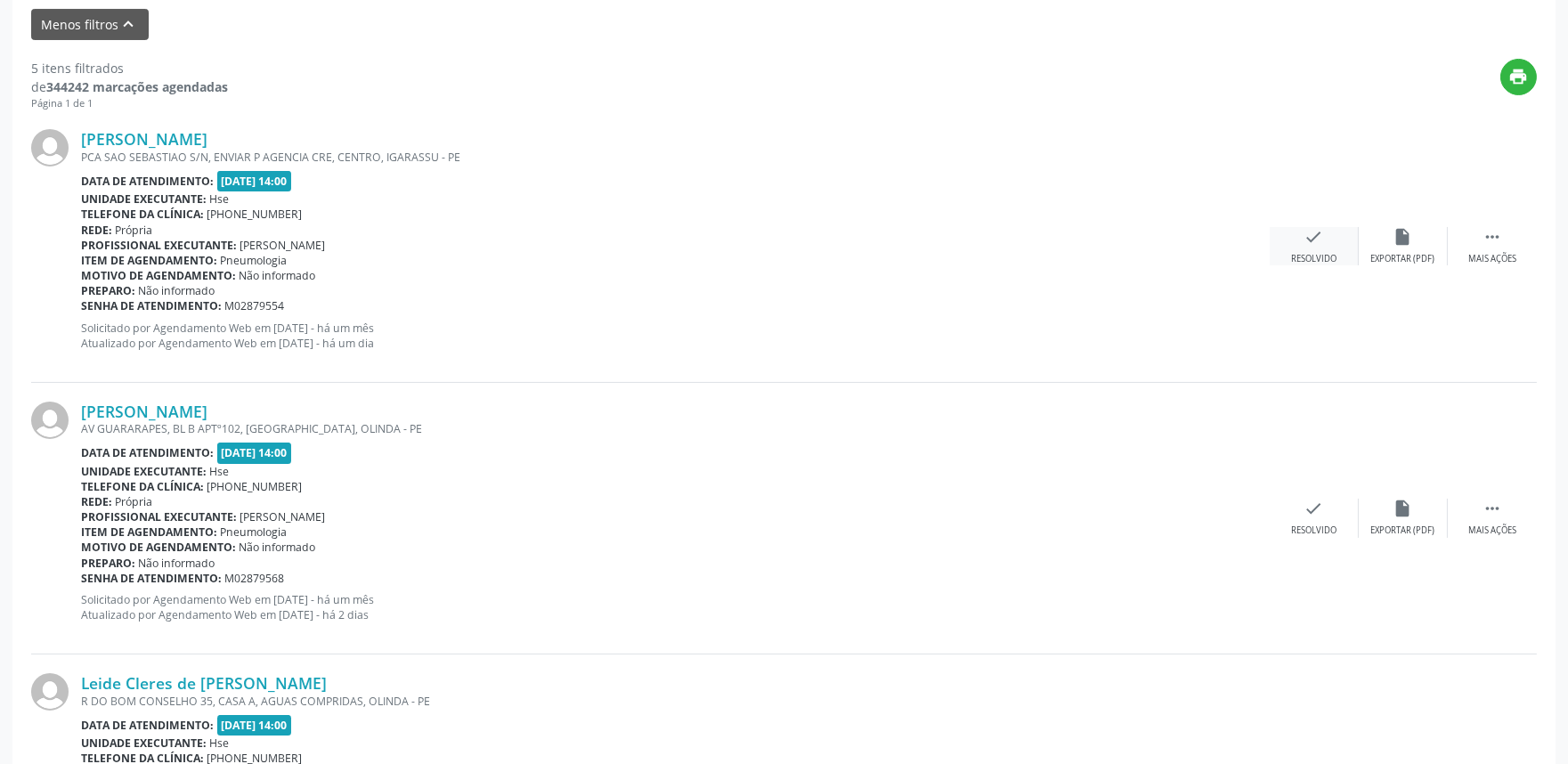
click at [1312, 236] on icon "check" at bounding box center [1315, 237] width 20 height 20
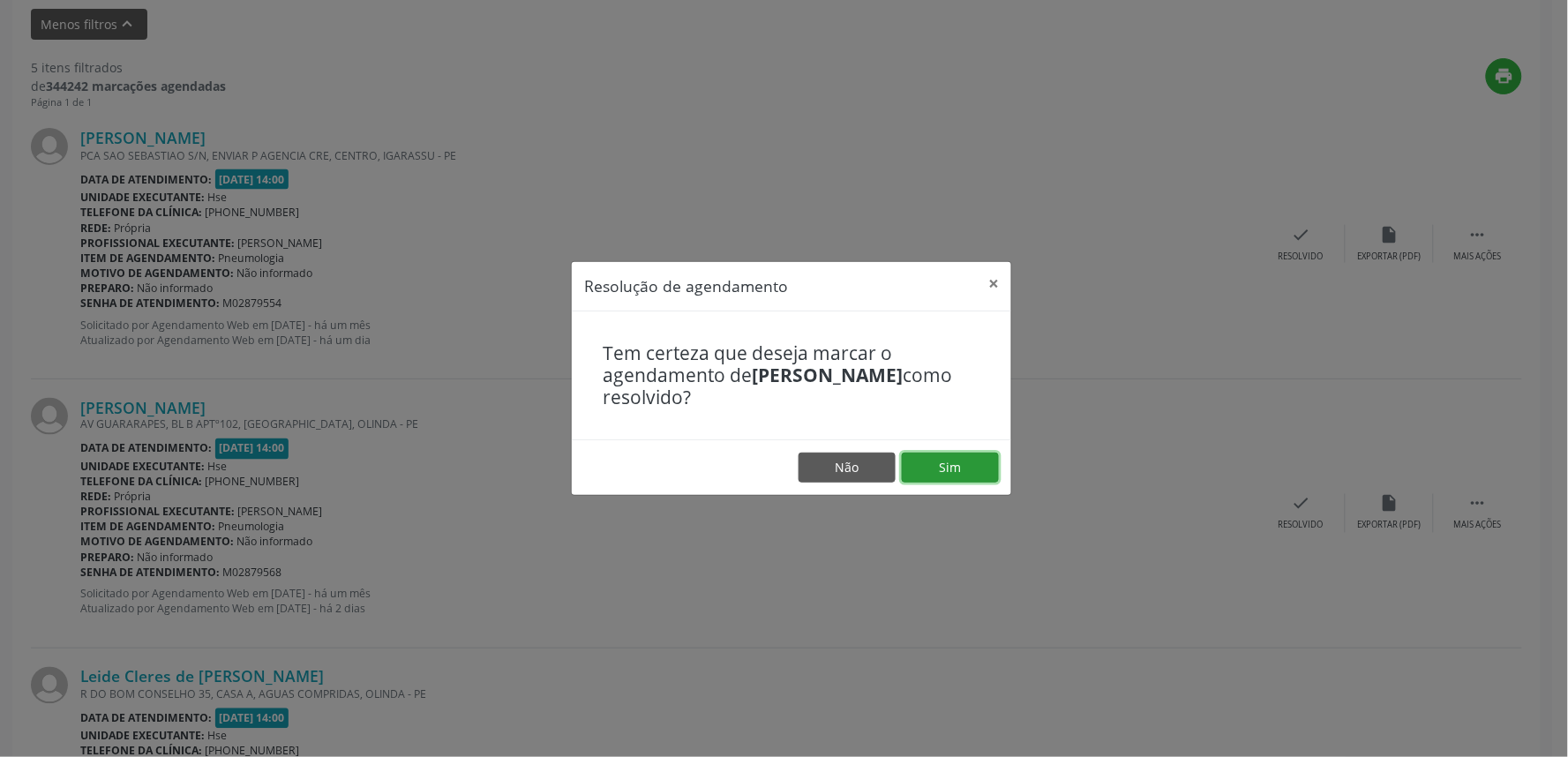
click at [950, 463] on button "Sim" at bounding box center [951, 468] width 97 height 30
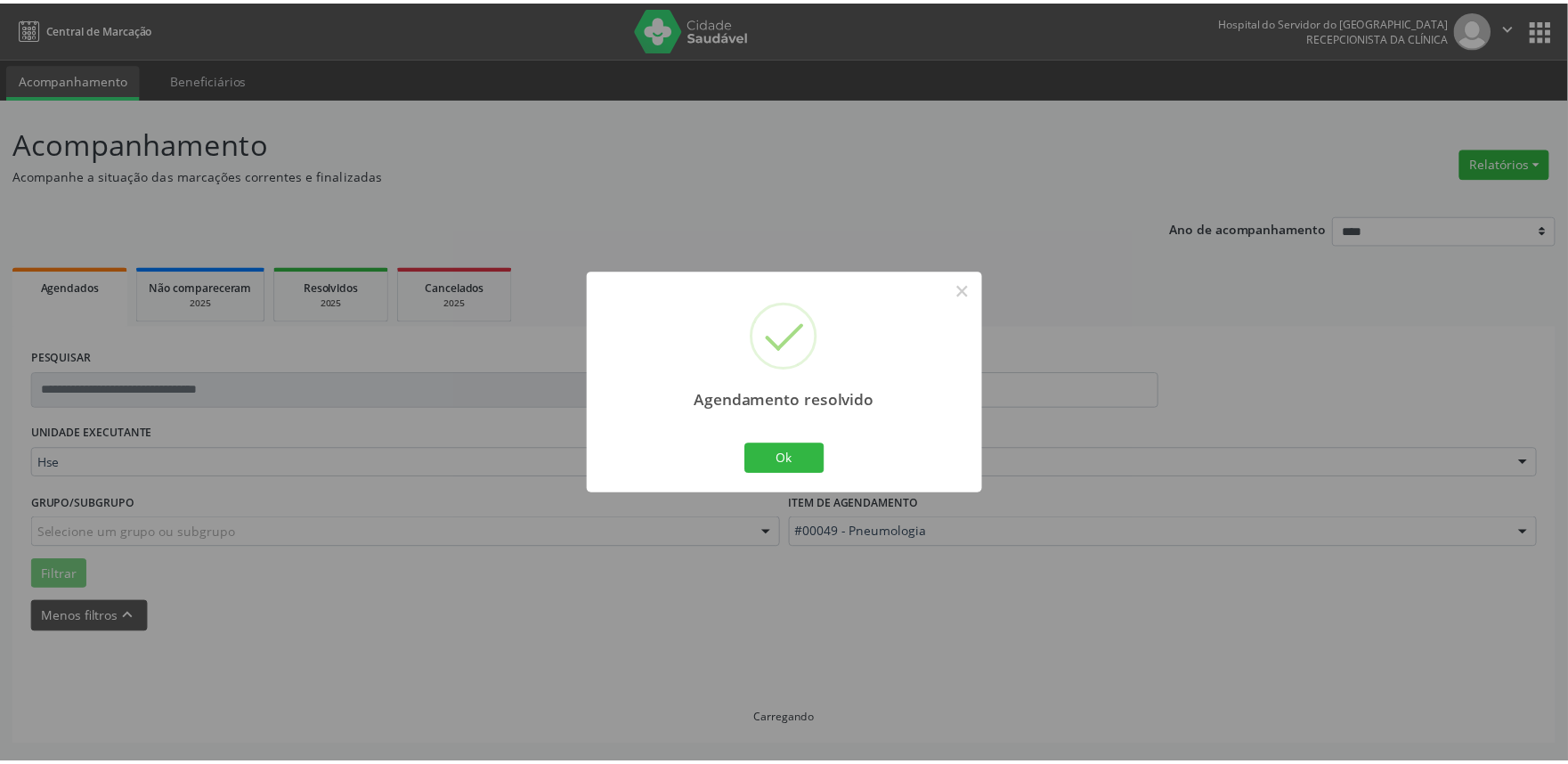
scroll to position [0, 0]
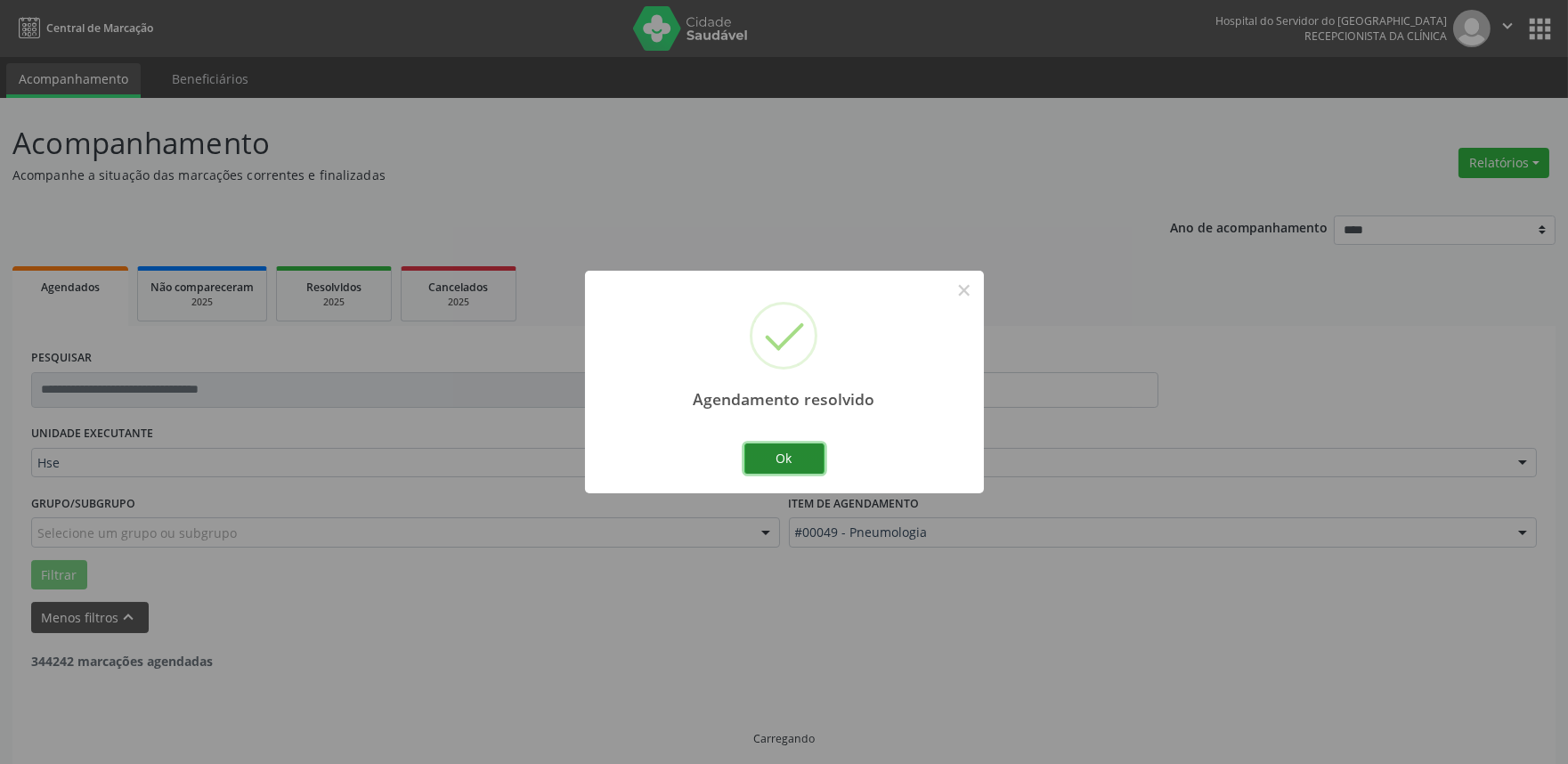
click at [754, 462] on button "Ok" at bounding box center [784, 459] width 80 height 30
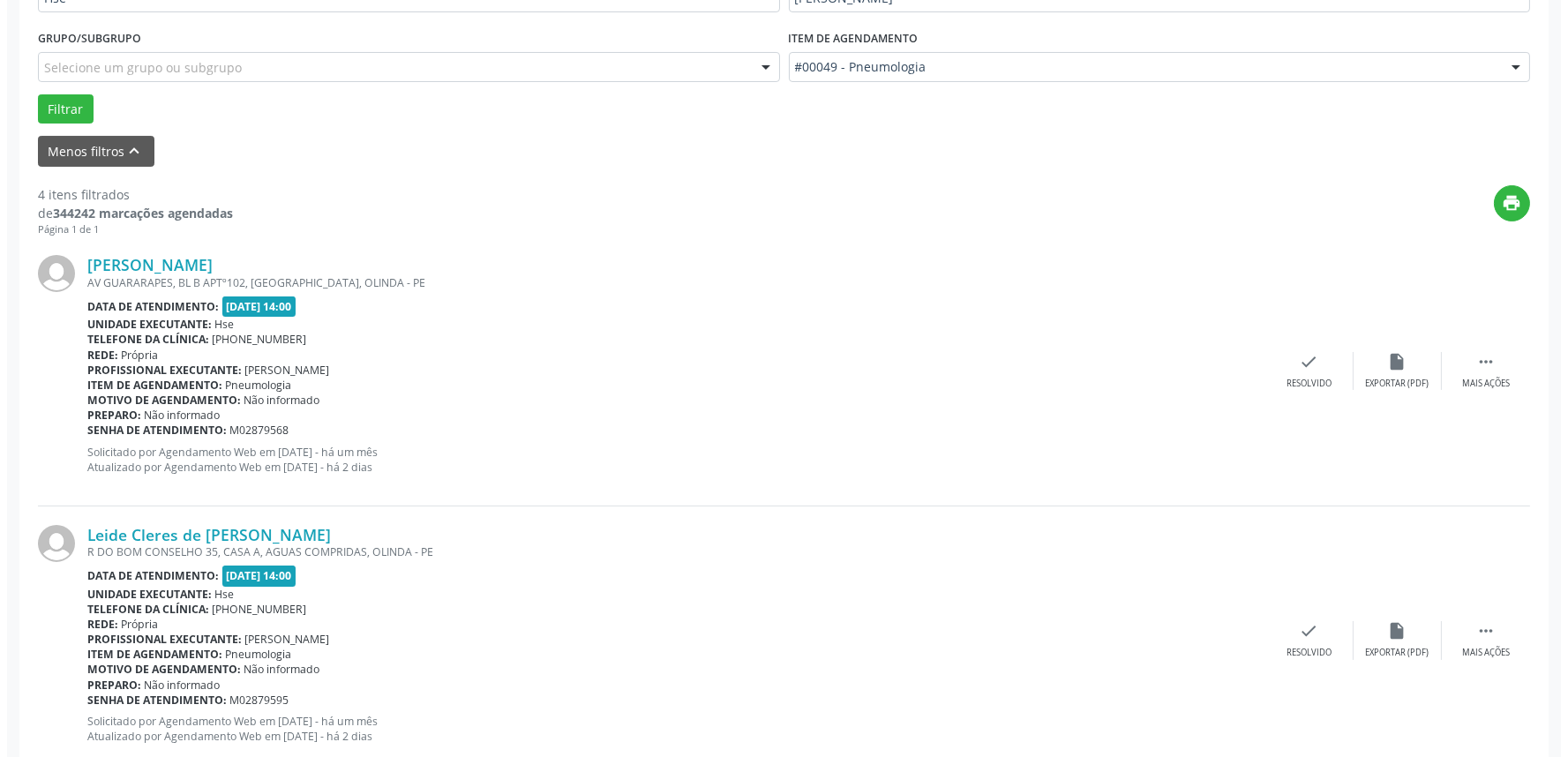
scroll to position [489, 0]
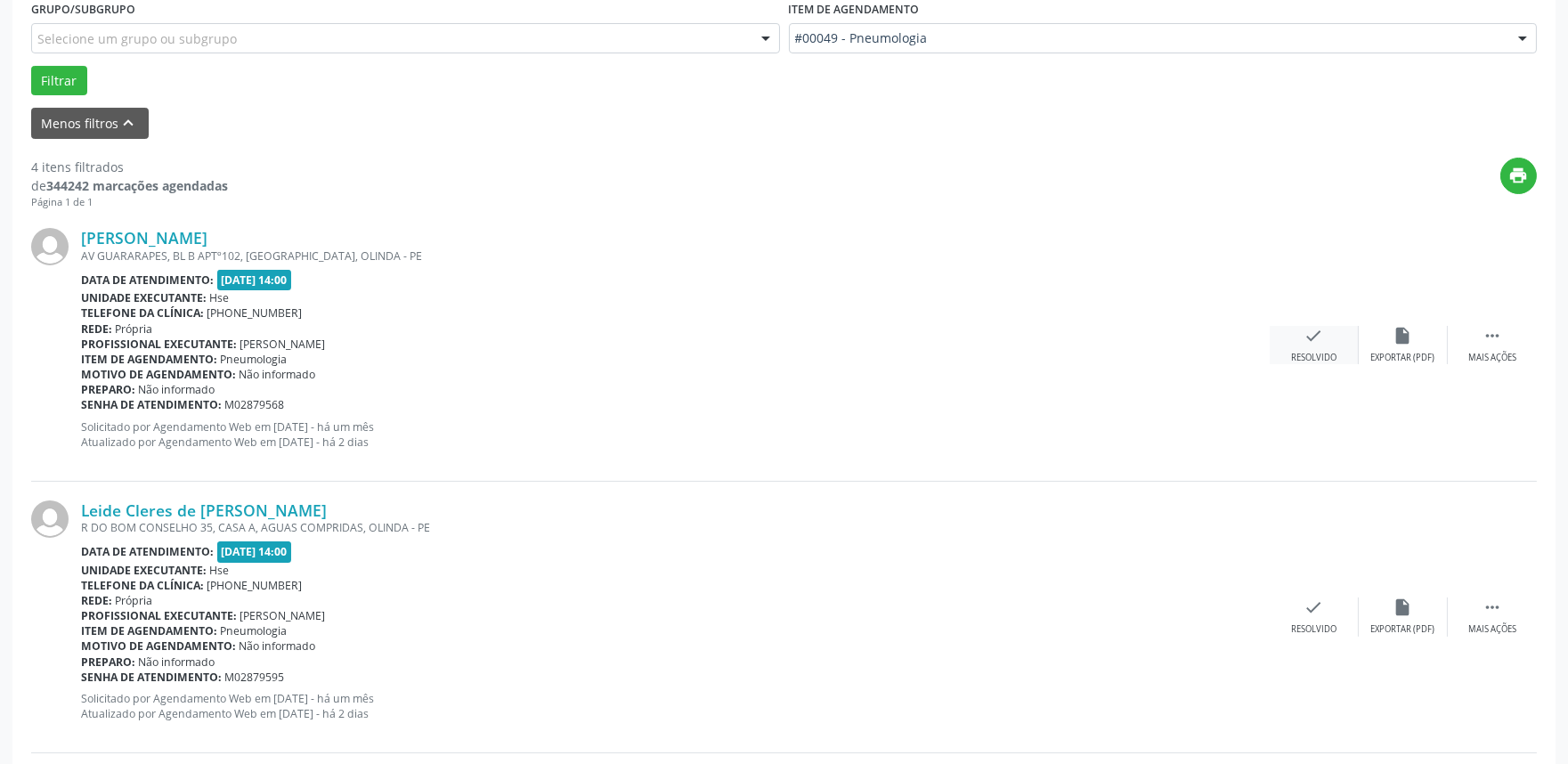
click at [1321, 361] on div "Resolvido" at bounding box center [1314, 358] width 45 height 12
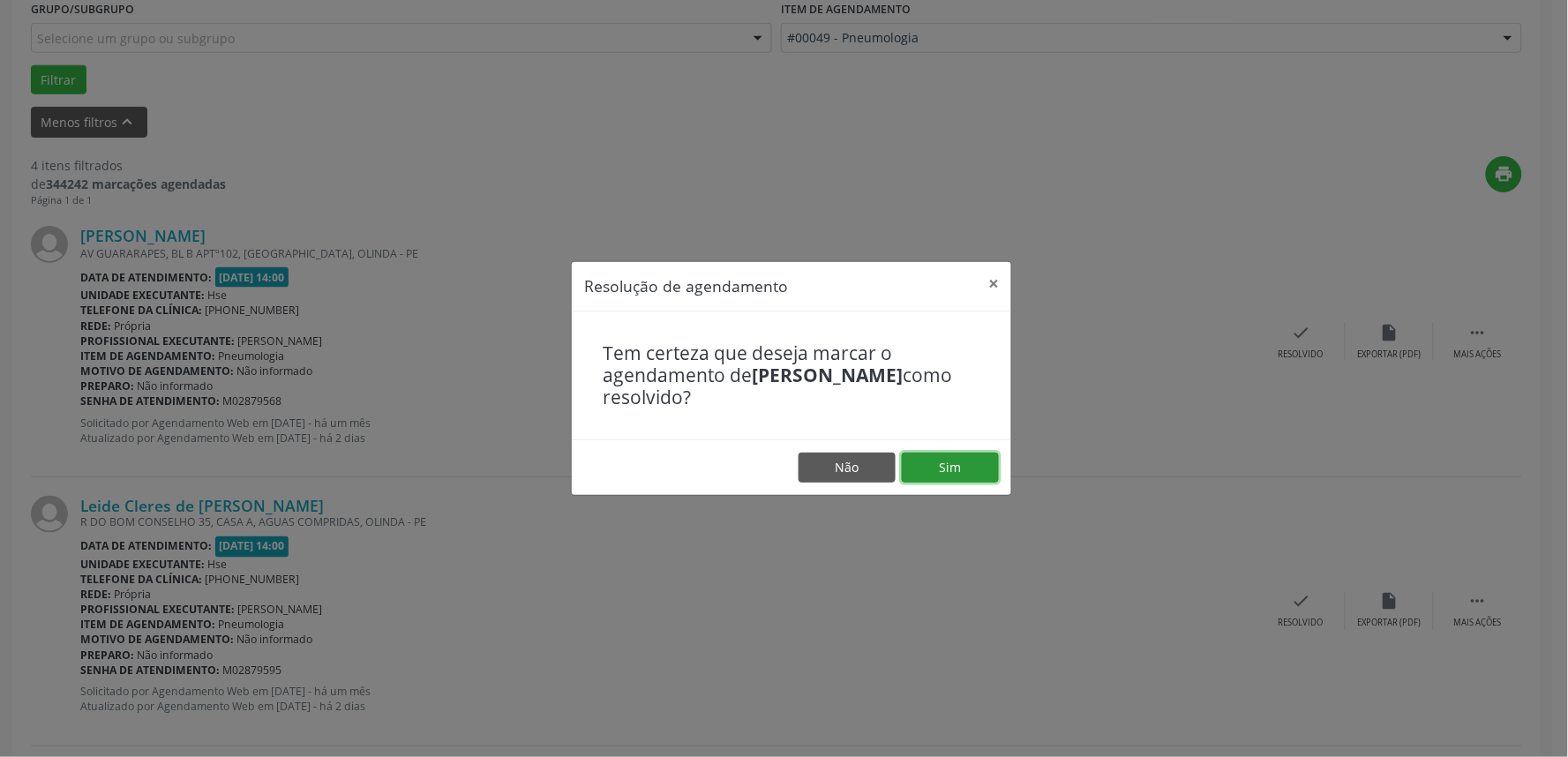
click at [966, 461] on button "Sim" at bounding box center [951, 468] width 97 height 30
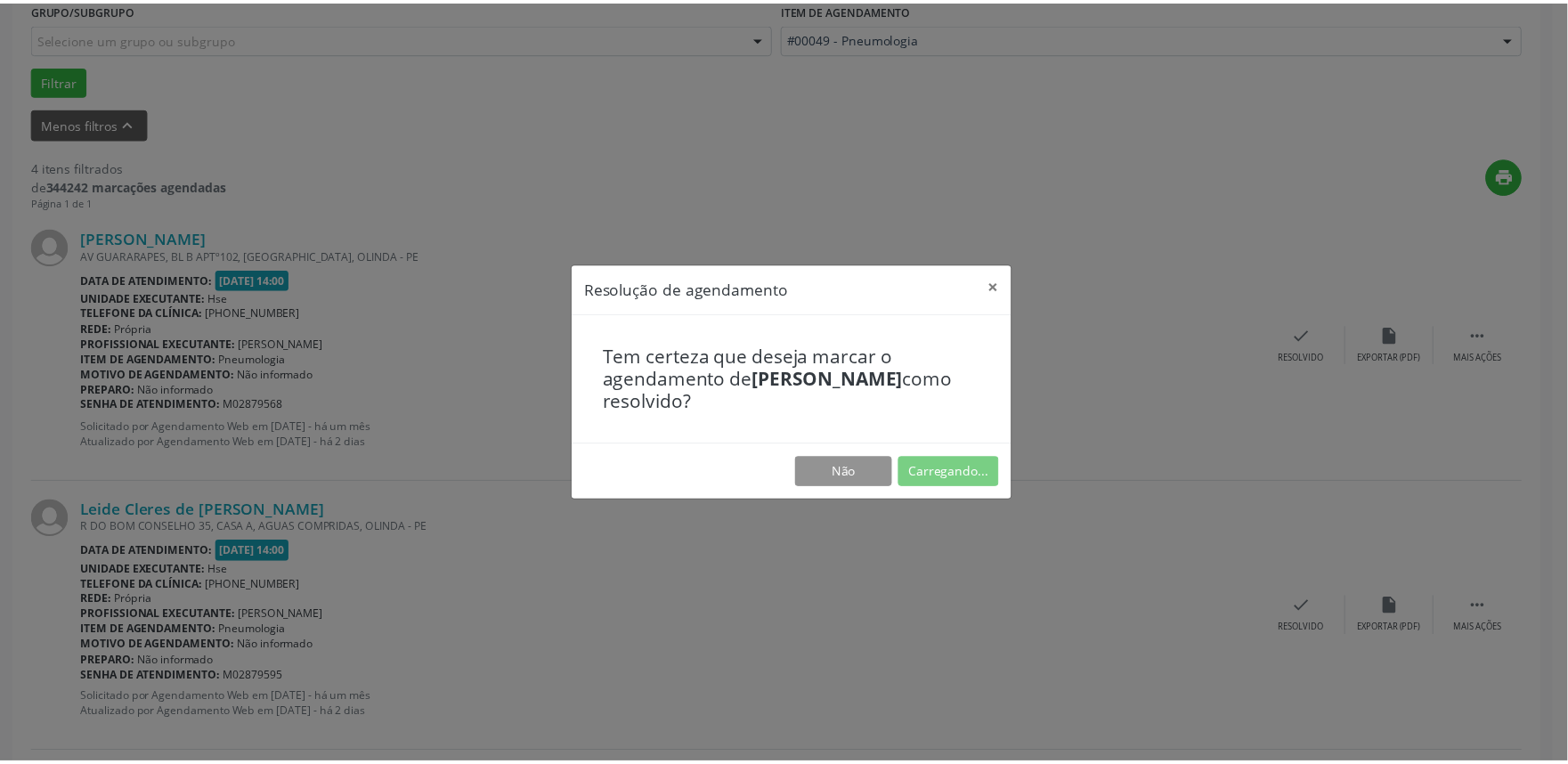
scroll to position [0, 0]
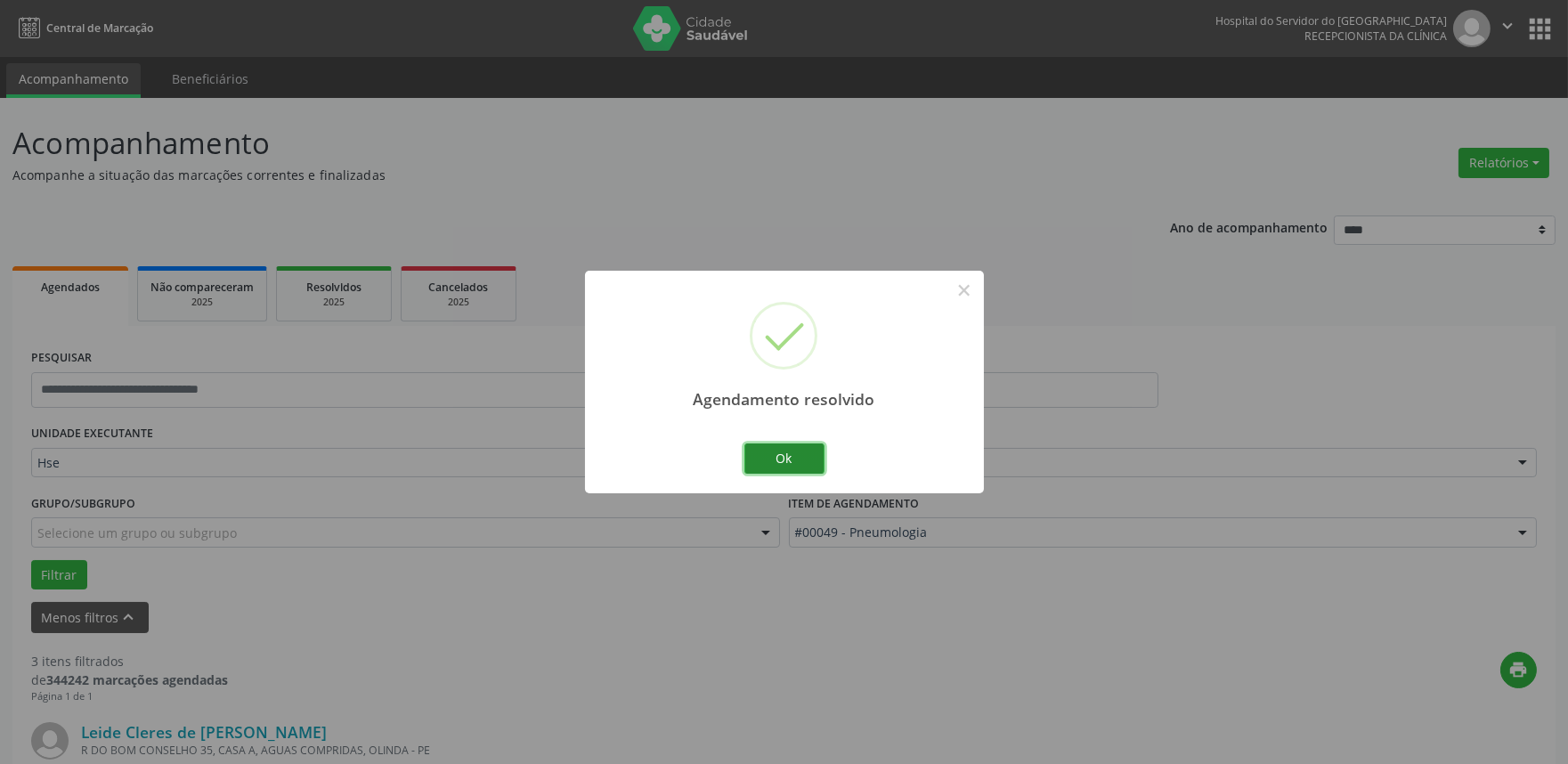
click at [786, 459] on button "Ok" at bounding box center [784, 459] width 80 height 30
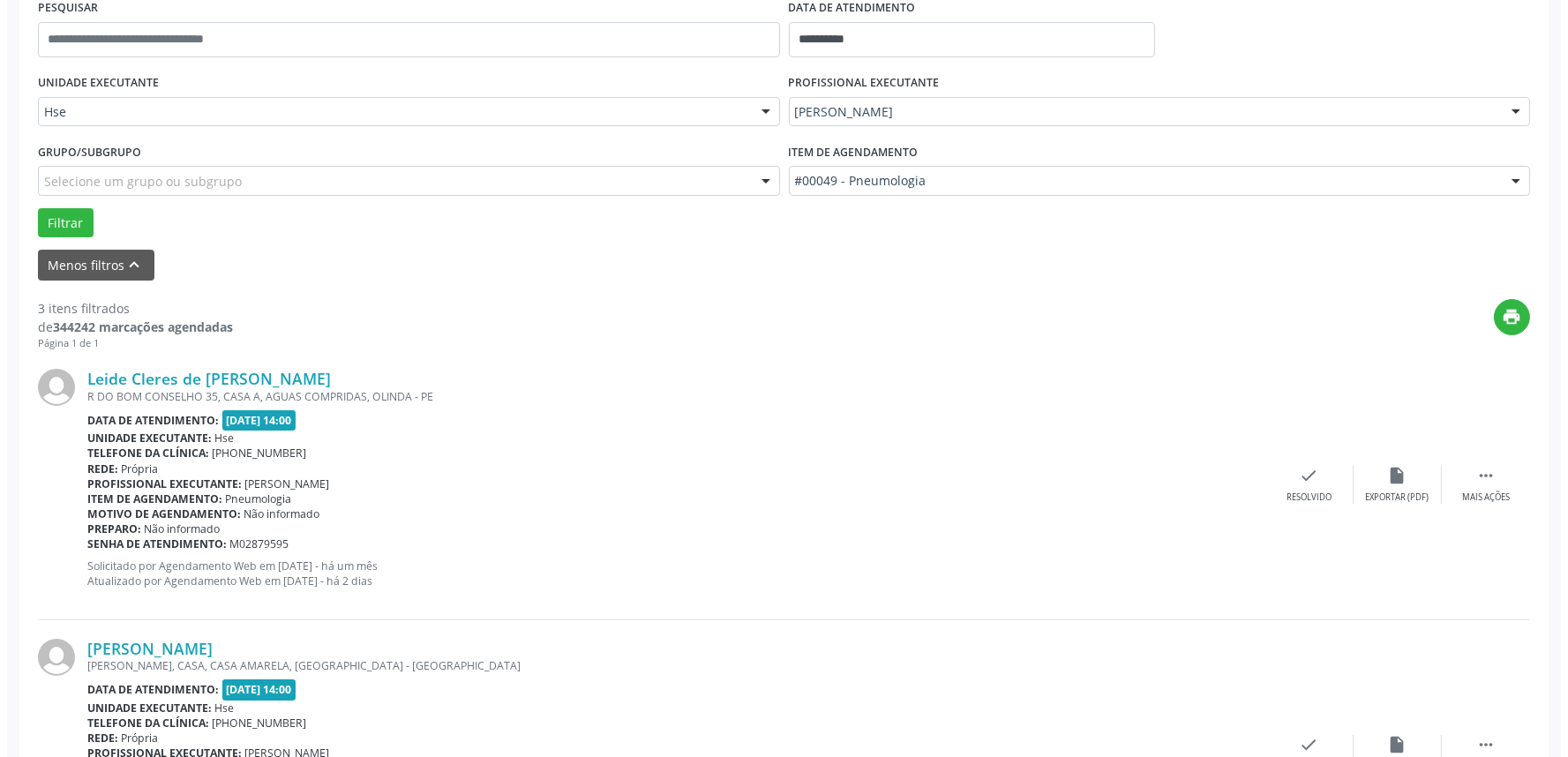
scroll to position [392, 0]
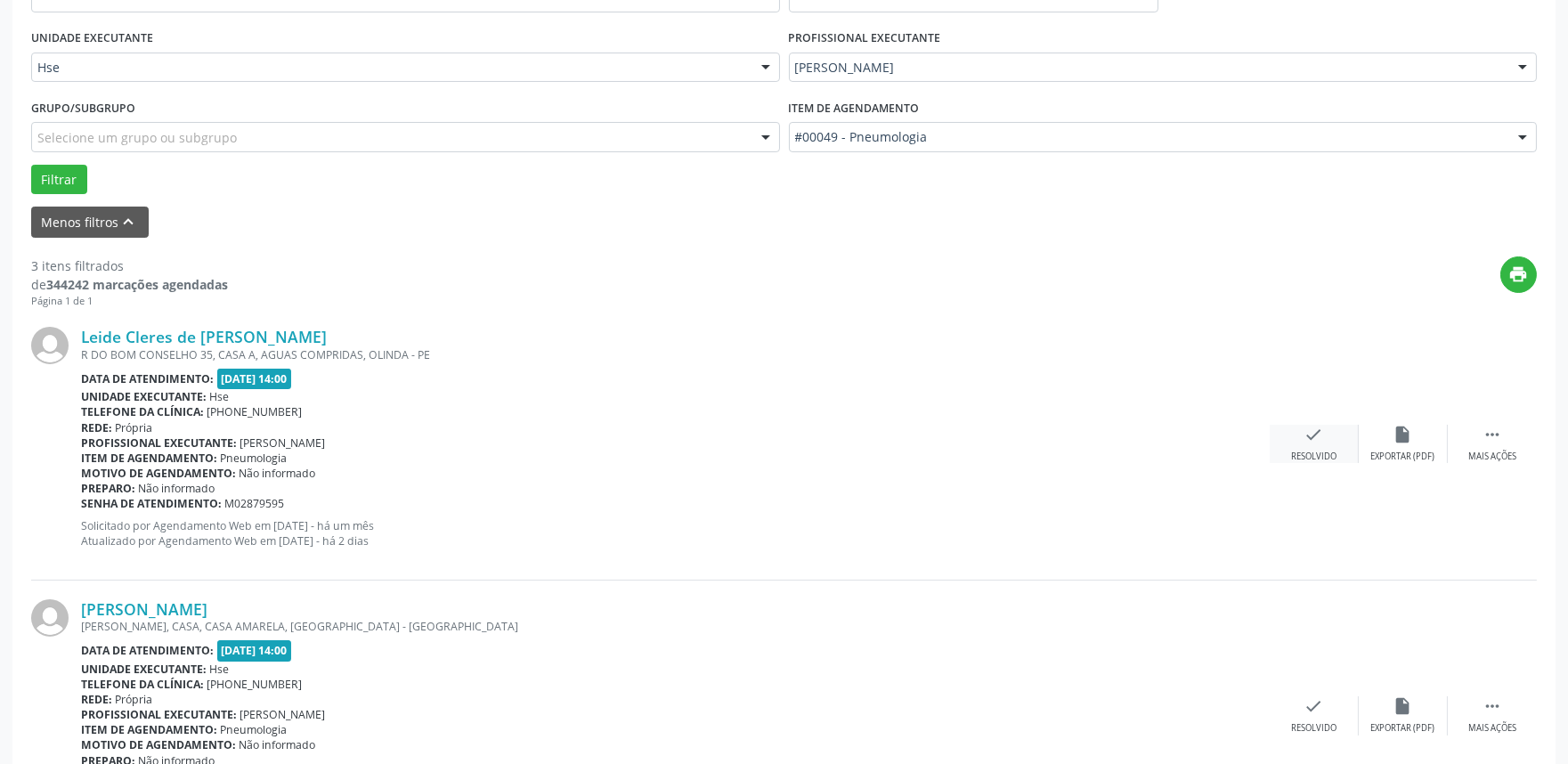
click at [1314, 442] on icon "check" at bounding box center [1315, 435] width 20 height 20
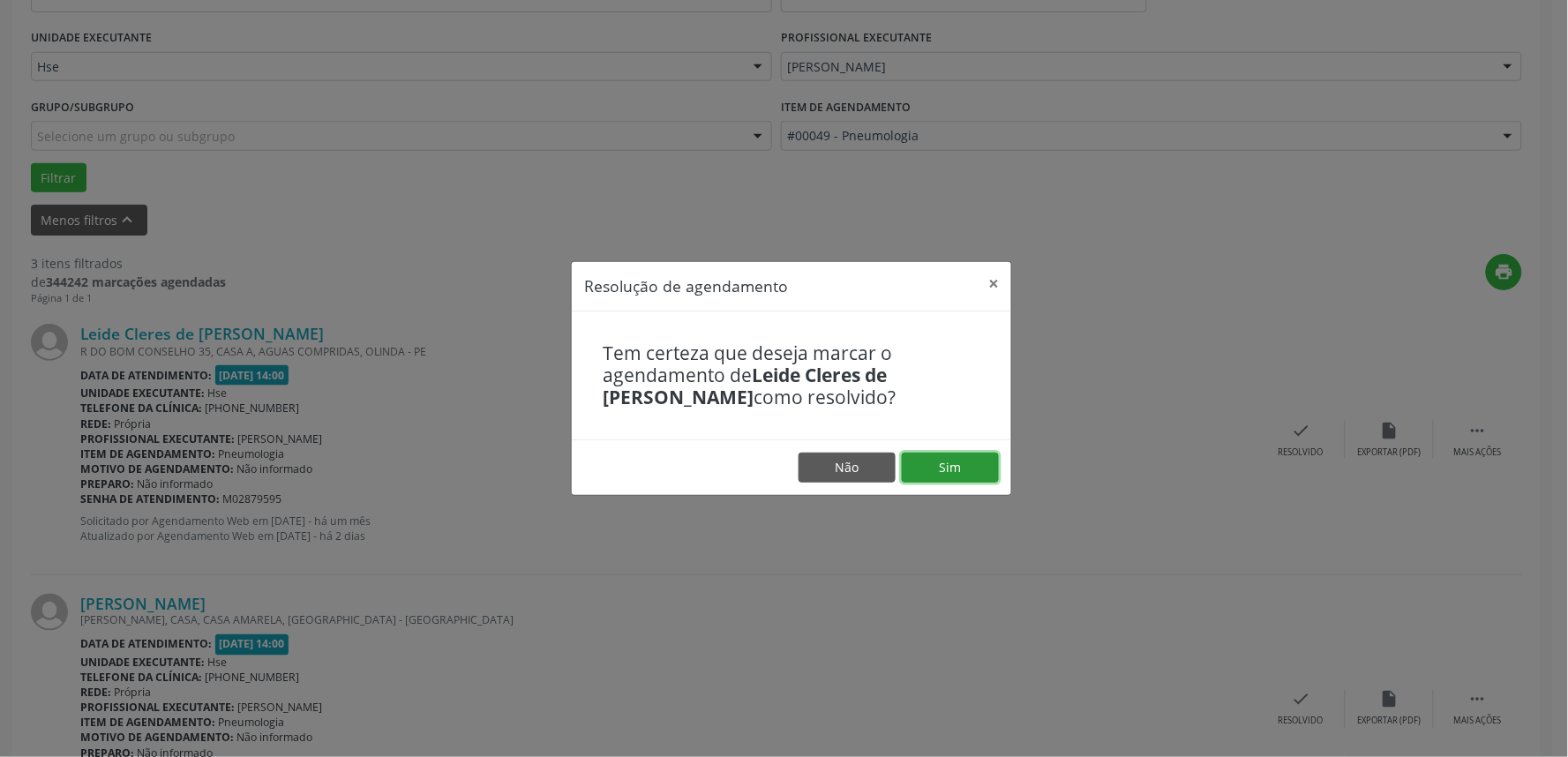
click at [964, 473] on button "Sim" at bounding box center [951, 468] width 97 height 30
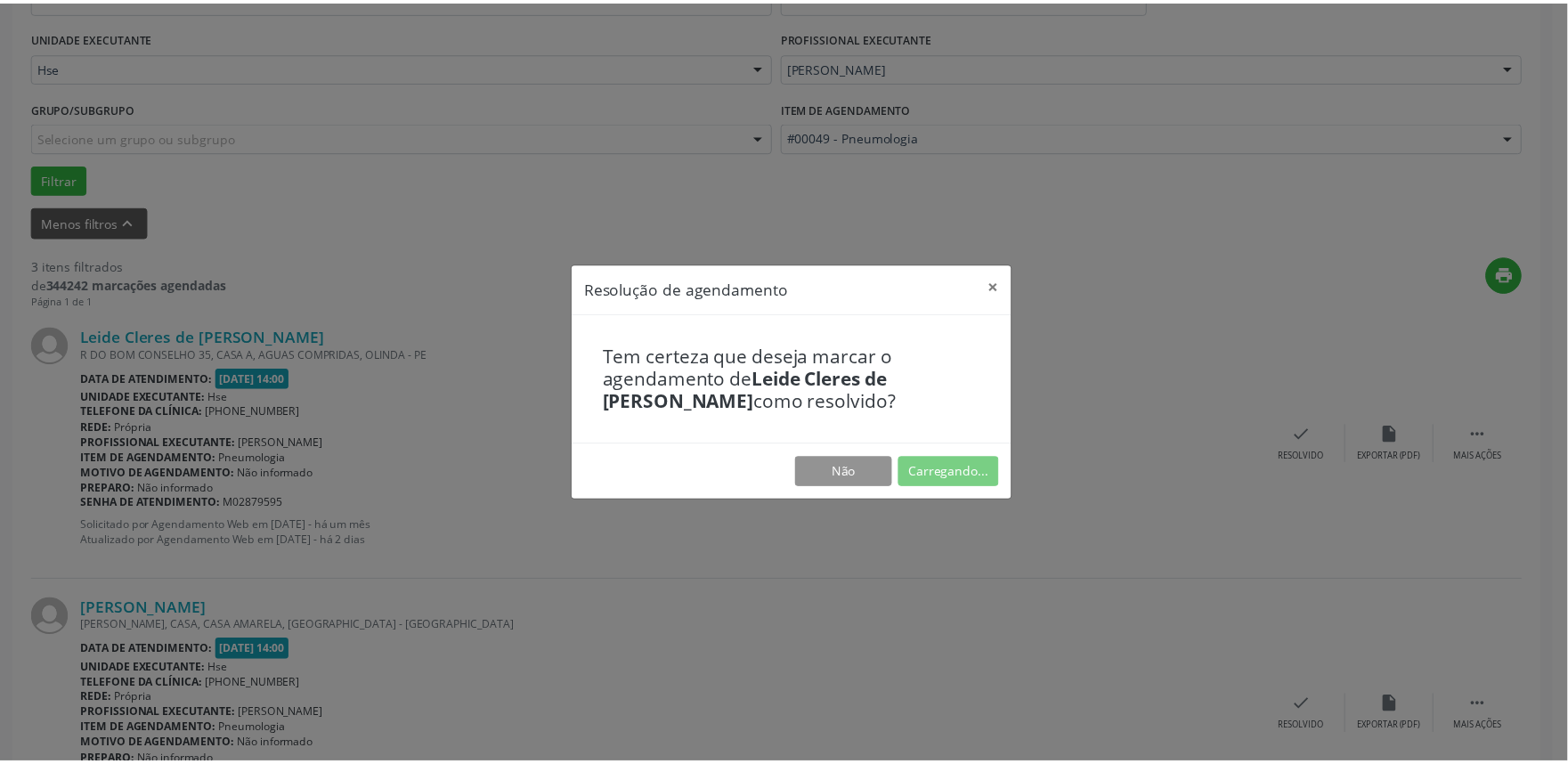
scroll to position [0, 0]
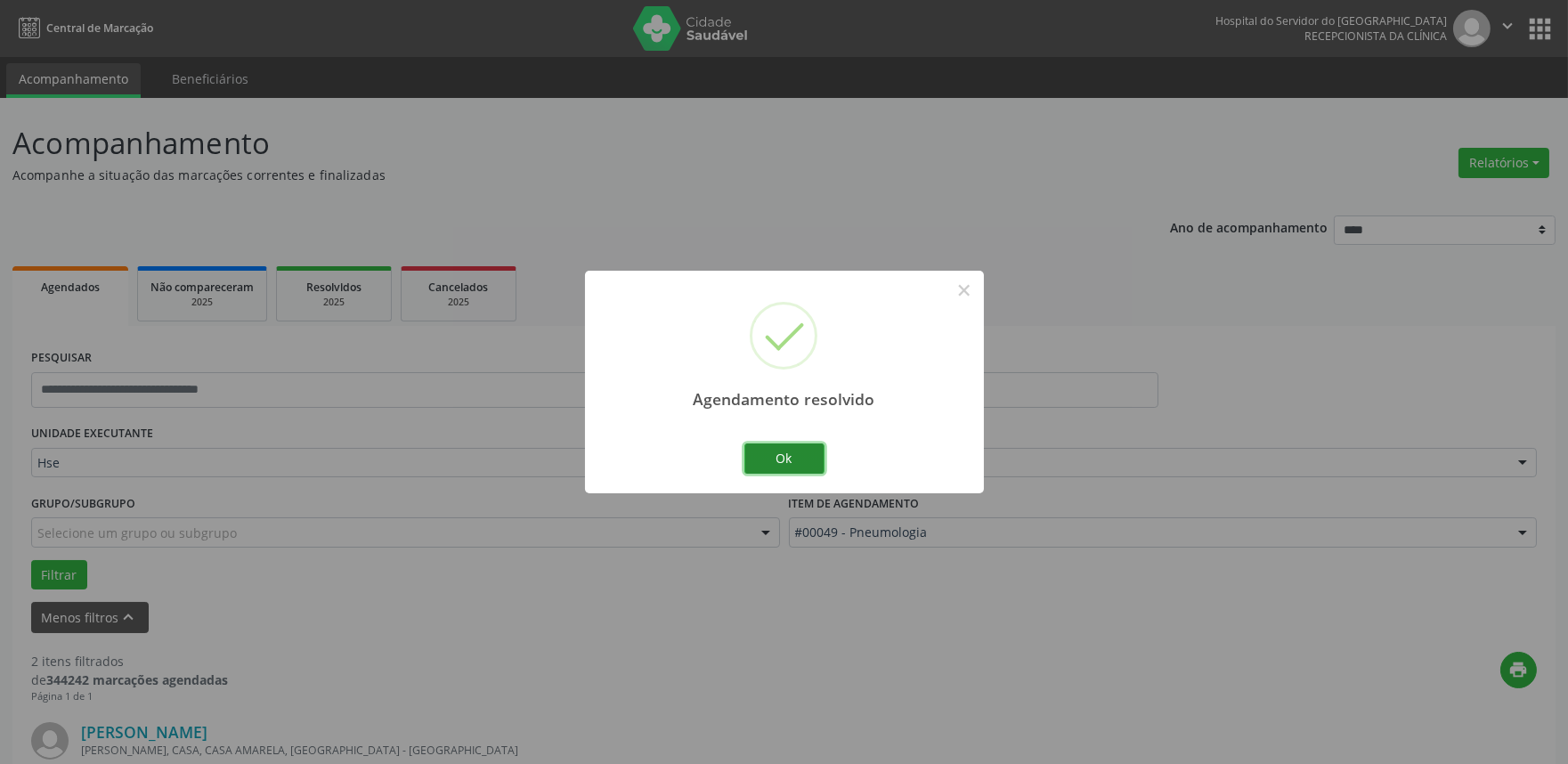
click at [786, 461] on button "Ok" at bounding box center [784, 459] width 80 height 30
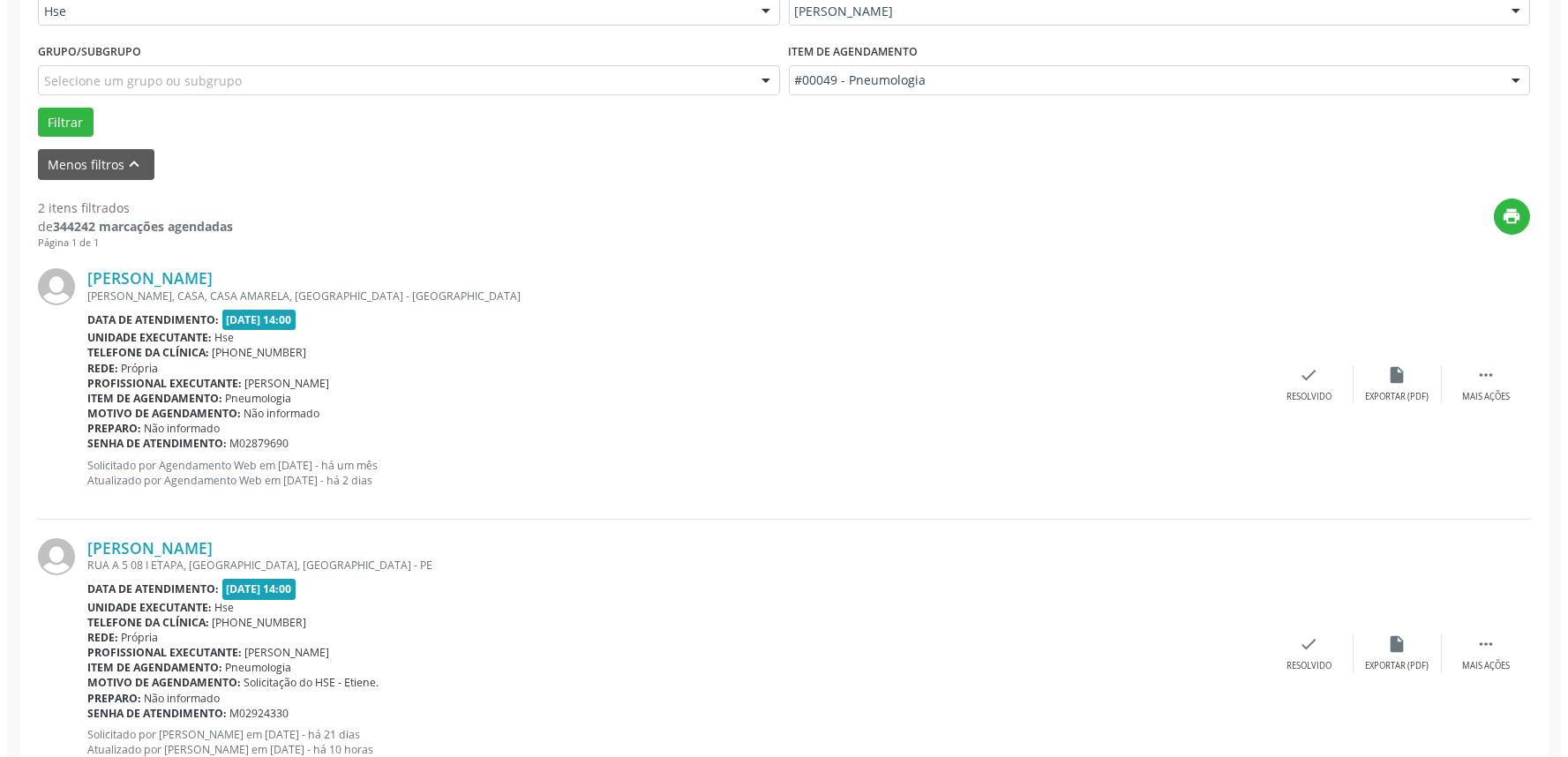
scroll to position [507, 0]
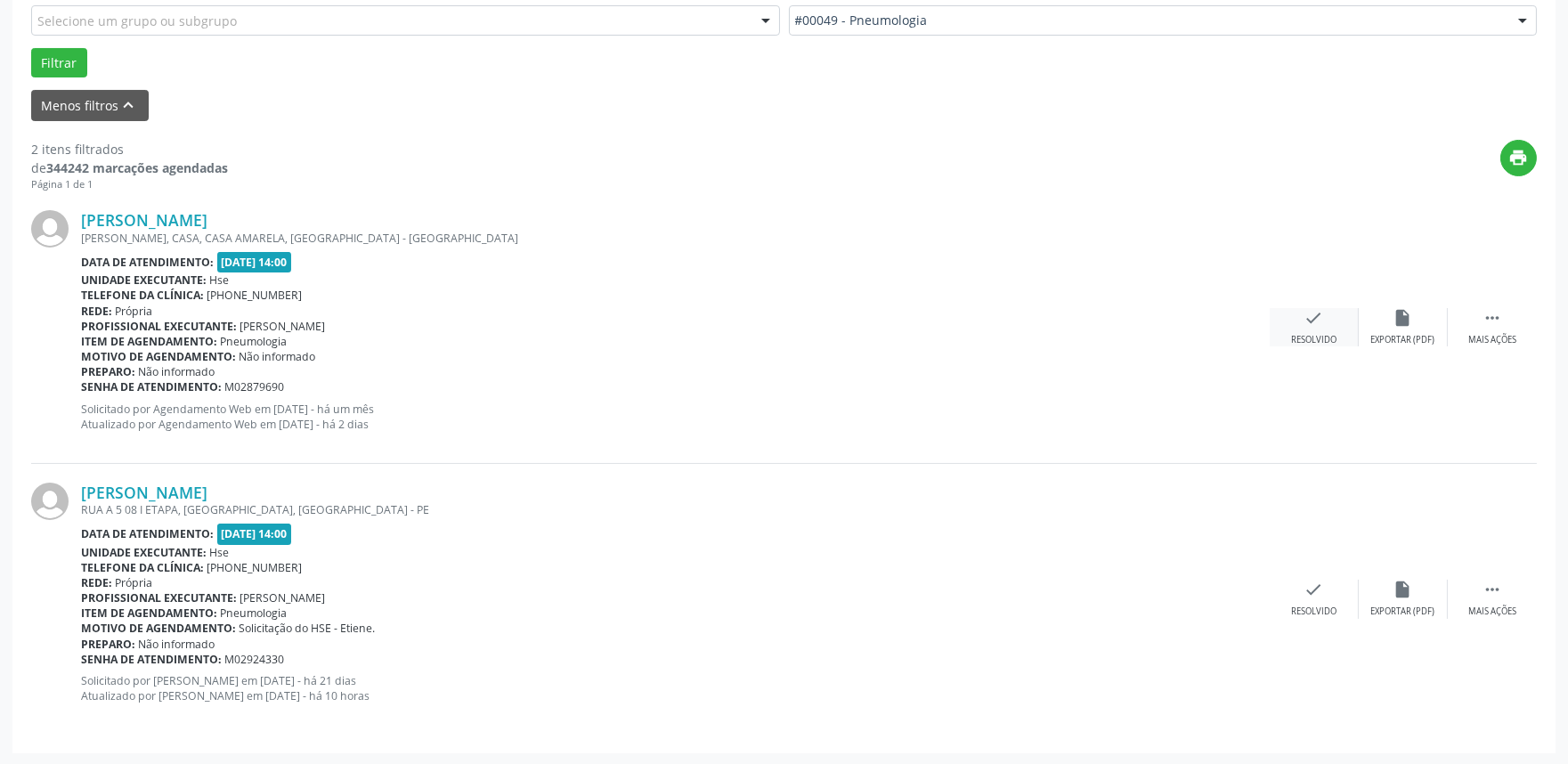
click at [1312, 315] on icon "check" at bounding box center [1315, 318] width 20 height 20
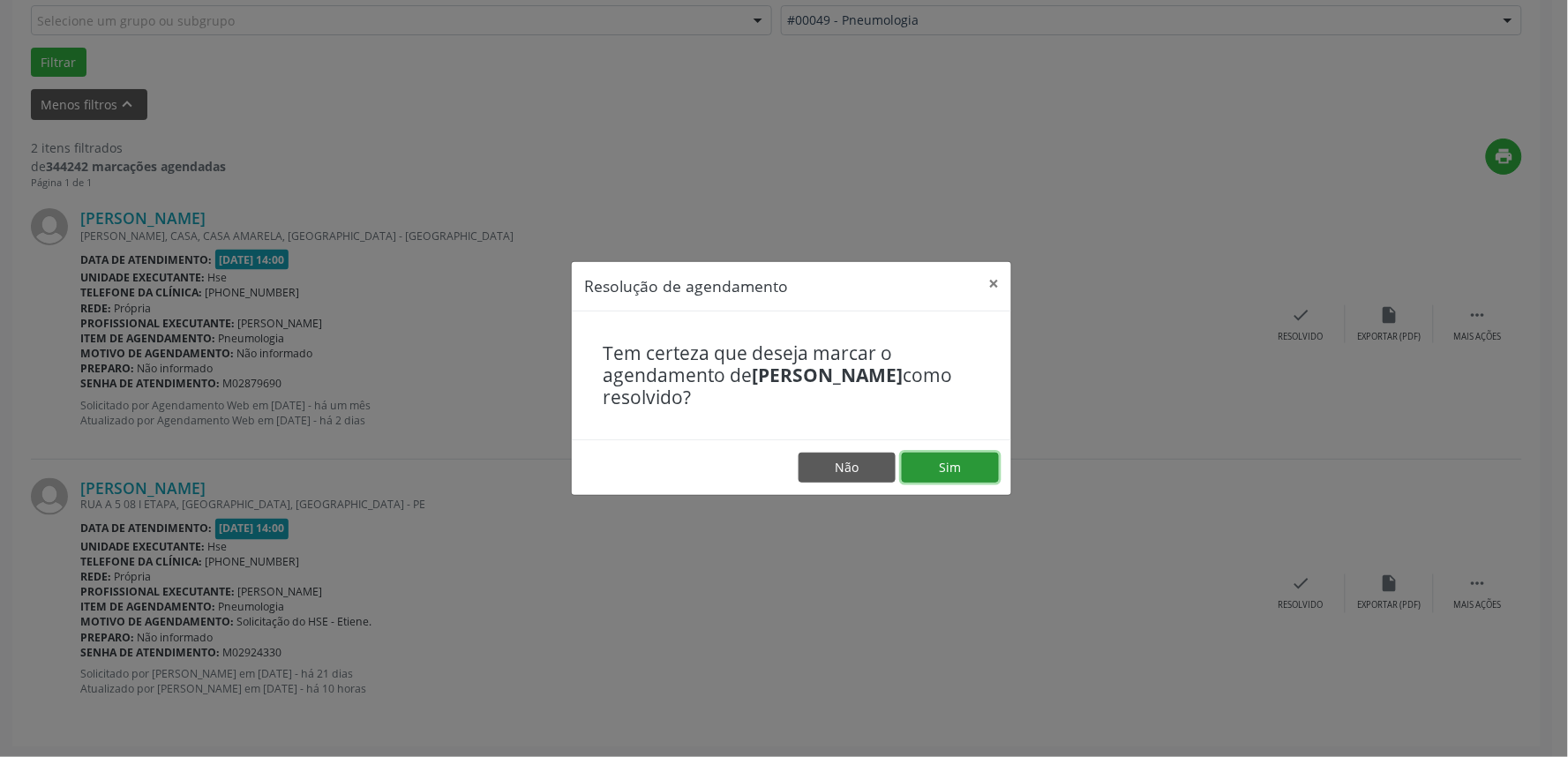
click at [942, 465] on button "Sim" at bounding box center [951, 468] width 97 height 30
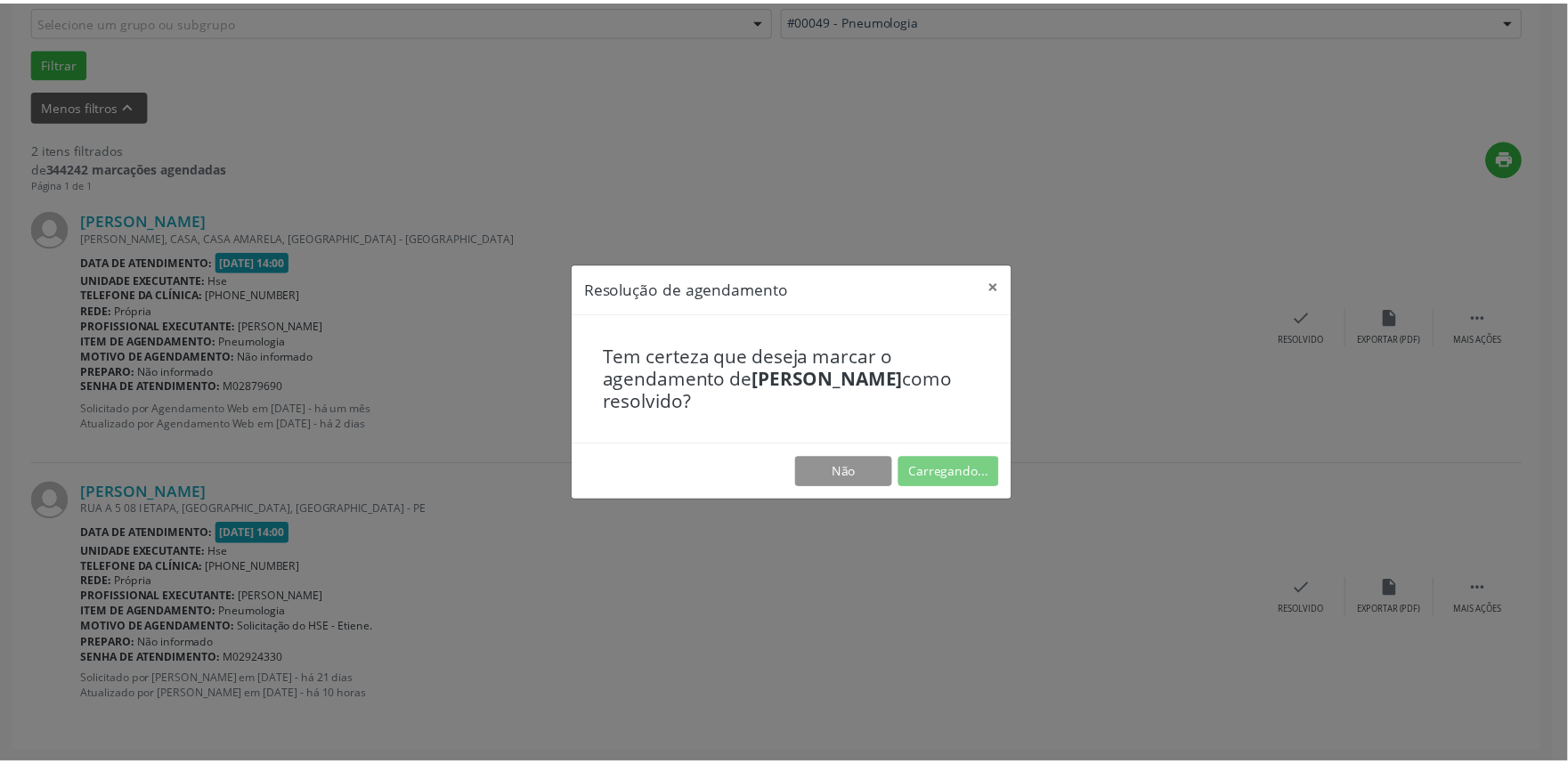
scroll to position [0, 0]
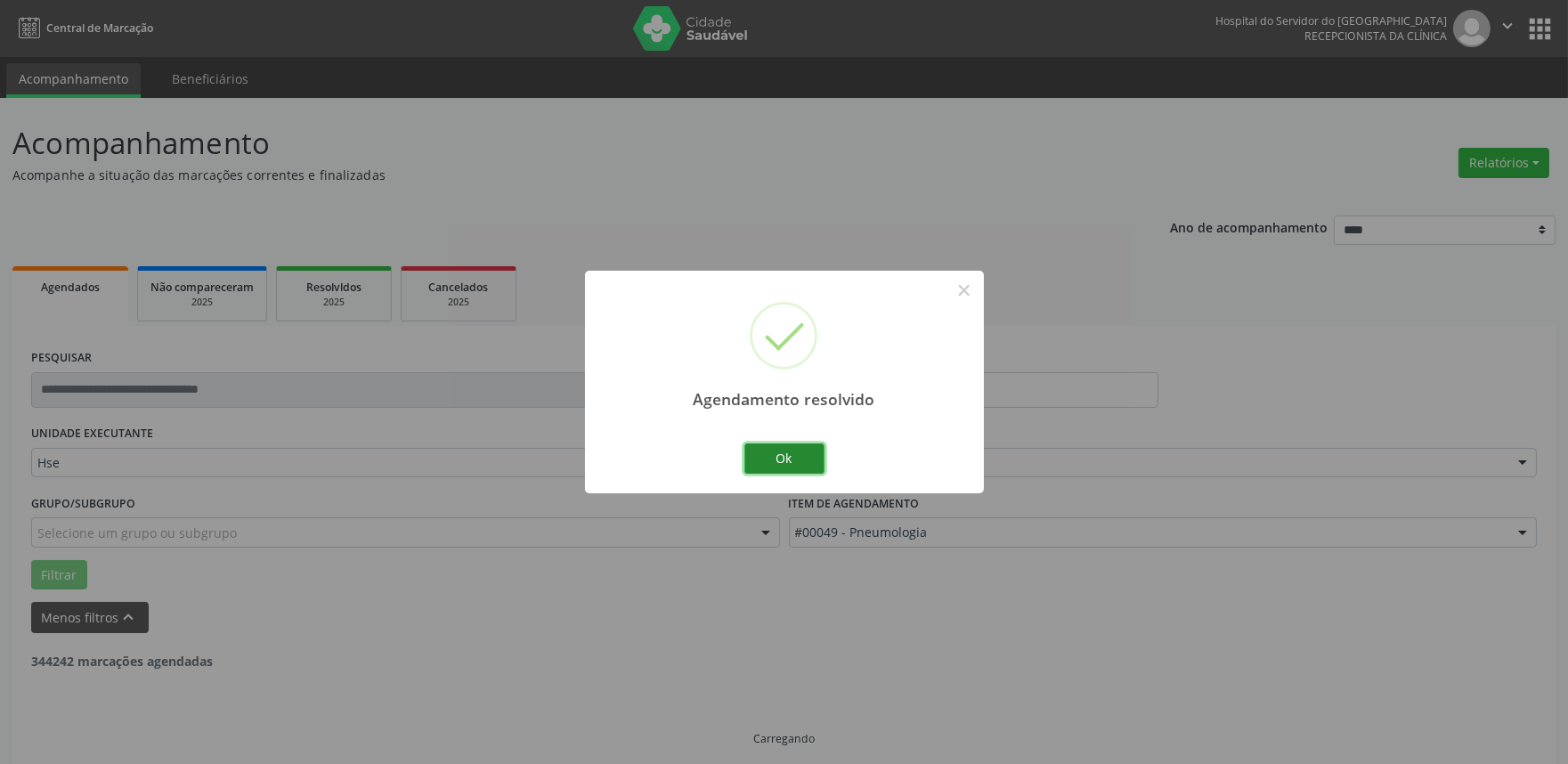
click at [821, 453] on button "Ok" at bounding box center [784, 459] width 80 height 30
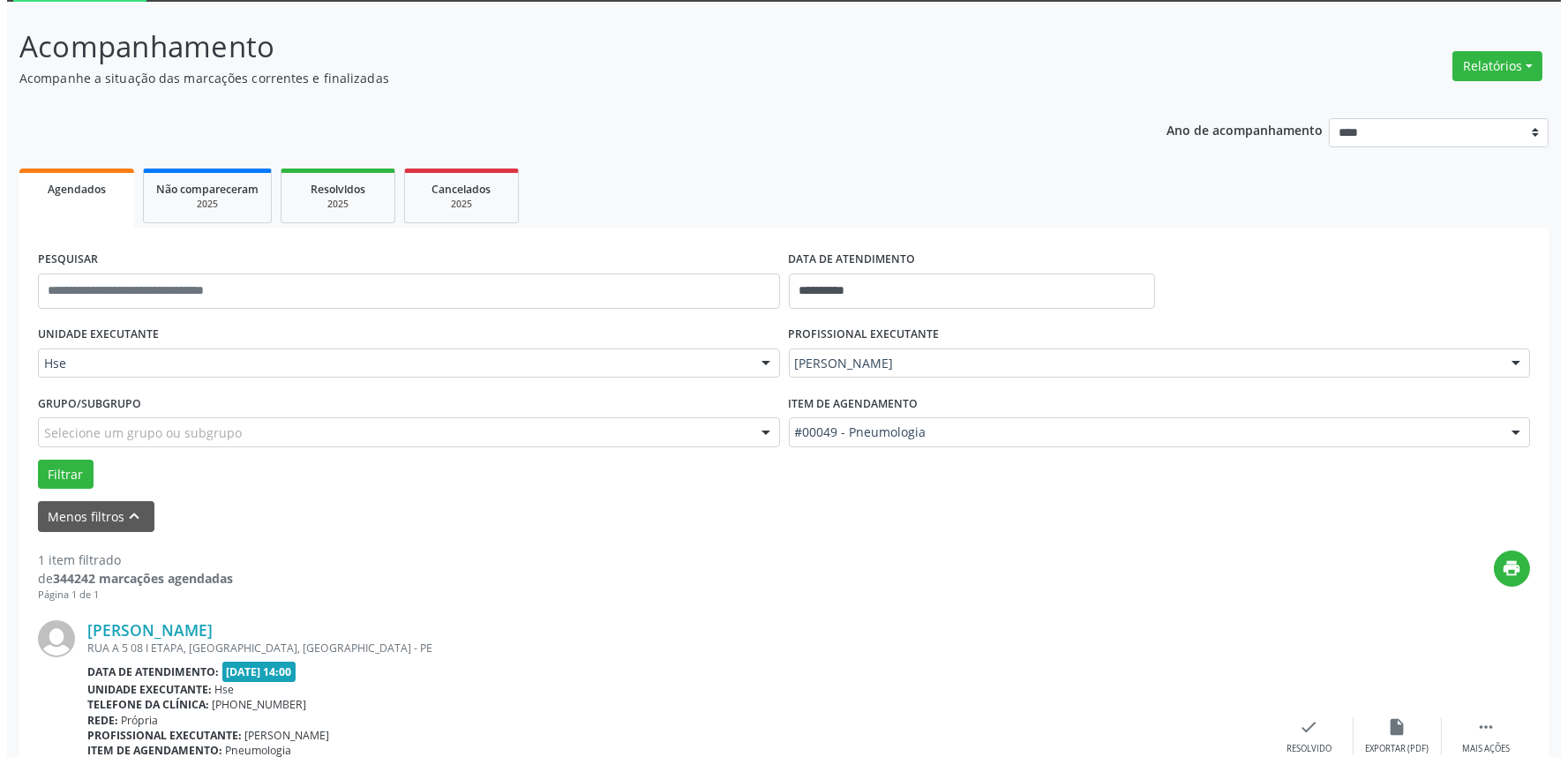
scroll to position [238, 0]
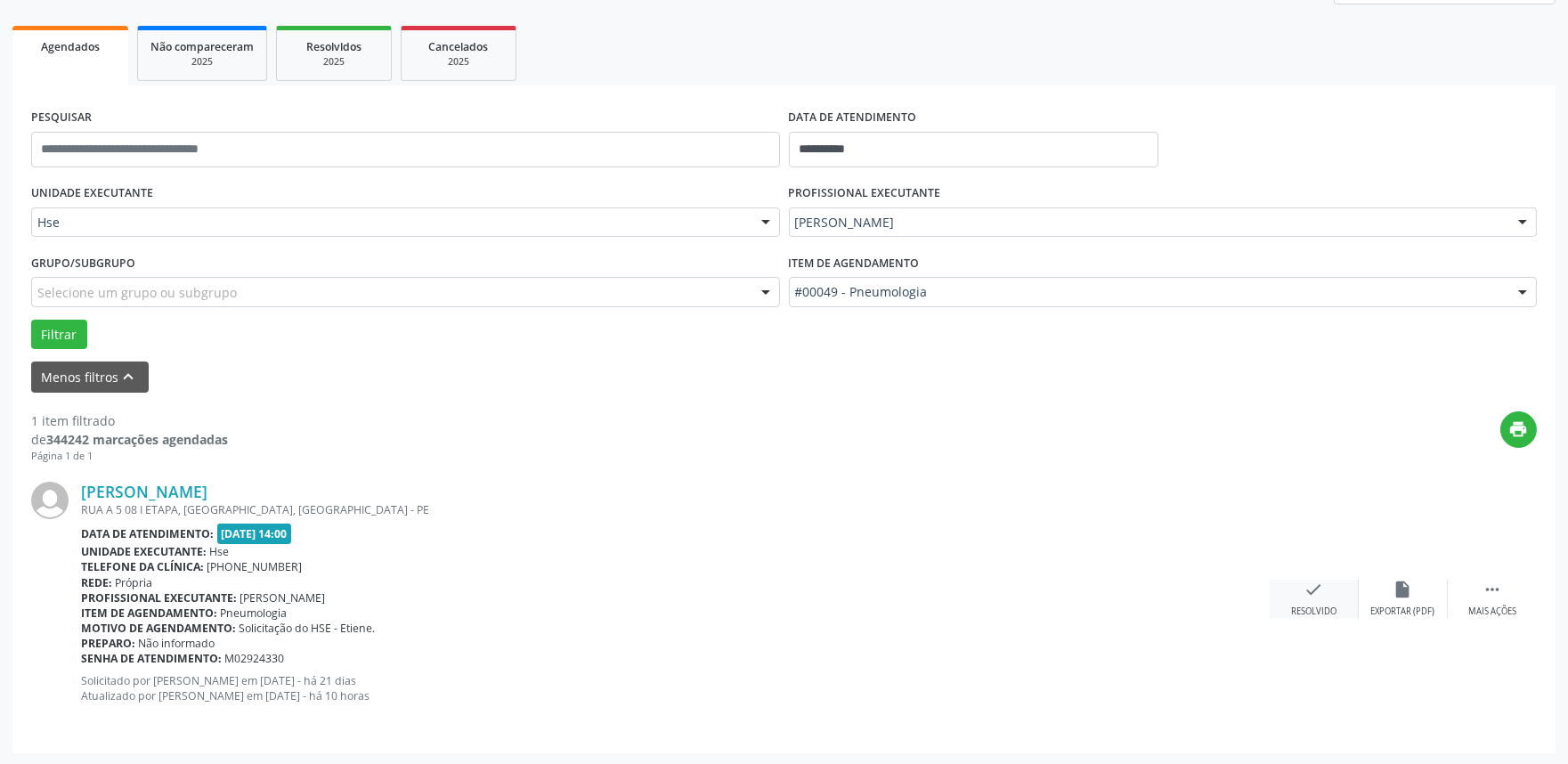
click at [1314, 607] on div "Resolvido" at bounding box center [1314, 612] width 45 height 12
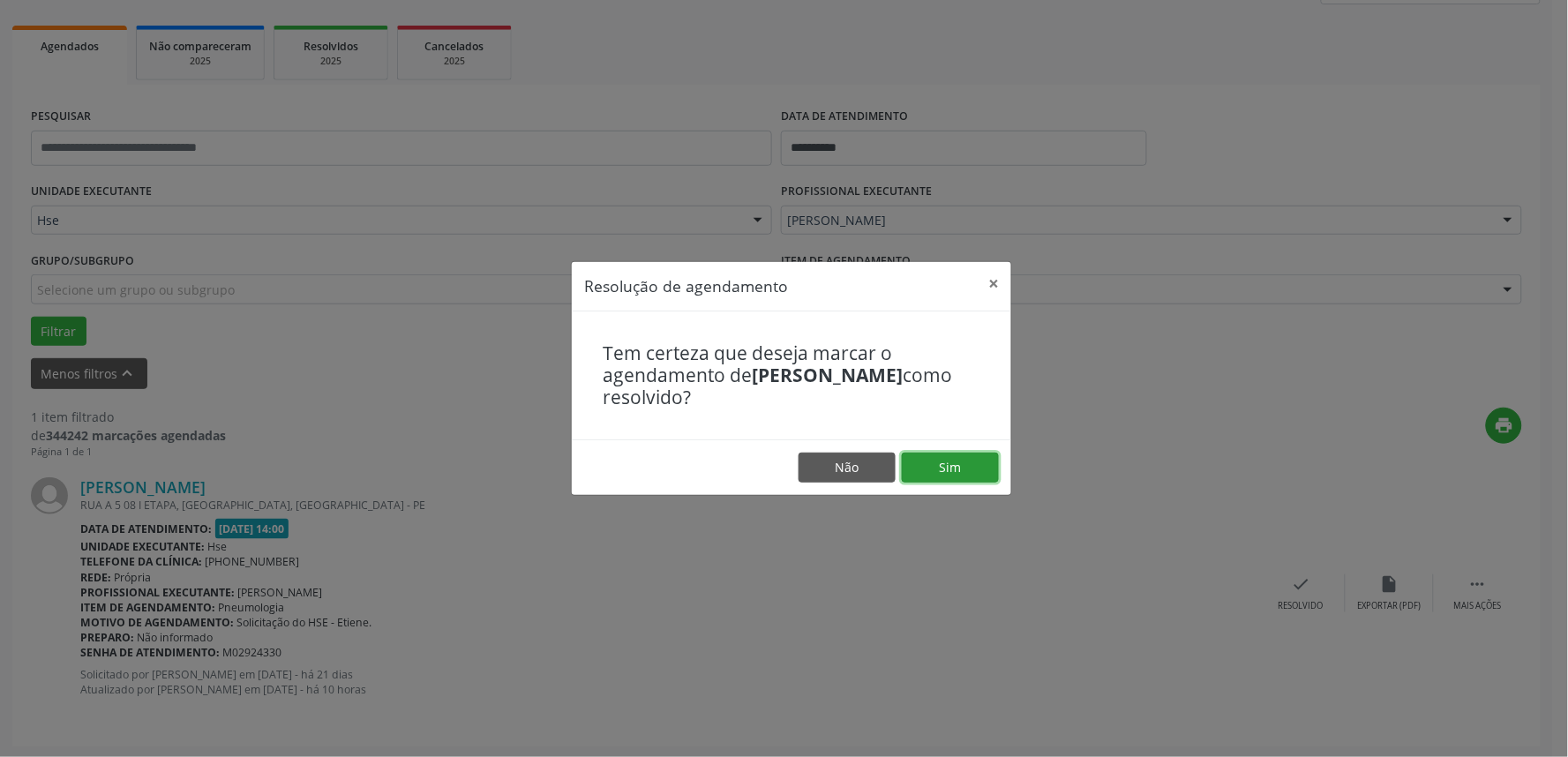
click at [981, 465] on button "Sim" at bounding box center [951, 468] width 97 height 30
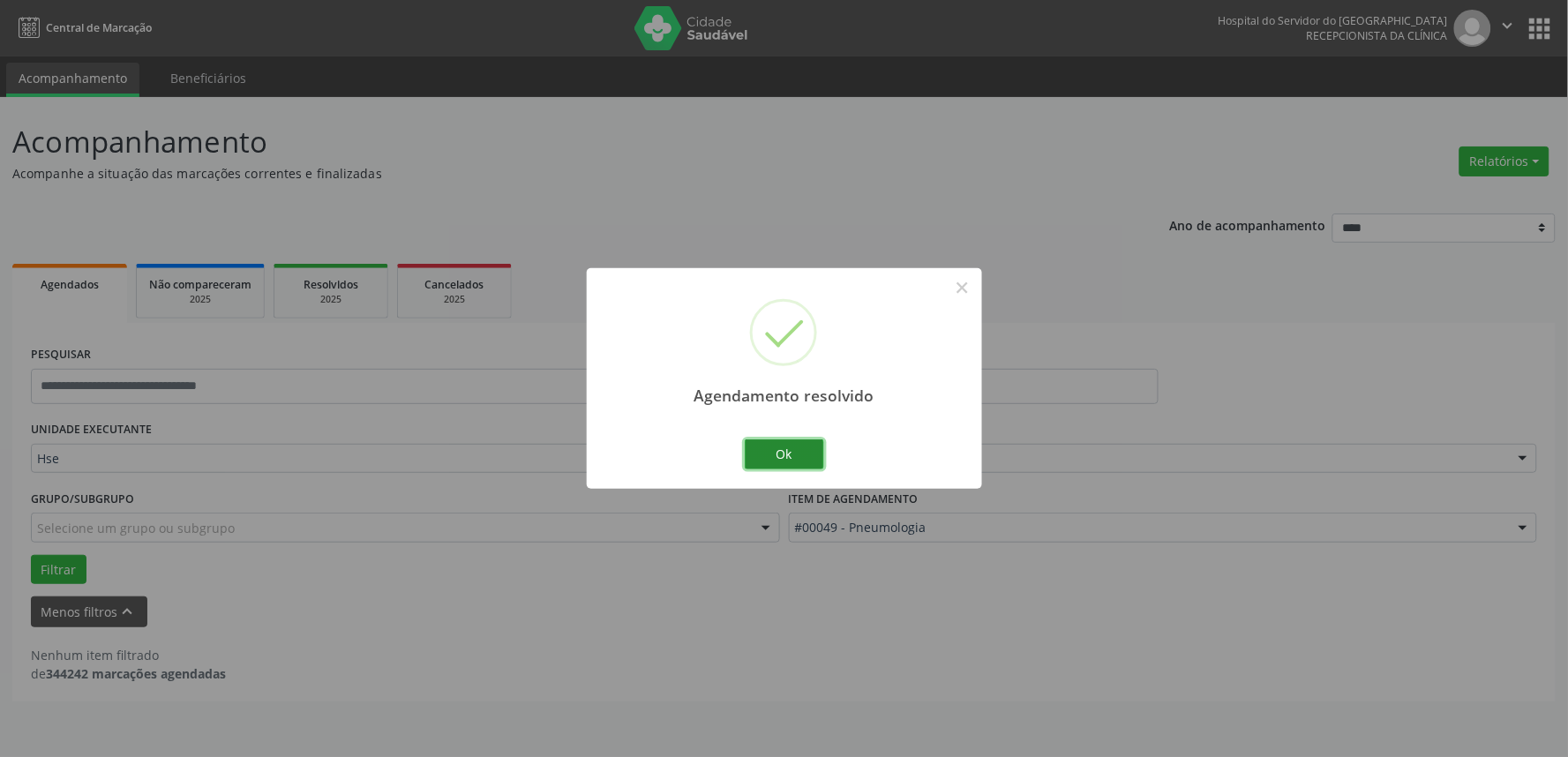
click at [772, 460] on button "Ok" at bounding box center [784, 455] width 80 height 30
